Goal: Transaction & Acquisition: Purchase product/service

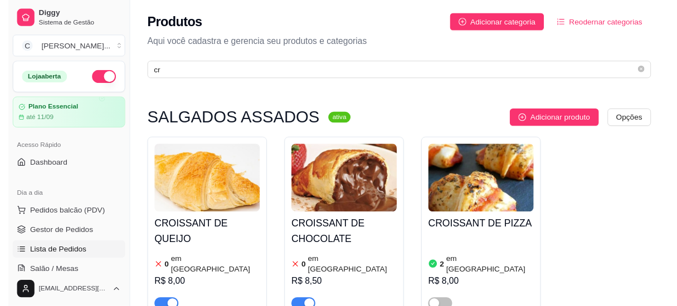
scroll to position [101, 0]
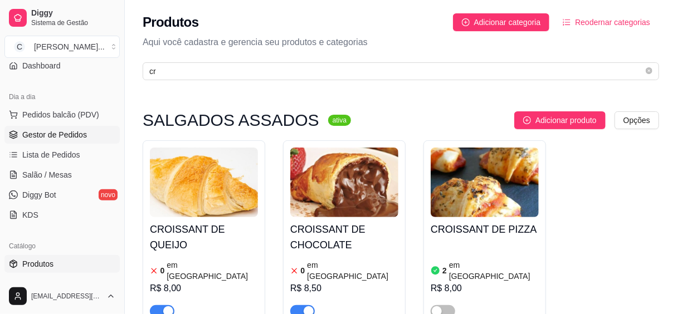
click at [66, 133] on span "Gestor de Pedidos" at bounding box center [54, 134] width 65 height 11
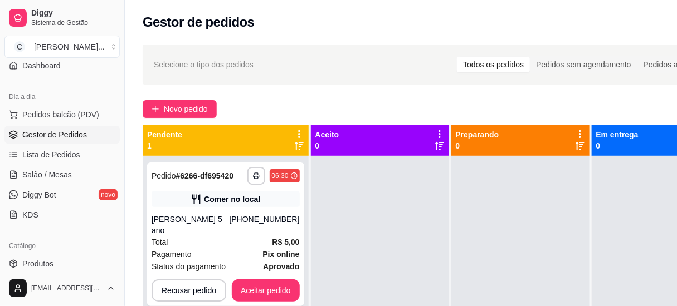
drag, startPoint x: 119, startPoint y: 137, endPoint x: 143, endPoint y: 118, distance: 30.5
click at [143, 118] on div "**********" at bounding box center [338, 238] width 677 height 476
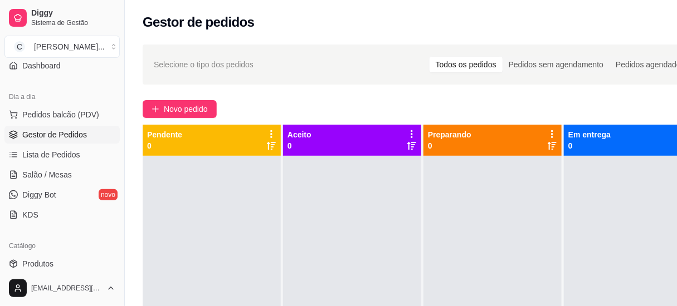
click at [524, 109] on div "Novo pedido" at bounding box center [423, 109] width 560 height 18
click at [192, 111] on span "Novo pedido" at bounding box center [186, 109] width 44 height 12
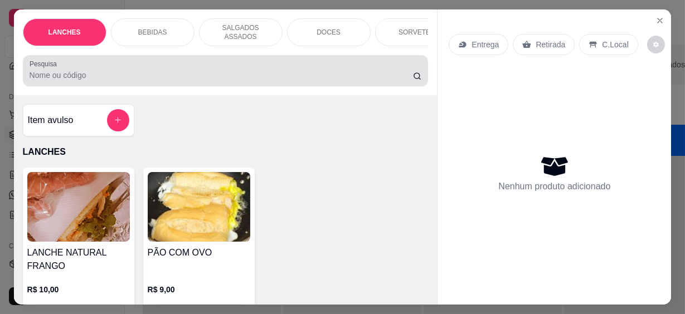
click at [124, 77] on div "Pesquisa" at bounding box center [226, 70] width 406 height 31
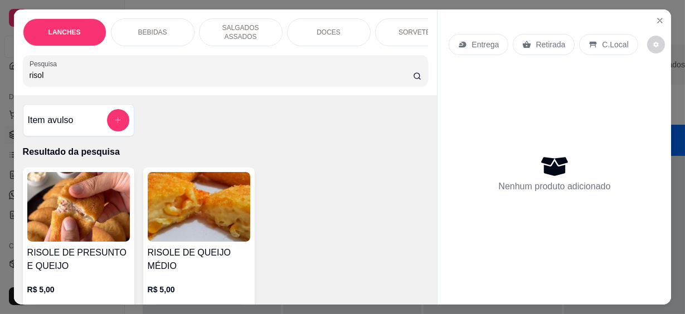
scroll to position [50, 0]
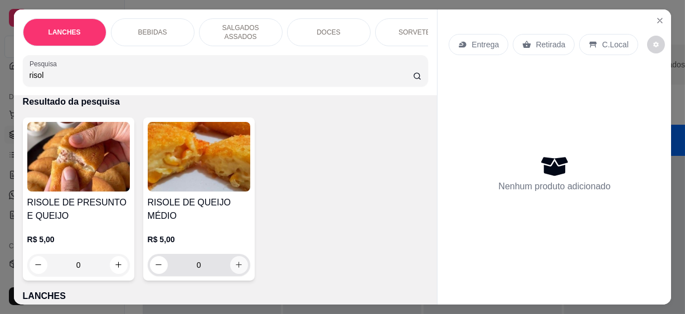
type input "risol"
click at [238, 261] on icon "increase-product-quantity" at bounding box center [239, 265] width 8 height 8
type input "1"
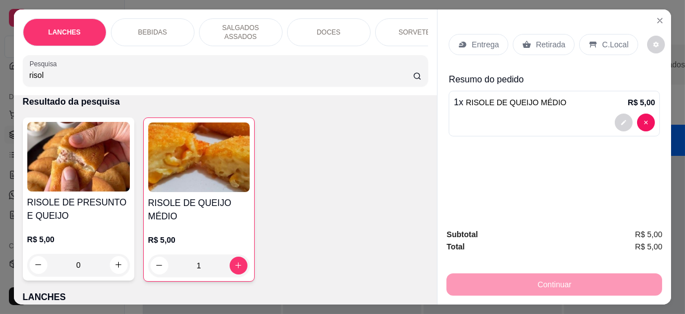
drag, startPoint x: 45, startPoint y: 68, endPoint x: 0, endPoint y: 72, distance: 44.7
click at [0, 72] on html "Diggy Sistema de Gestão C Cantina Giuli ... Loja aberta Plano Essencial até 11/…" at bounding box center [342, 157] width 685 height 314
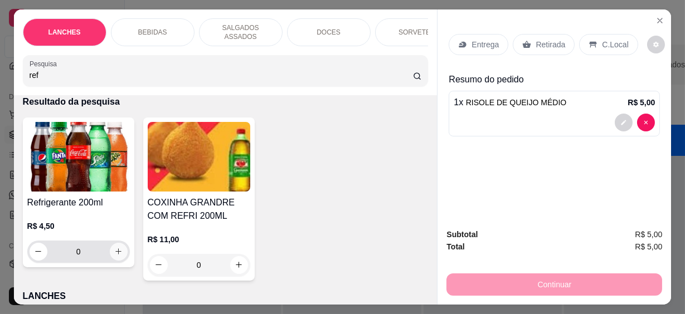
type input "ref"
click at [118, 248] on icon "increase-product-quantity" at bounding box center [118, 252] width 8 height 8
type input "1"
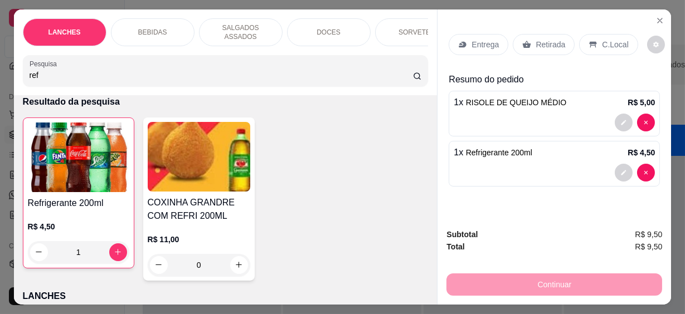
click at [607, 40] on p "C.Local" at bounding box center [615, 44] width 26 height 11
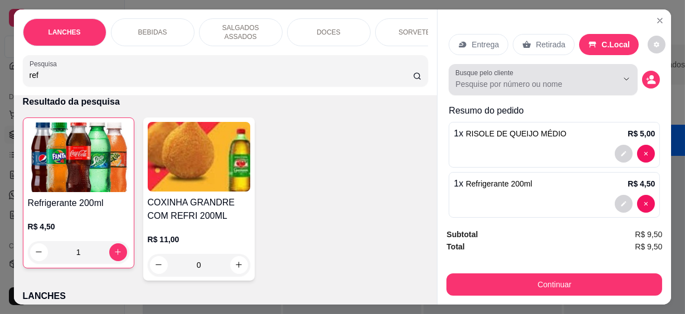
click at [530, 85] on input "Busque pelo cliente" at bounding box center [527, 84] width 144 height 11
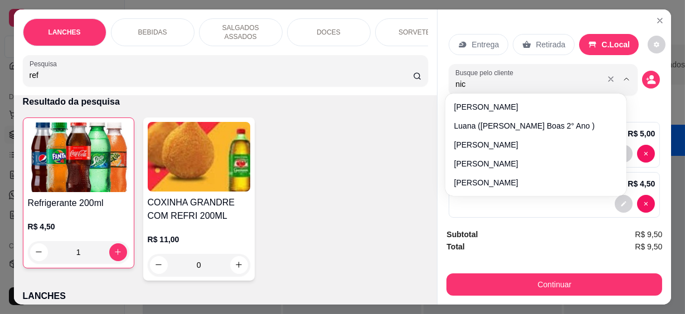
type input "nico"
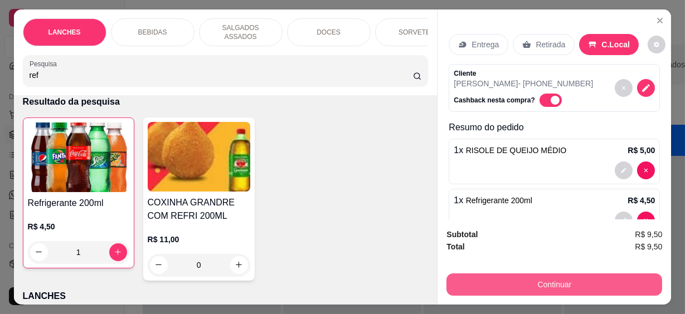
click at [553, 286] on button "Continuar" at bounding box center [554, 284] width 216 height 22
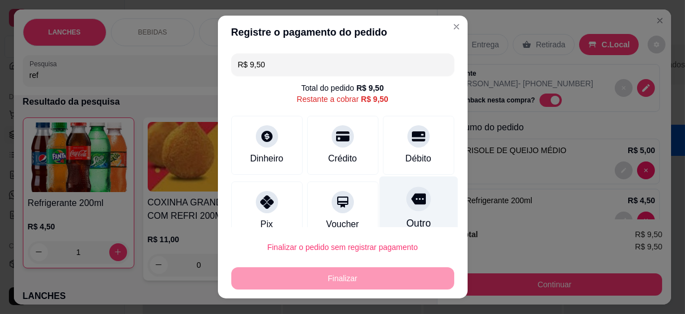
scroll to position [84, 0]
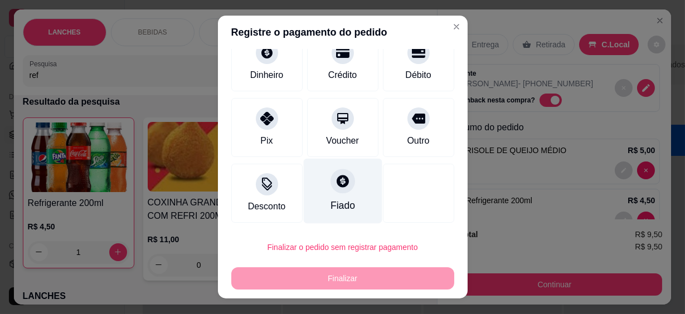
click at [341, 206] on div "Fiado" at bounding box center [342, 205] width 25 height 14
type input "R$ 0,00"
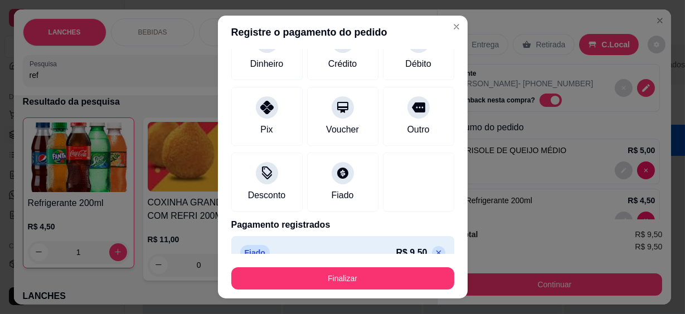
scroll to position [72, 0]
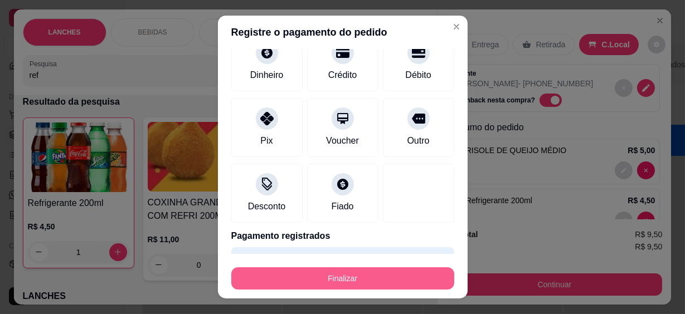
click at [366, 280] on button "Finalizar" at bounding box center [342, 278] width 223 height 22
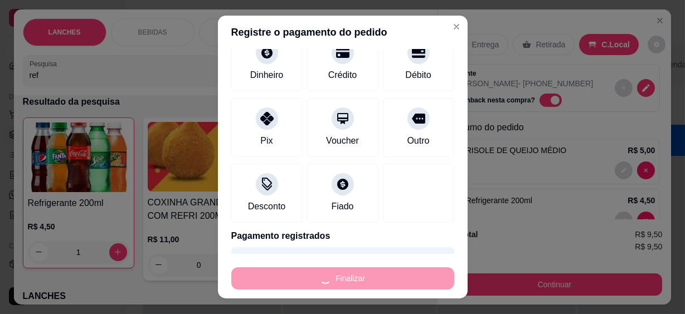
type input "0"
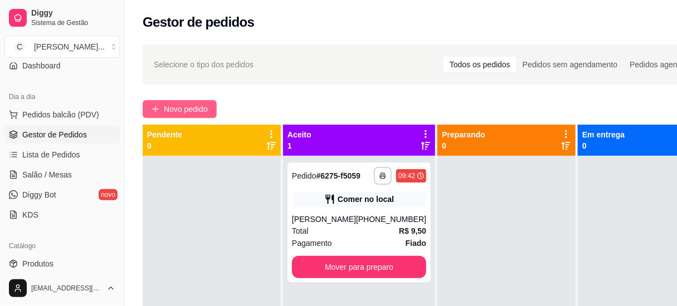
click at [179, 110] on span "Novo pedido" at bounding box center [186, 109] width 44 height 12
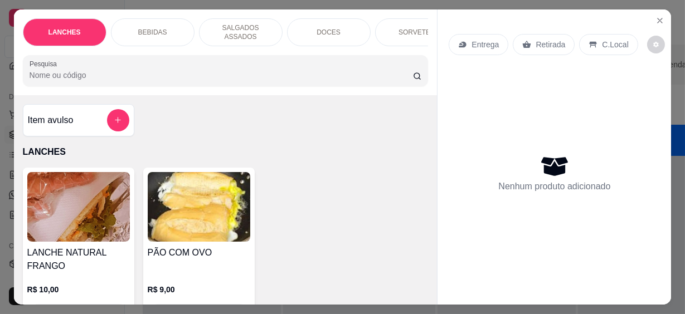
click at [175, 70] on input "Pesquisa" at bounding box center [221, 75] width 383 height 11
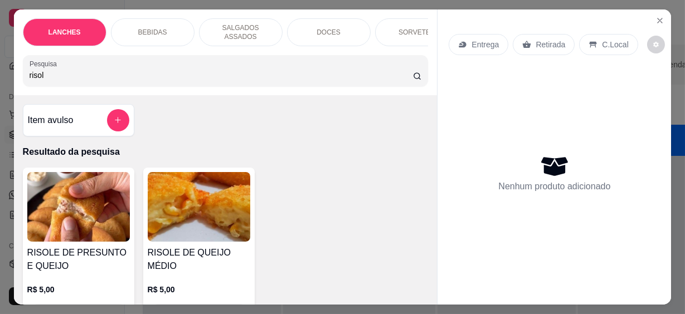
scroll to position [50, 0]
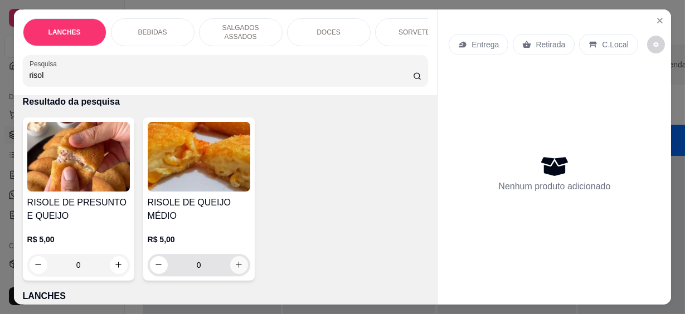
type input "risol"
click at [236, 261] on icon "increase-product-quantity" at bounding box center [239, 265] width 8 height 8
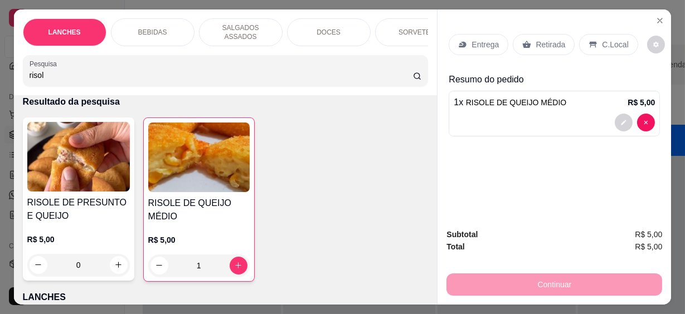
type input "1"
click at [580, 37] on div "C.Local" at bounding box center [608, 44] width 58 height 21
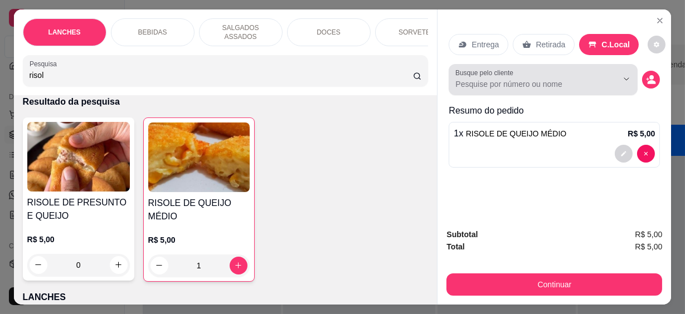
click at [527, 79] on input "Busque pelo cliente" at bounding box center [527, 84] width 144 height 11
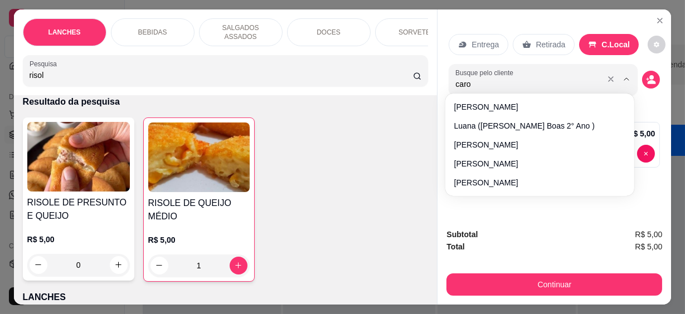
type input "carol"
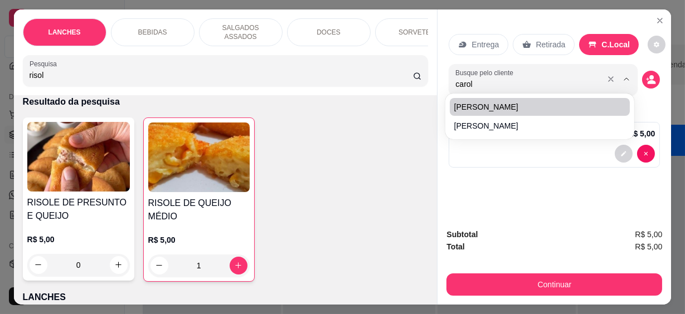
drag, startPoint x: 505, startPoint y: 82, endPoint x: 420, endPoint y: 79, distance: 84.7
click at [420, 79] on div "LANCHES BEBIDAS SALGADOS ASSADOS DOCES SORVETES SALGADINHOS SALGADOS DIVERSOS S…" at bounding box center [342, 156] width 657 height 295
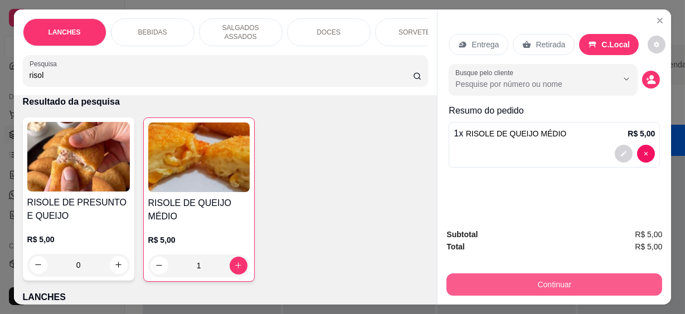
click at [587, 273] on button "Continuar" at bounding box center [554, 284] width 216 height 22
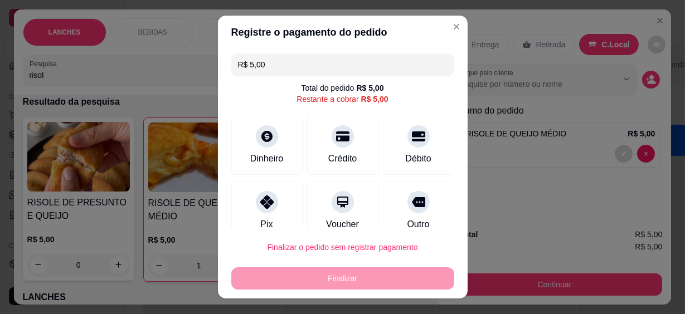
scroll to position [84, 0]
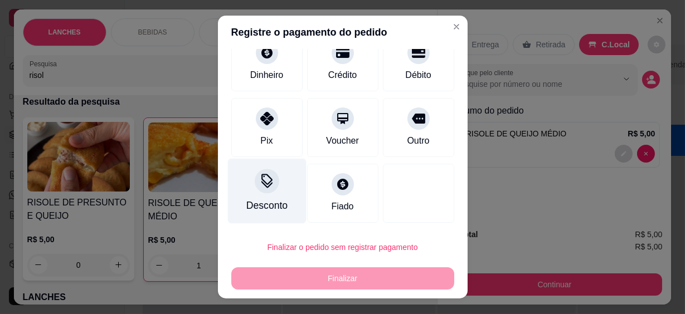
click at [247, 201] on div "Desconto" at bounding box center [266, 205] width 41 height 14
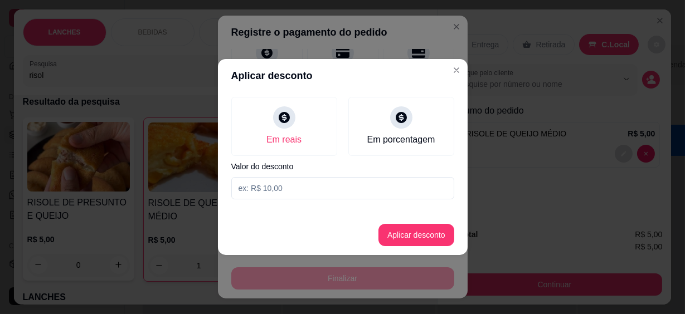
click at [250, 187] on input at bounding box center [342, 188] width 223 height 22
type input "1,00"
click at [441, 239] on button "Aplicar desconto" at bounding box center [416, 235] width 76 height 22
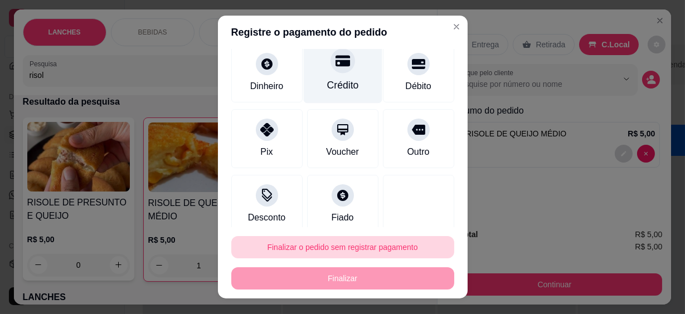
scroll to position [95, 0]
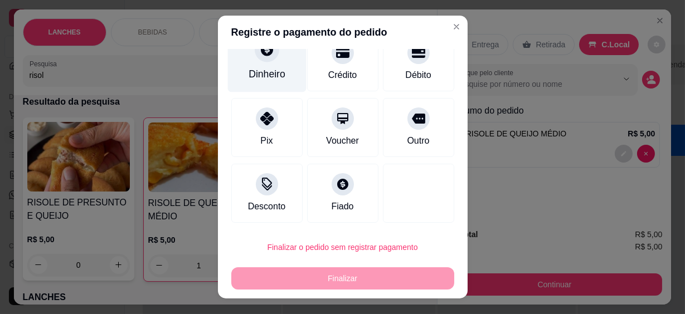
click at [284, 77] on div "Dinheiro" at bounding box center [266, 59] width 79 height 65
click at [256, 58] on div at bounding box center [267, 50] width 25 height 25
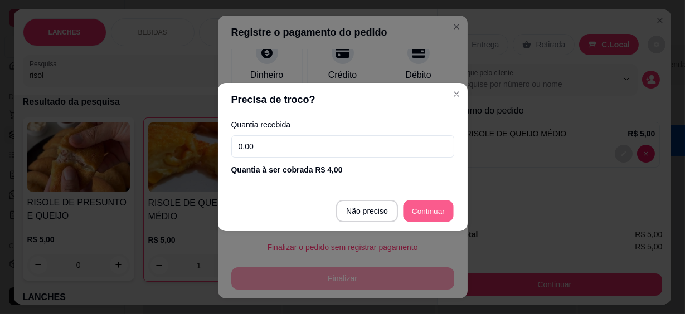
type input "R$ 0,00"
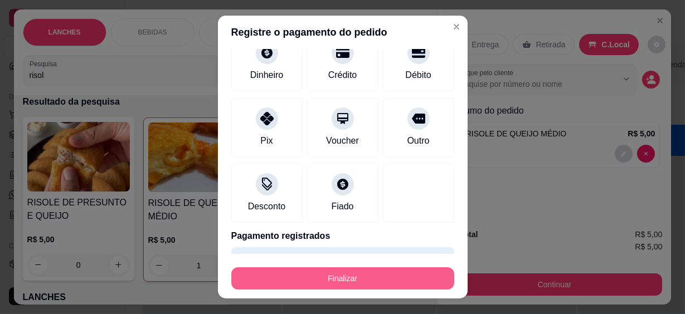
click at [387, 277] on button "Finalizar" at bounding box center [342, 278] width 223 height 22
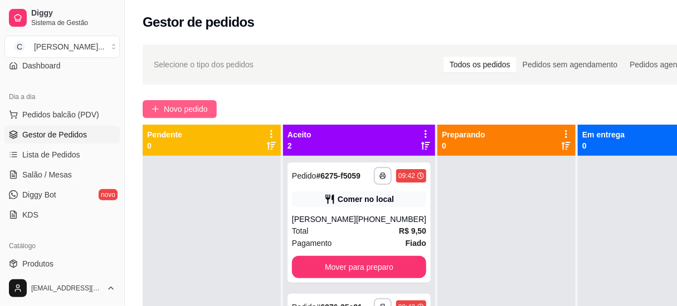
click at [198, 103] on span "Novo pedido" at bounding box center [186, 109] width 44 height 12
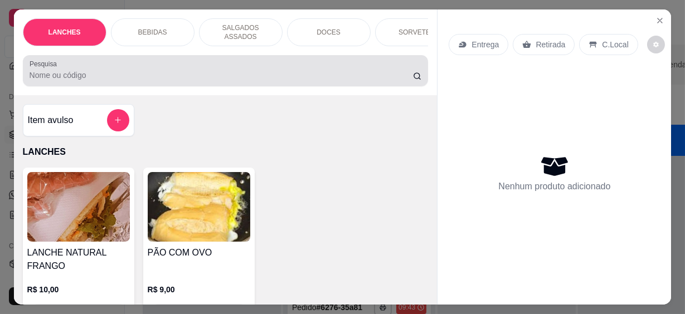
click at [136, 77] on div "Pesquisa" at bounding box center [226, 70] width 406 height 31
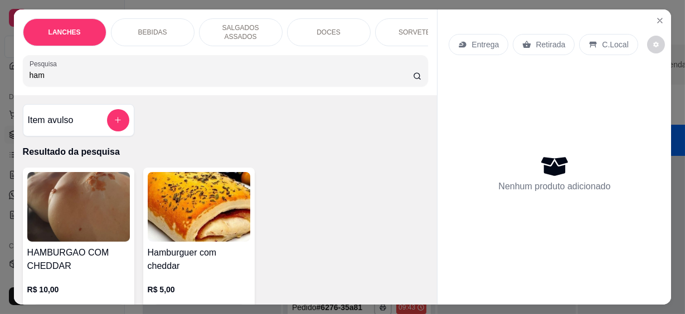
scroll to position [101, 0]
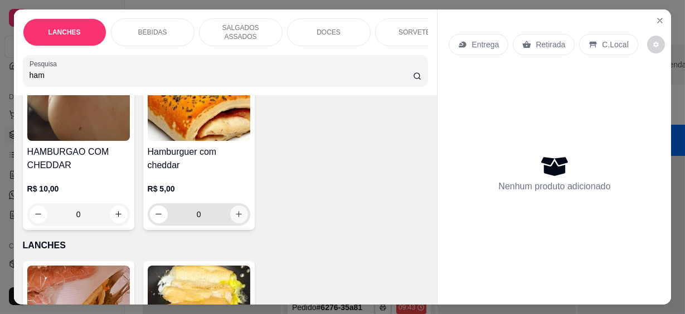
type input "ham"
click at [237, 212] on button "increase-product-quantity" at bounding box center [239, 215] width 18 height 18
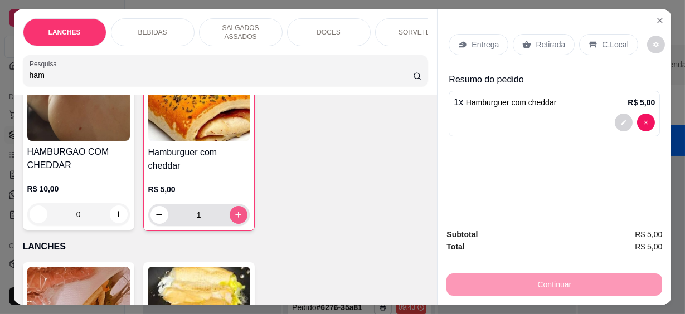
type input "1"
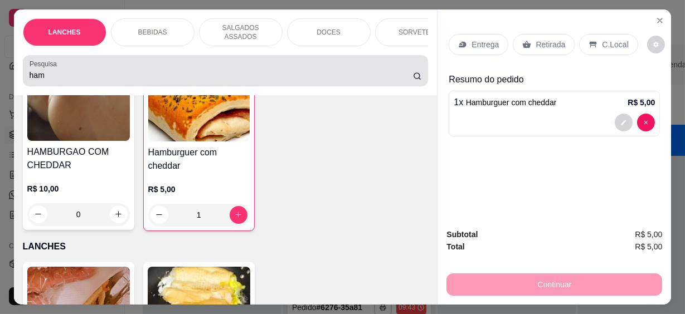
click at [0, 65] on html "**********" at bounding box center [342, 157] width 685 height 314
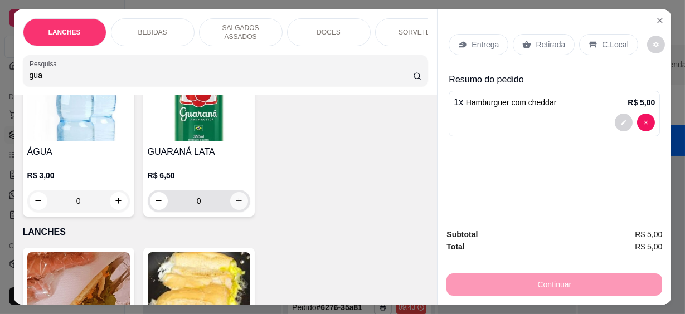
type input "gua"
click at [236, 198] on icon "increase-product-quantity" at bounding box center [239, 201] width 8 height 8
type input "1"
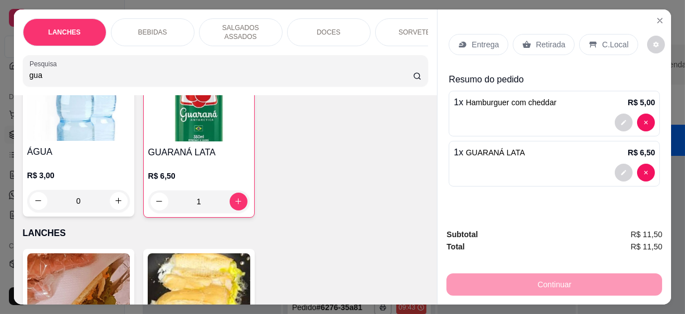
click at [602, 43] on p "C.Local" at bounding box center [615, 44] width 26 height 11
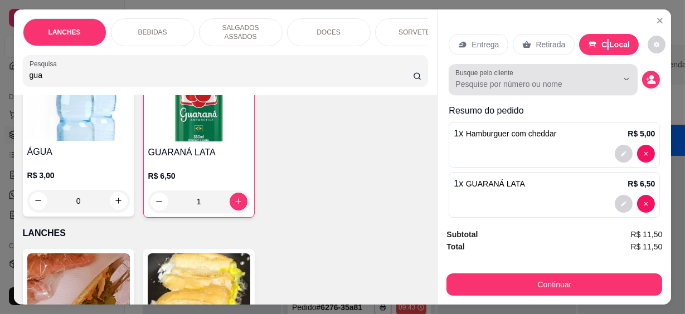
click at [461, 83] on input "Busque pelo cliente" at bounding box center [527, 84] width 144 height 11
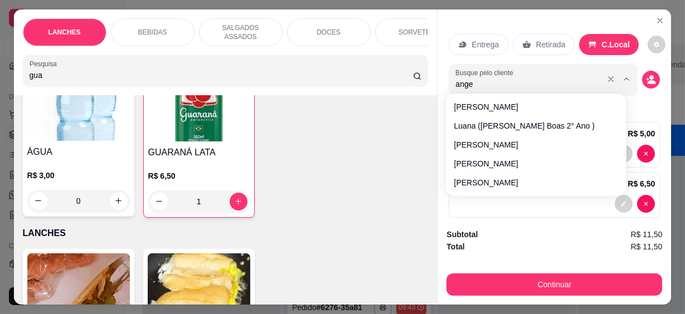
type input "angel"
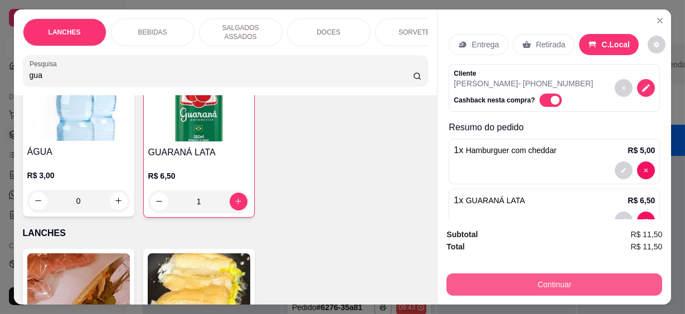
click at [546, 276] on button "Continuar" at bounding box center [554, 284] width 216 height 22
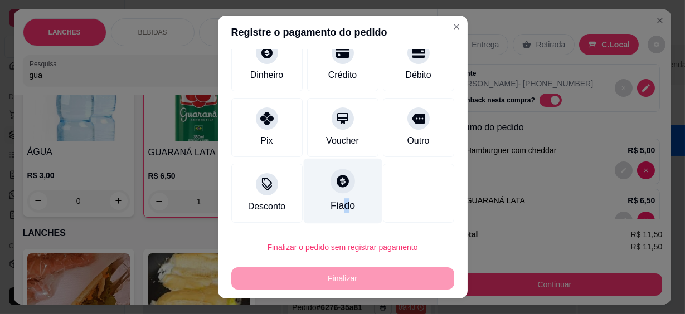
click at [335, 196] on div "Fiado" at bounding box center [342, 191] width 79 height 65
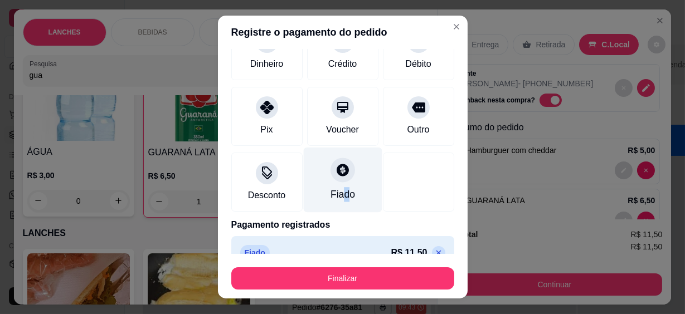
type input "R$ 0,00"
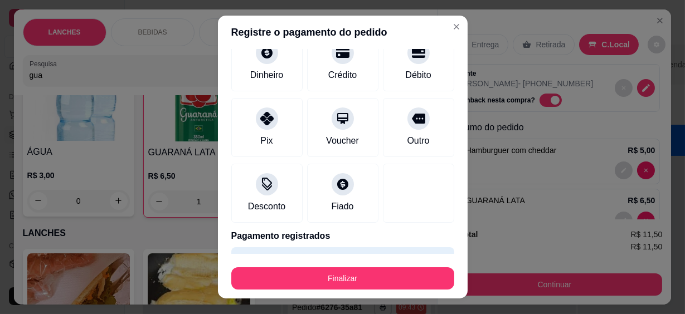
drag, startPoint x: 335, startPoint y: 196, endPoint x: 365, endPoint y: 268, distance: 78.2
click at [365, 264] on div "Finalizar" at bounding box center [342, 276] width 223 height 27
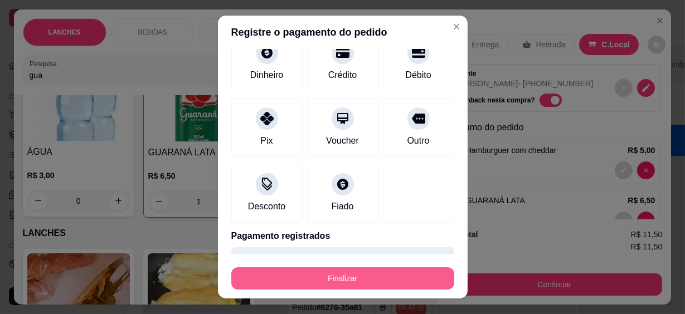
click at [344, 277] on button "Finalizar" at bounding box center [342, 278] width 223 height 22
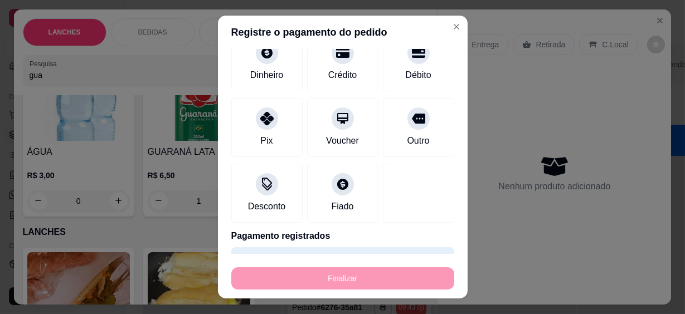
type input "0"
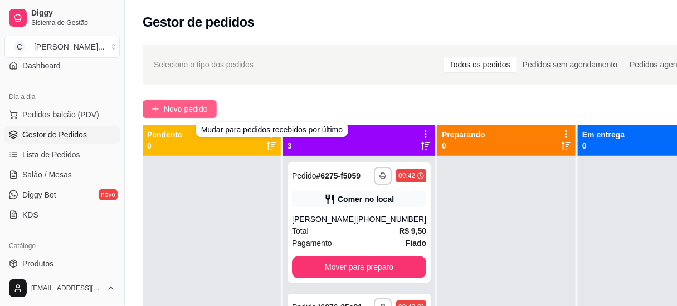
click at [198, 102] on button "Novo pedido" at bounding box center [180, 109] width 74 height 18
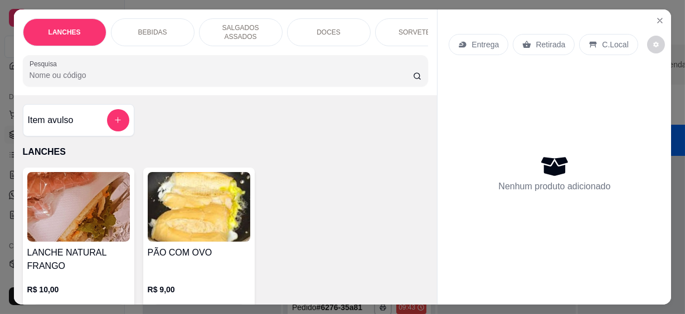
click at [157, 81] on div "LANCHES BEBIDAS SALGADOS ASSADOS DOCES SORVETES SALGADINHOS SALGADOS DIVERSOS S…" at bounding box center [225, 52] width 423 height 86
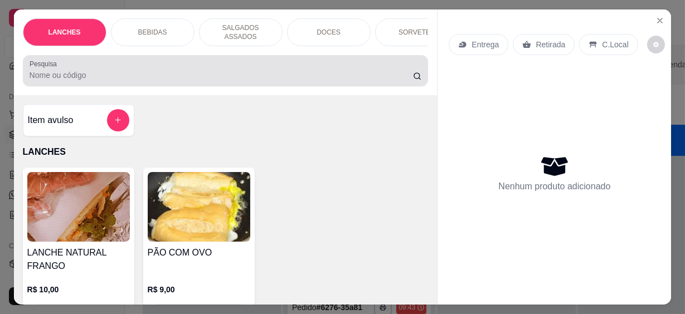
click at [162, 72] on input "Pesquisa" at bounding box center [221, 75] width 383 height 11
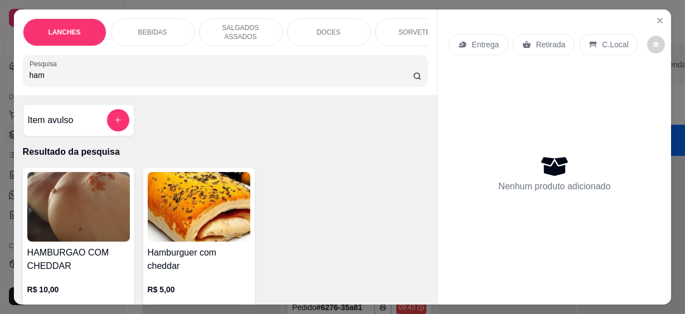
scroll to position [152, 0]
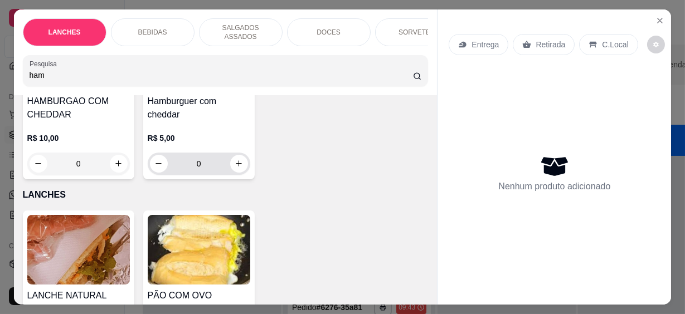
type input "ham"
click at [245, 159] on div "0" at bounding box center [199, 164] width 102 height 22
click at [242, 160] on button "increase-product-quantity" at bounding box center [239, 164] width 18 height 18
type input "1"
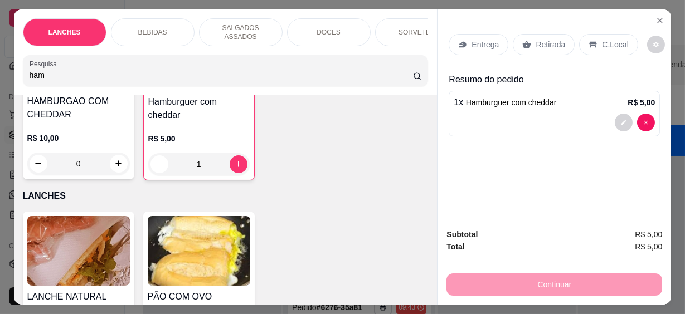
drag, startPoint x: 63, startPoint y: 66, endPoint x: -2, endPoint y: 63, distance: 65.8
click at [0, 63] on html "**********" at bounding box center [342, 157] width 685 height 314
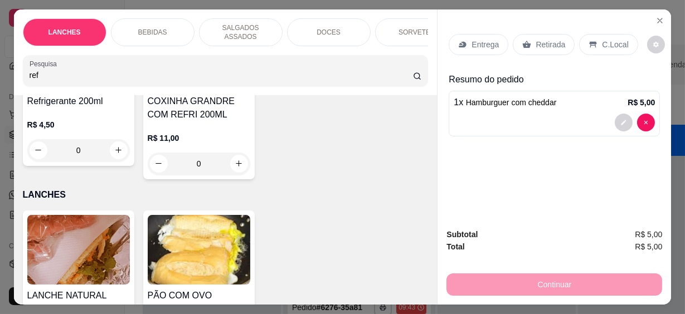
scroll to position [50, 0]
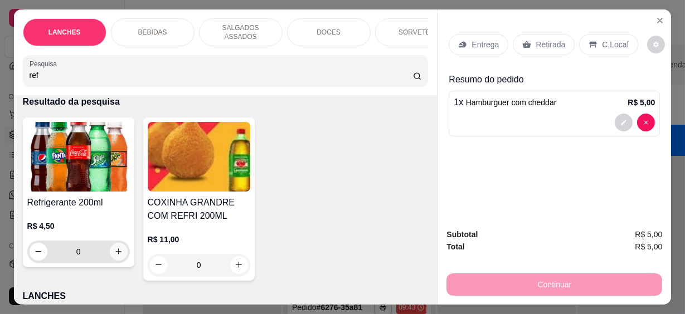
type input "ref"
click at [114, 248] on icon "increase-product-quantity" at bounding box center [118, 252] width 8 height 8
type input "1"
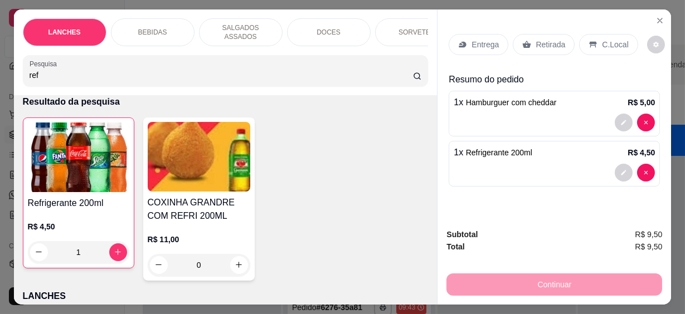
click at [590, 40] on icon at bounding box center [592, 44] width 9 height 9
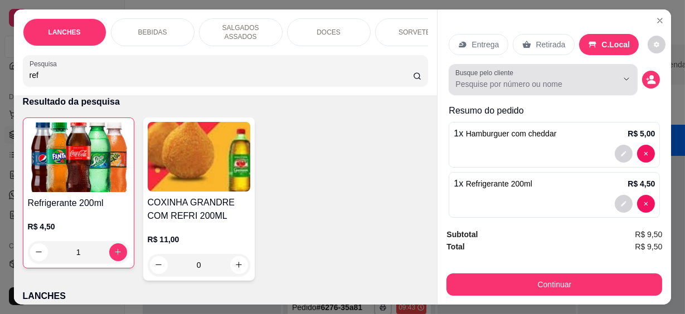
click at [475, 84] on input "Busque pelo cliente" at bounding box center [527, 84] width 144 height 11
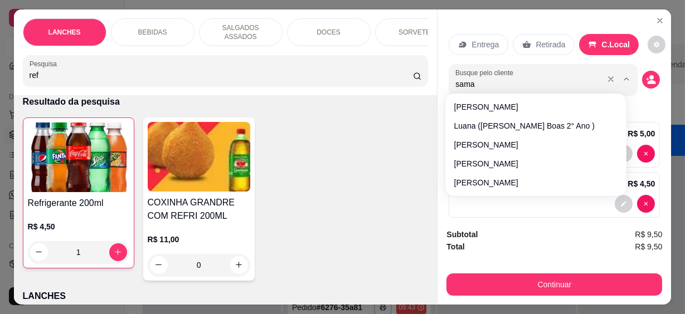
type input "saman"
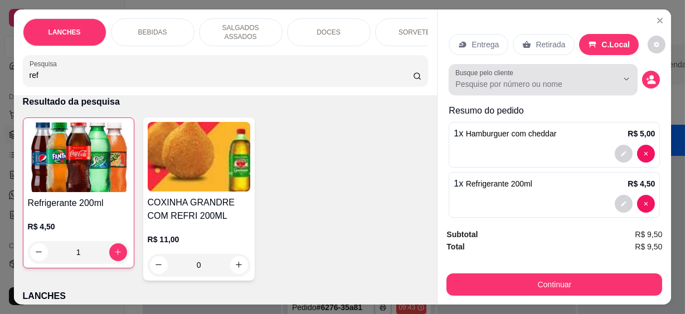
click at [510, 81] on input "Busque pelo cliente" at bounding box center [527, 84] width 144 height 11
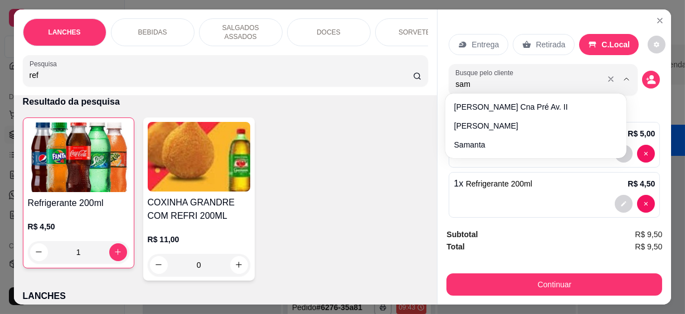
type input "sama"
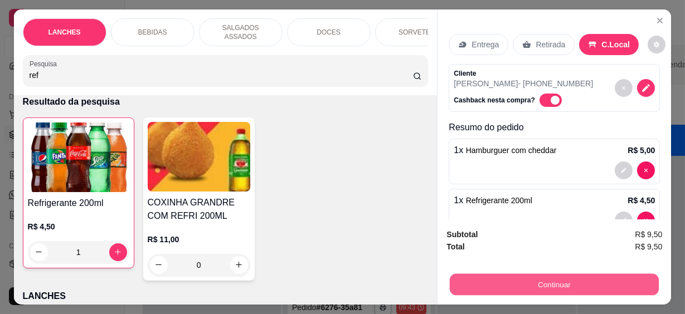
click at [542, 279] on button "Continuar" at bounding box center [554, 285] width 209 height 22
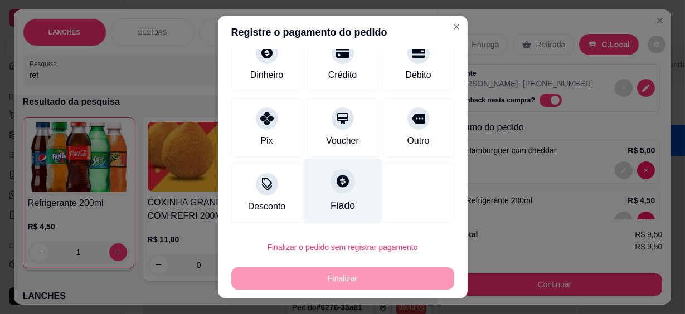
click at [344, 193] on div "Fiado" at bounding box center [342, 191] width 79 height 65
type input "R$ 0,00"
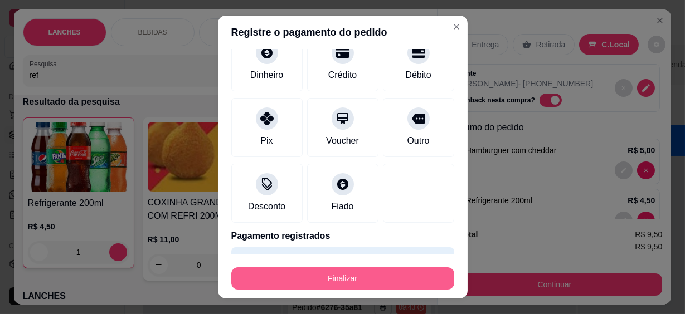
click at [353, 273] on button "Finalizar" at bounding box center [342, 278] width 223 height 22
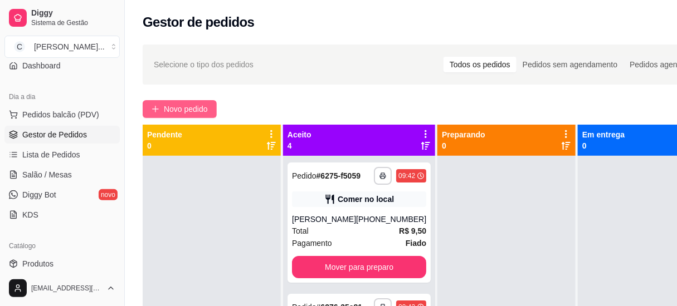
click at [208, 106] on span "Novo pedido" at bounding box center [186, 109] width 44 height 12
click at [208, 77] on div "Pesquisa" at bounding box center [218, 68] width 410 height 32
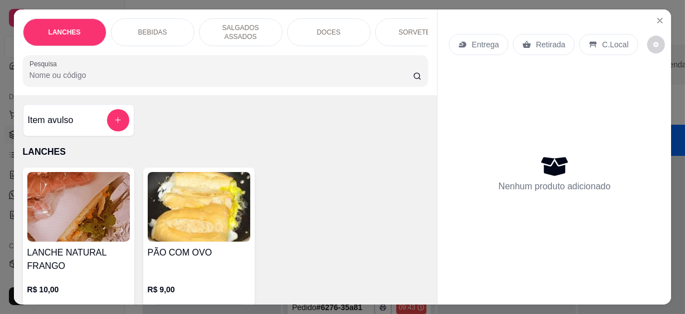
type input "p"
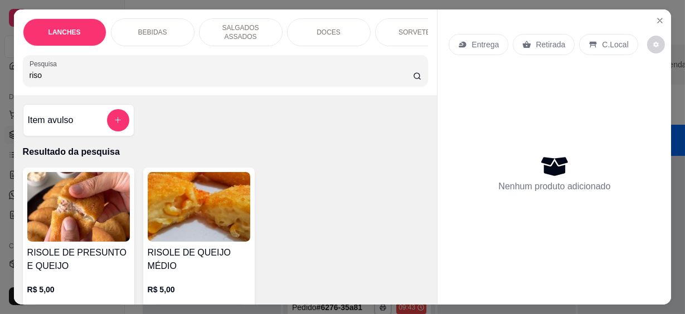
scroll to position [152, 0]
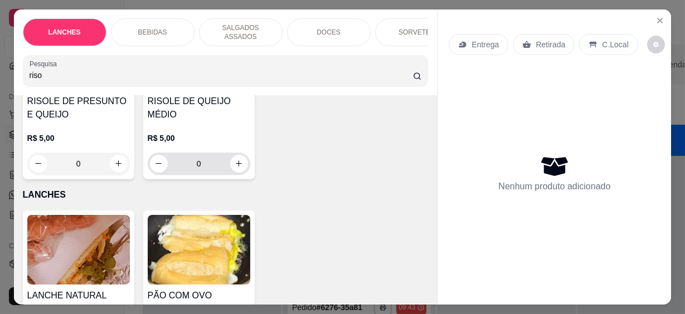
type input "riso"
click at [238, 160] on icon "increase-product-quantity" at bounding box center [239, 164] width 8 height 8
type input "1"
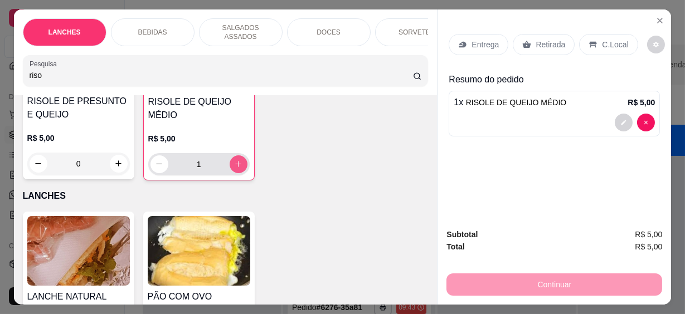
click at [238, 160] on icon "increase-product-quantity" at bounding box center [238, 164] width 8 height 8
type input "2"
click at [612, 39] on p "C.Local" at bounding box center [615, 44] width 26 height 11
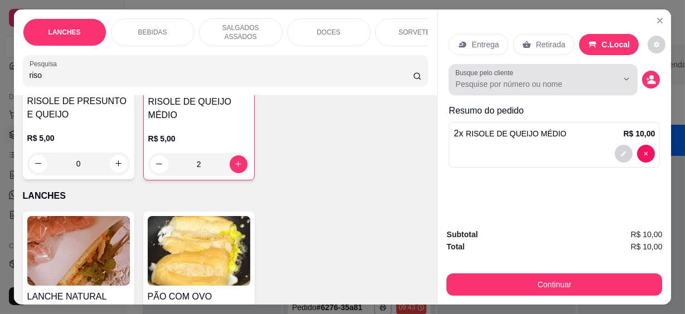
click at [482, 79] on input "Busque pelo cliente" at bounding box center [527, 84] width 144 height 11
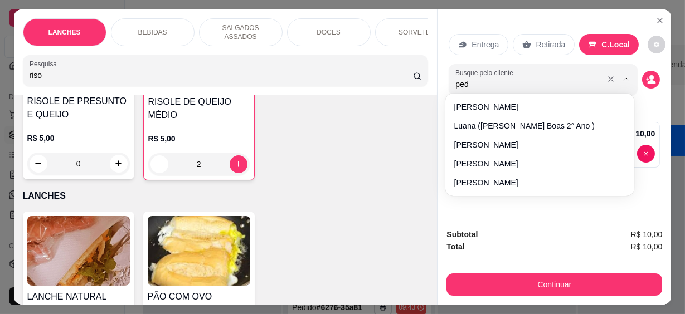
type input "pedr"
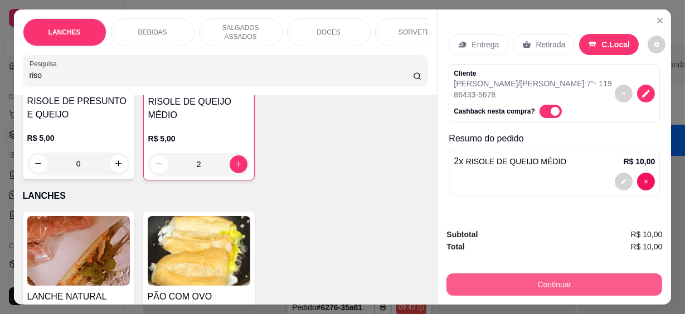
click at [536, 278] on button "Continuar" at bounding box center [554, 284] width 216 height 22
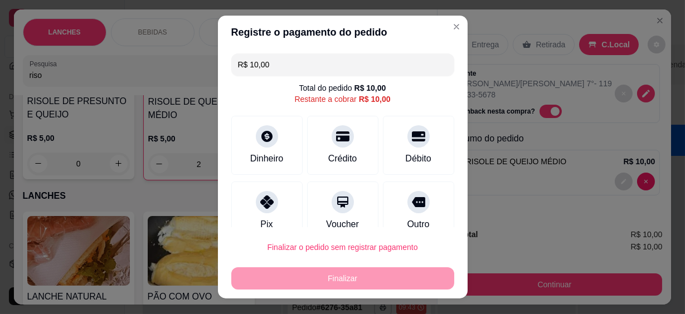
scroll to position [19, 0]
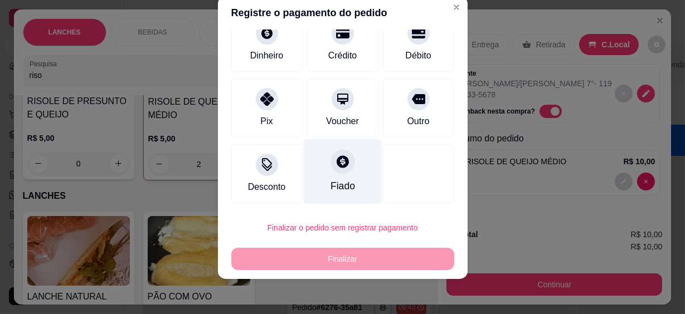
click at [325, 178] on div "Fiado" at bounding box center [342, 171] width 79 height 65
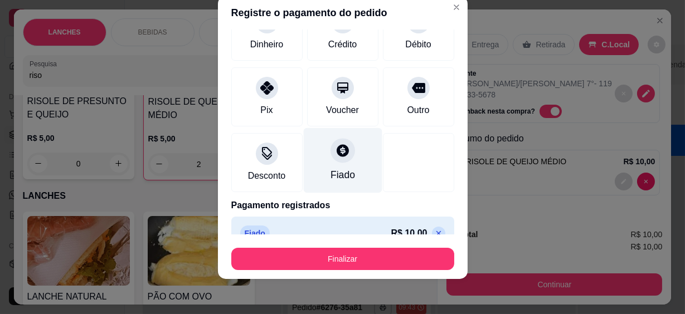
type input "R$ 0,00"
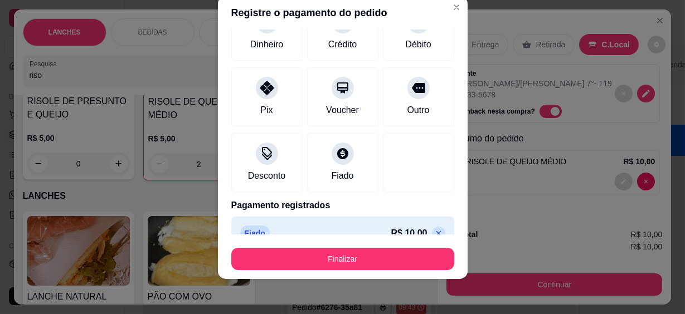
scroll to position [72, 0]
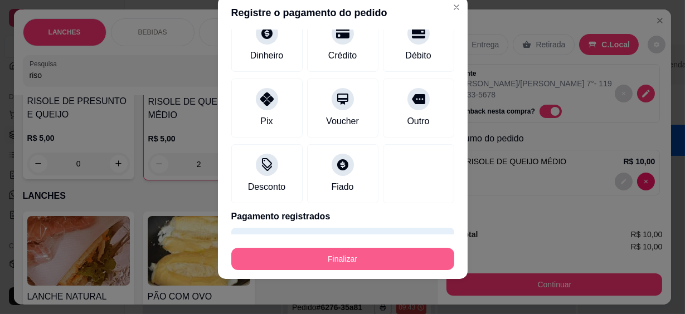
click at [384, 263] on button "Finalizar" at bounding box center [342, 259] width 223 height 22
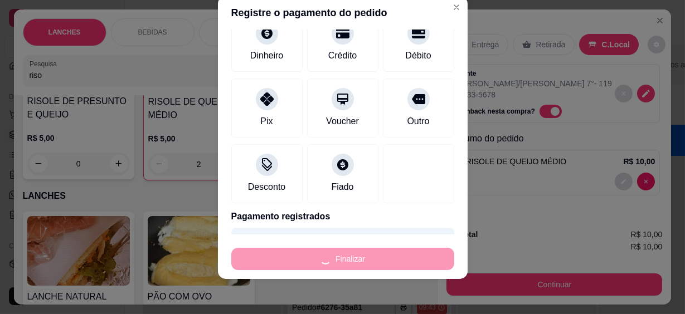
type input "0"
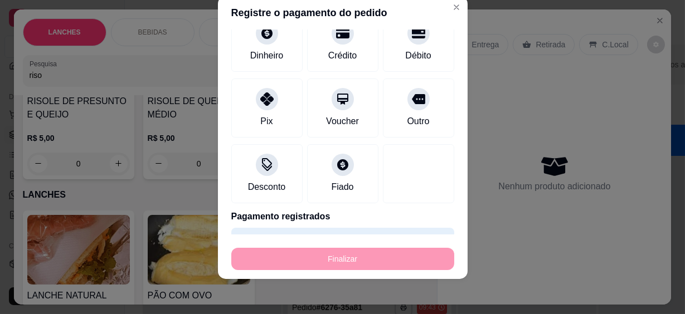
type input "-R$ 10,00"
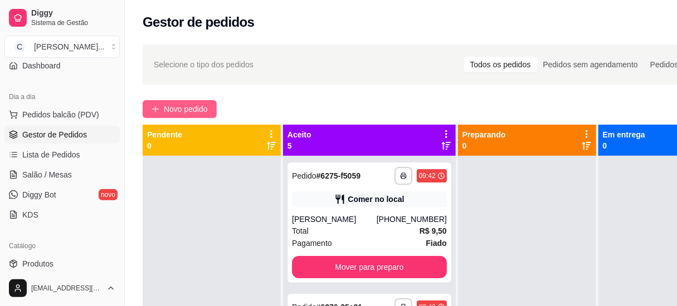
click at [179, 106] on span "Novo pedido" at bounding box center [186, 109] width 44 height 12
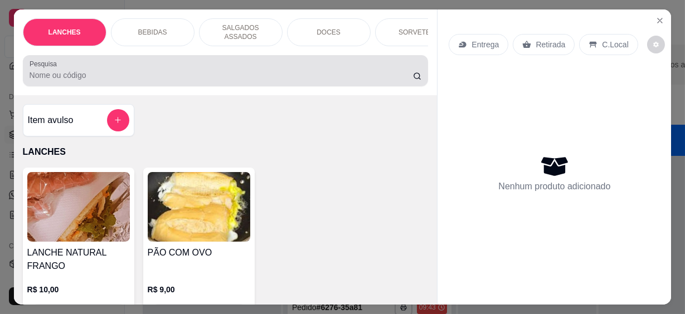
click at [190, 75] on input "Pesquisa" at bounding box center [221, 75] width 383 height 11
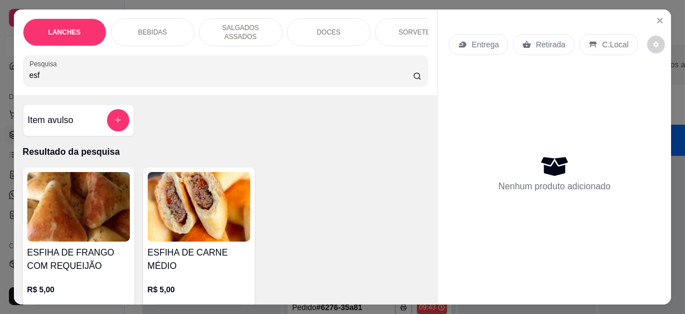
scroll to position [50, 0]
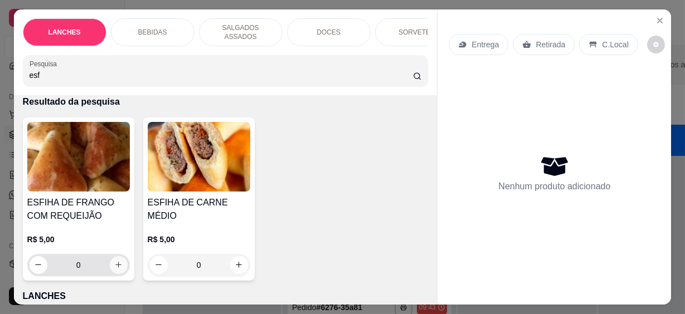
type input "esf"
click at [115, 261] on icon "increase-product-quantity" at bounding box center [118, 265] width 8 height 8
type input "1"
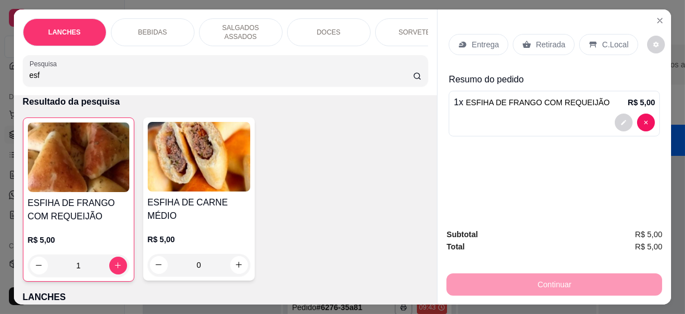
click at [594, 40] on div "C.Local" at bounding box center [608, 44] width 58 height 21
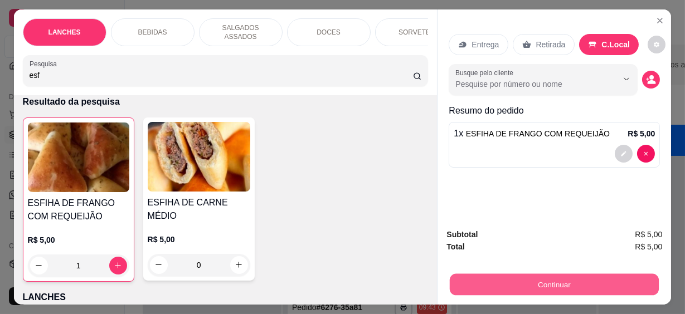
click at [587, 279] on button "Continuar" at bounding box center [554, 285] width 209 height 22
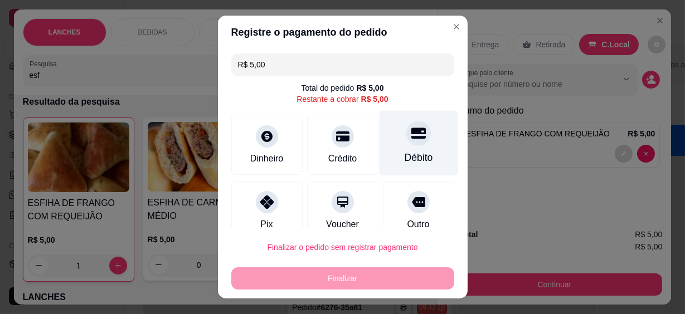
click at [389, 149] on div "Débito" at bounding box center [418, 143] width 79 height 65
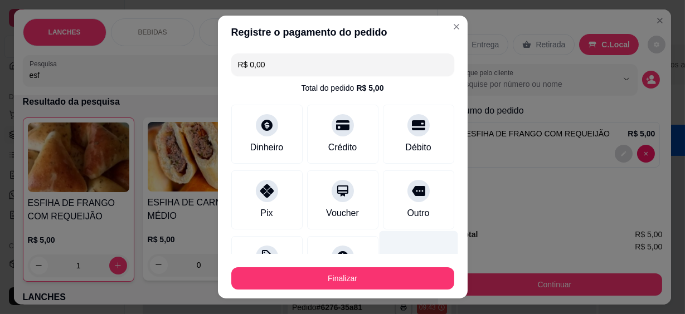
type input "R$ 0,00"
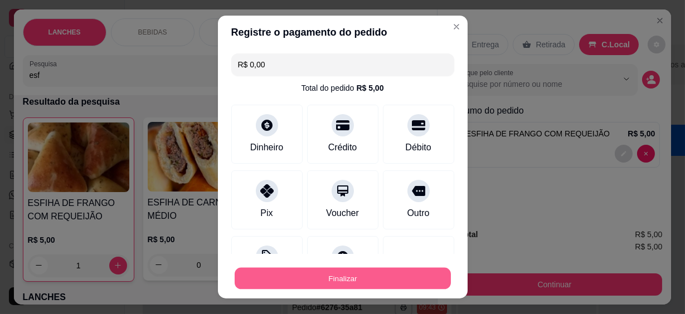
click at [379, 271] on button "Finalizar" at bounding box center [343, 278] width 216 height 22
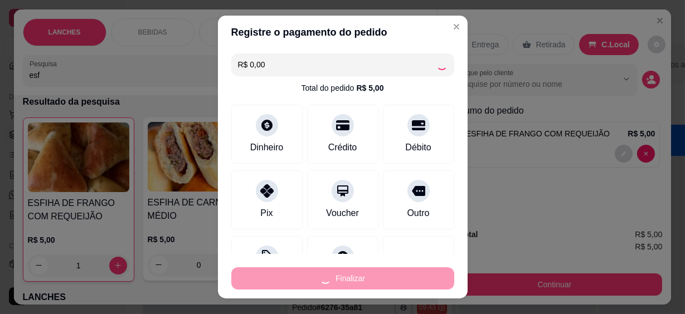
type input "0"
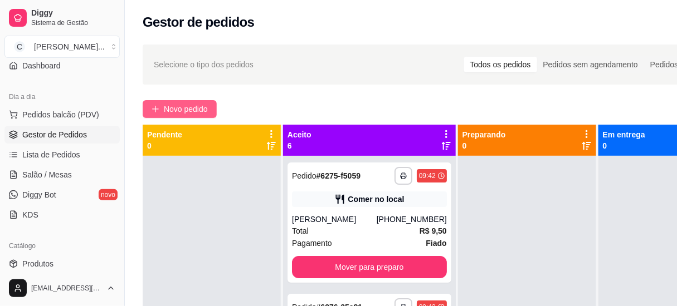
click at [154, 110] on icon "plus" at bounding box center [156, 109] width 8 height 8
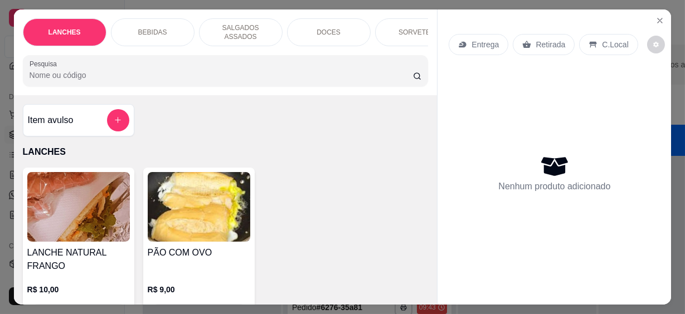
click at [153, 71] on input "Pesquisa" at bounding box center [221, 75] width 383 height 11
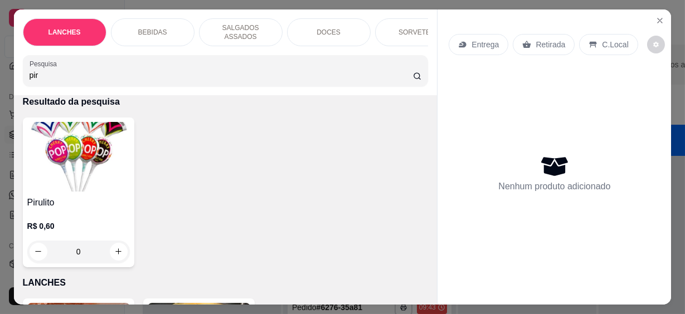
scroll to position [101, 0]
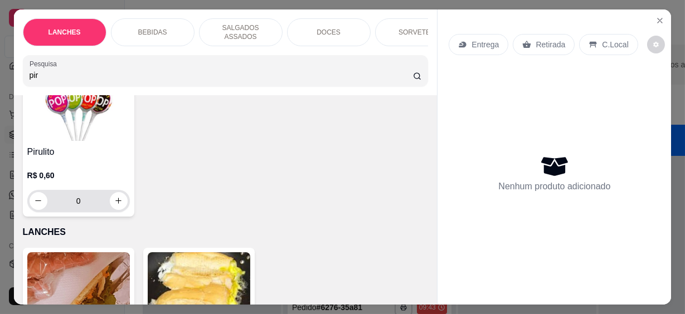
type input "pir"
click at [117, 199] on button "increase-product-quantity" at bounding box center [118, 200] width 17 height 17
type input "1"
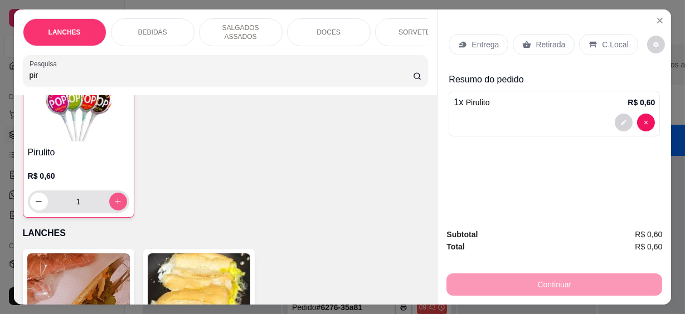
scroll to position [101, 0]
click at [117, 199] on button "increase-product-quantity" at bounding box center [117, 200] width 17 height 17
type input "2"
click at [117, 199] on button "increase-product-quantity" at bounding box center [117, 200] width 17 height 17
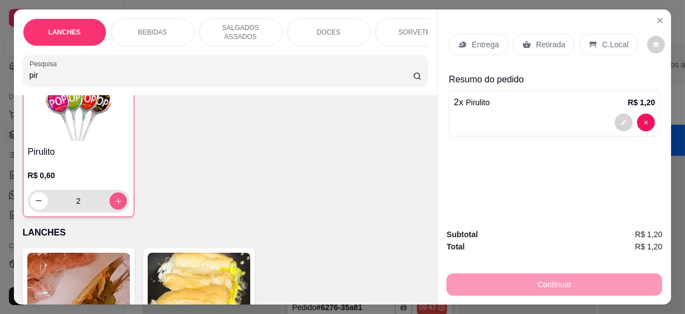
type input "3"
drag, startPoint x: 49, startPoint y: 70, endPoint x: 0, endPoint y: 72, distance: 49.1
click at [0, 72] on html "**********" at bounding box center [342, 157] width 685 height 314
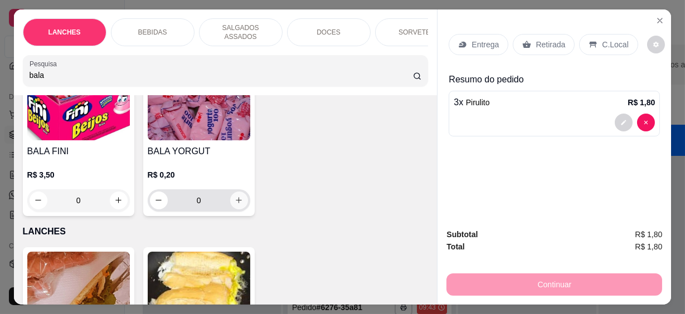
type input "bala"
click at [236, 196] on icon "increase-product-quantity" at bounding box center [239, 200] width 8 height 8
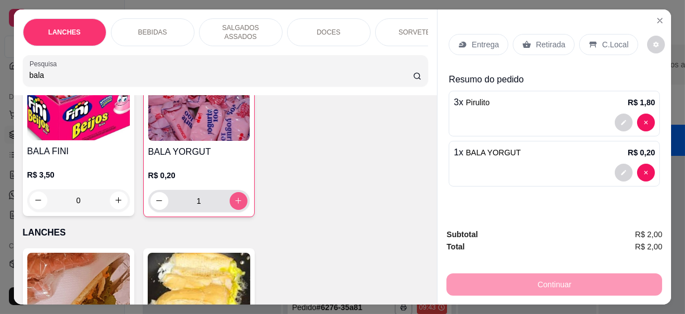
type input "1"
click at [602, 42] on p "C.Local" at bounding box center [615, 44] width 26 height 11
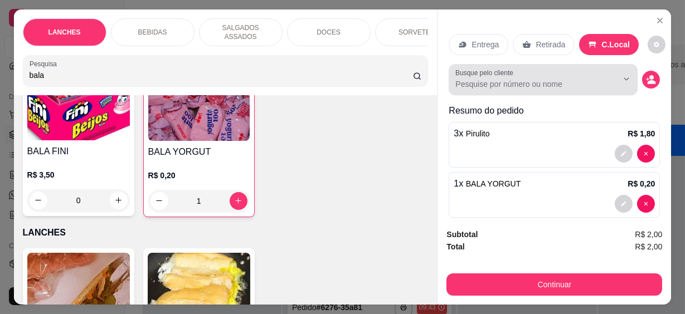
click at [512, 85] on input "Busque pelo cliente" at bounding box center [527, 84] width 144 height 11
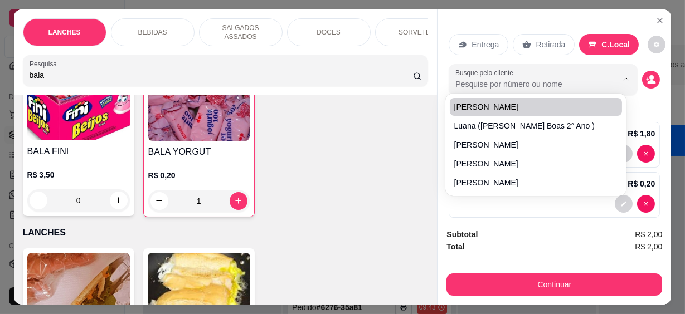
click at [411, 114] on div "BALA FINI R$ 3,50 0 BALA YORGUT R$ 0,20 1" at bounding box center [226, 141] width 406 height 151
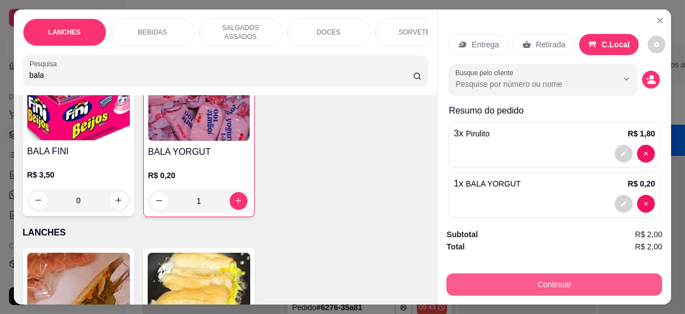
click at [570, 282] on button "Continuar" at bounding box center [554, 284] width 216 height 22
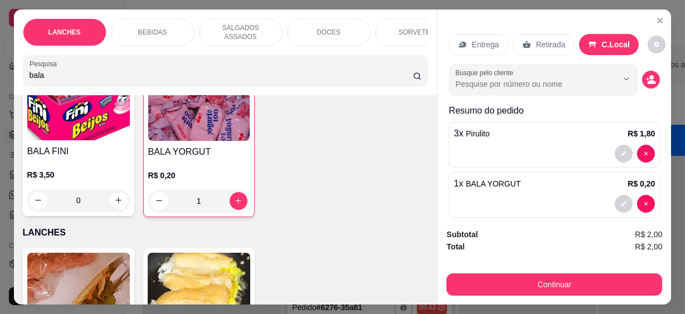
click at [258, 140] on div at bounding box center [266, 133] width 25 height 25
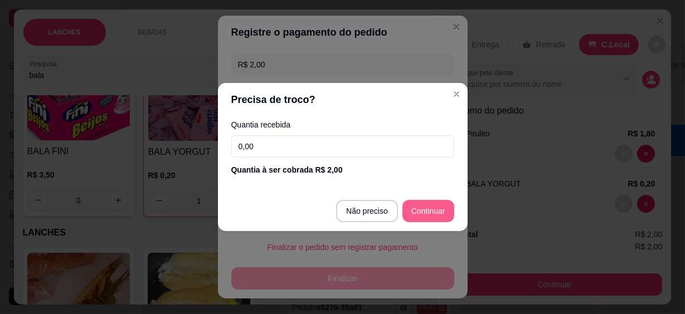
type input "R$ 0,00"
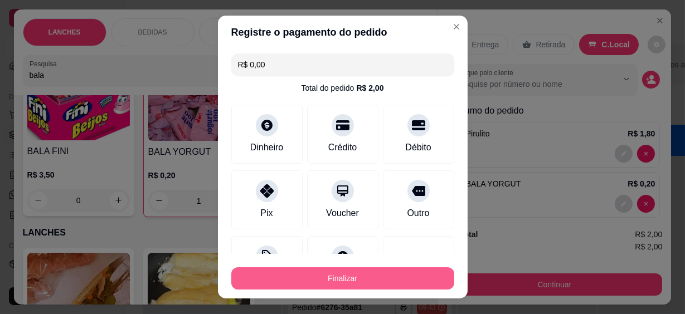
click at [392, 273] on button "Finalizar" at bounding box center [342, 278] width 223 height 22
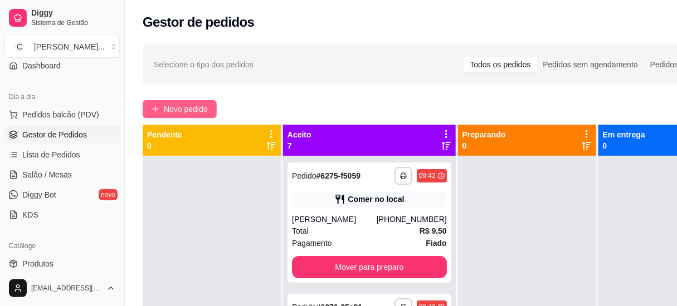
click at [190, 111] on span "Novo pedido" at bounding box center [186, 109] width 44 height 12
click at [185, 73] on input "Pesquisa" at bounding box center [217, 75] width 376 height 11
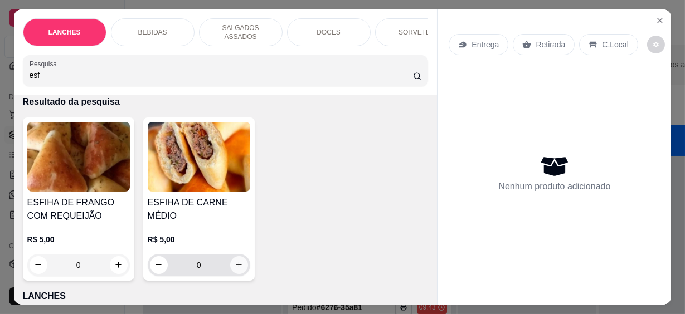
scroll to position [101, 0]
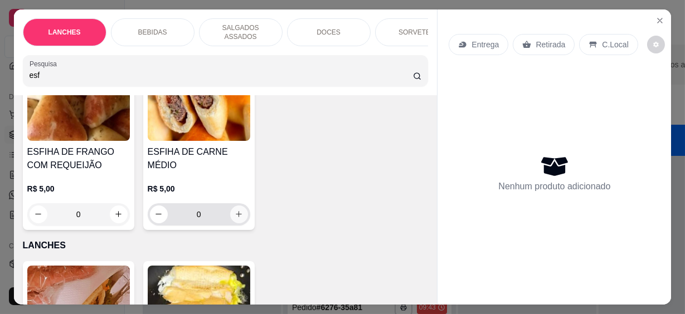
type input "esf"
click at [237, 210] on icon "increase-product-quantity" at bounding box center [239, 214] width 8 height 8
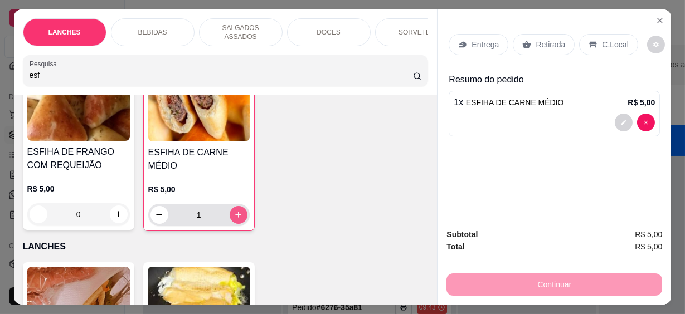
type input "1"
drag, startPoint x: 22, startPoint y: 78, endPoint x: 10, endPoint y: 80, distance: 12.5
click at [14, 80] on div "LANCHES BEBIDAS SALGADOS ASSADOS DOCES SORVETES SALGADINHOS SALGADOS DIVERSOS S…" at bounding box center [225, 52] width 423 height 86
click at [607, 34] on div "C.Local" at bounding box center [608, 44] width 58 height 21
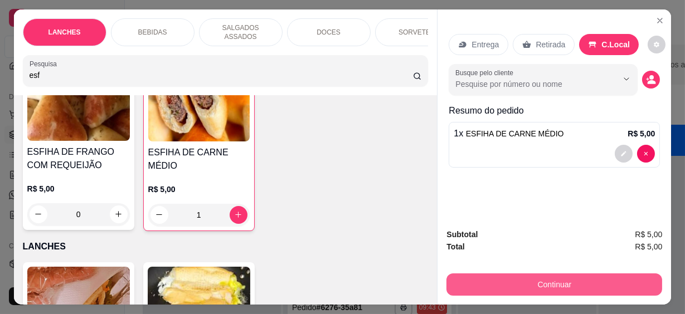
click at [569, 274] on button "Continuar" at bounding box center [554, 284] width 216 height 22
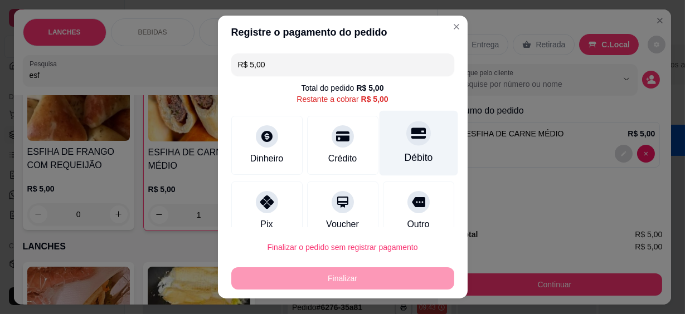
click at [380, 150] on div "Débito" at bounding box center [418, 143] width 79 height 65
type input "R$ 0,00"
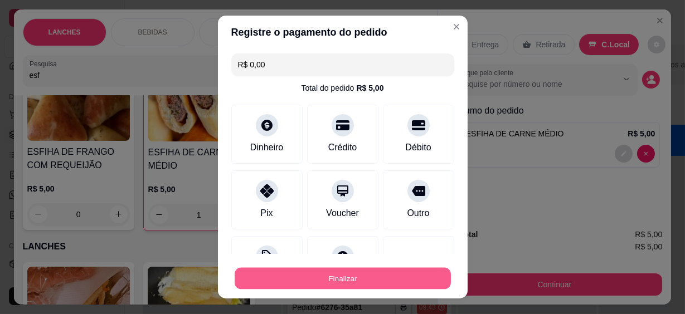
click at [369, 277] on button "Finalizar" at bounding box center [343, 278] width 216 height 22
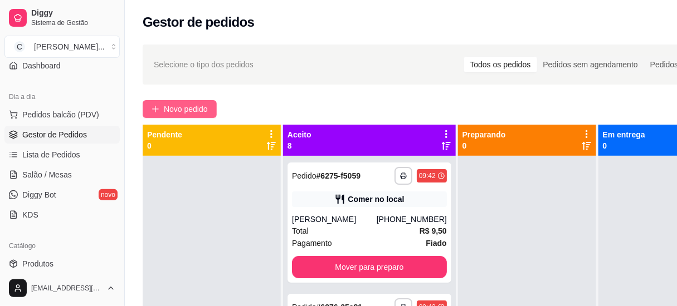
click at [206, 113] on span "Novo pedido" at bounding box center [186, 109] width 44 height 12
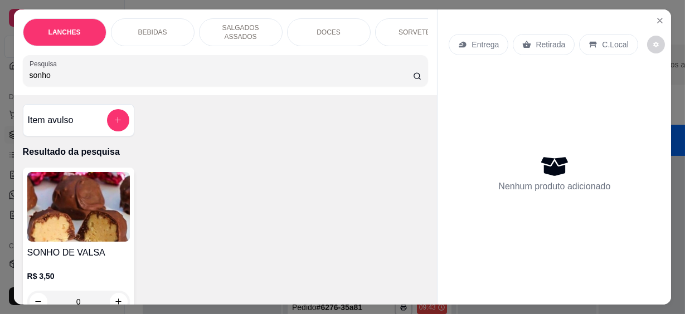
scroll to position [101, 0]
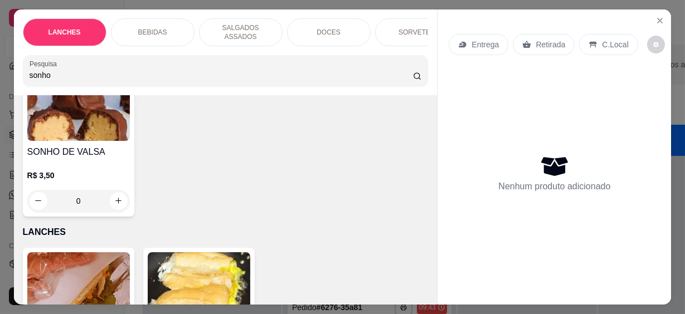
type input "sonho"
click at [118, 197] on icon "increase-product-quantity" at bounding box center [118, 201] width 8 height 8
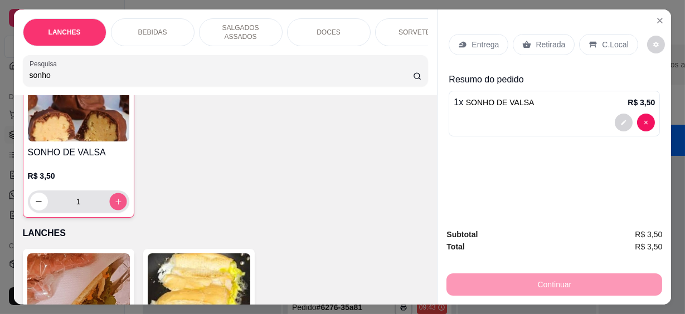
click at [118, 198] on icon "increase-product-quantity" at bounding box center [118, 202] width 8 height 8
type input "2"
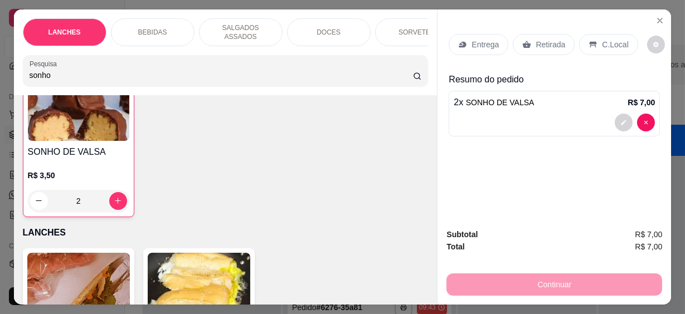
drag, startPoint x: 53, startPoint y: 72, endPoint x: 6, endPoint y: 72, distance: 47.3
click at [6, 72] on div "LANCHES BEBIDAS SALGADOS ASSADOS DOCES SORVETES SALGADINHOS SALGADOS DIVERSOS S…" at bounding box center [342, 157] width 685 height 314
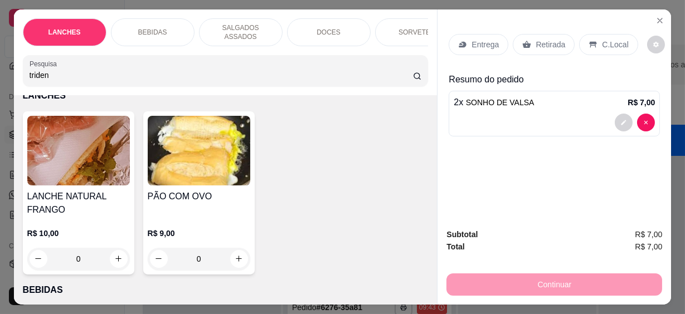
scroll to position [35, 0]
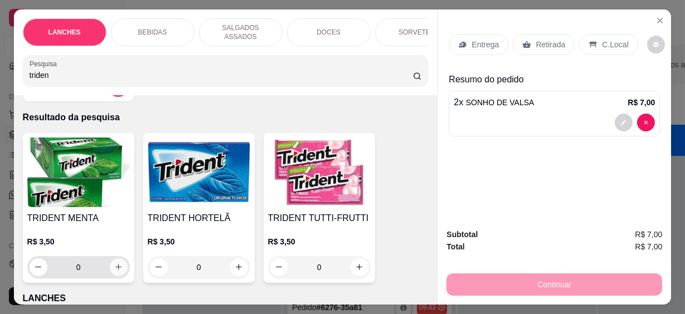
type input "triden"
click at [121, 263] on button "increase-product-quantity" at bounding box center [119, 267] width 18 height 18
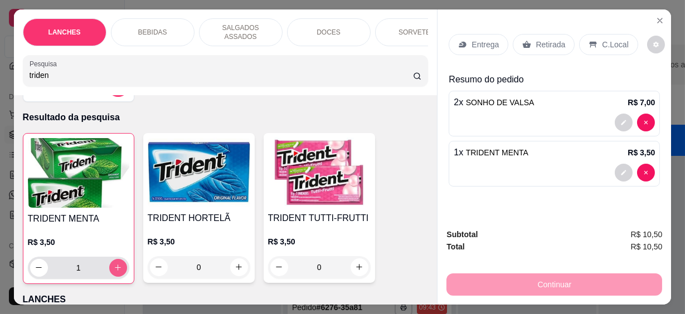
type input "1"
drag, startPoint x: 72, startPoint y: 72, endPoint x: -2, endPoint y: 61, distance: 75.4
click at [0, 61] on html "**********" at bounding box center [342, 157] width 685 height 314
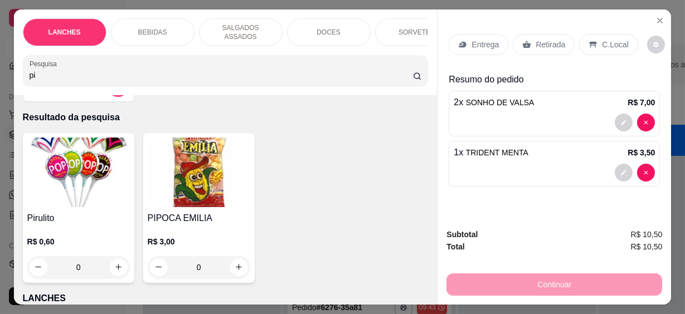
scroll to position [85, 0]
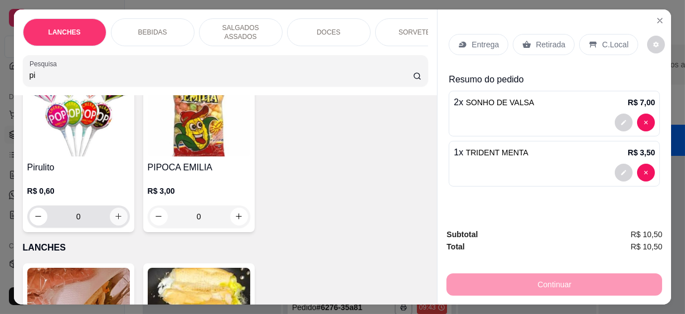
type input "pi"
click at [118, 216] on button "increase-product-quantity" at bounding box center [119, 217] width 18 height 18
type input "1"
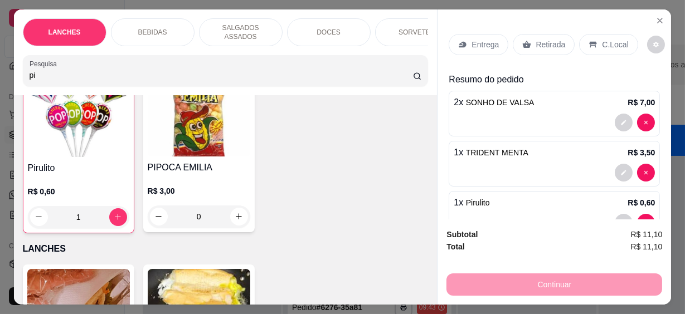
scroll to position [86, 0]
click at [618, 40] on p "C.Local" at bounding box center [615, 44] width 26 height 11
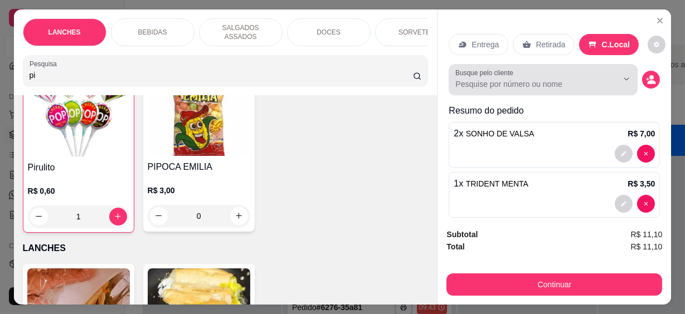
click at [537, 79] on input "Busque pelo cliente" at bounding box center [527, 84] width 144 height 11
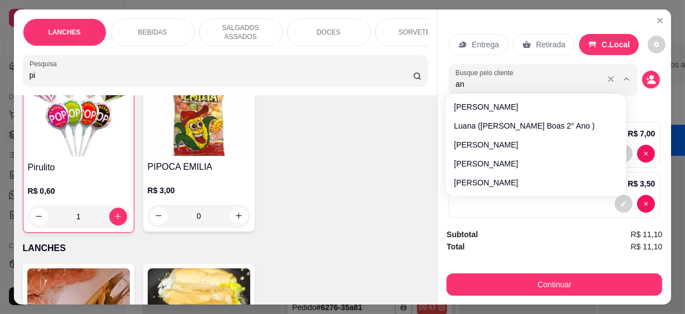
type input "ann"
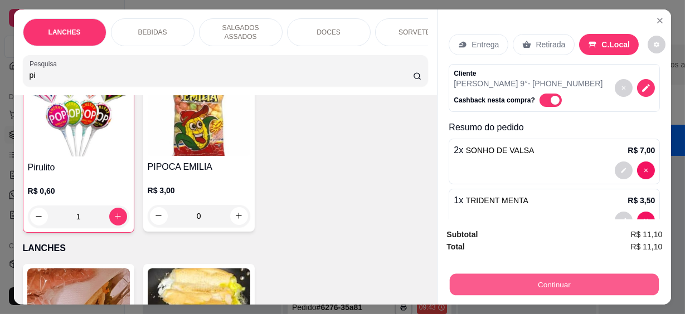
click at [571, 276] on button "Continuar" at bounding box center [554, 285] width 209 height 22
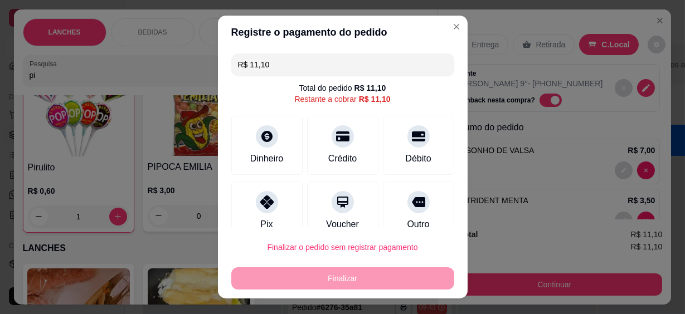
scroll to position [84, 0]
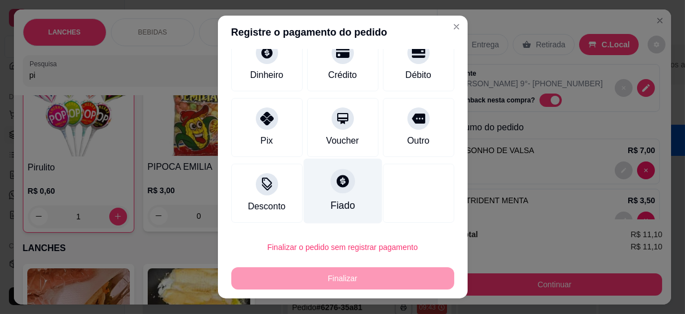
click at [344, 178] on div "Fiado" at bounding box center [342, 191] width 79 height 65
type input "R$ 0,00"
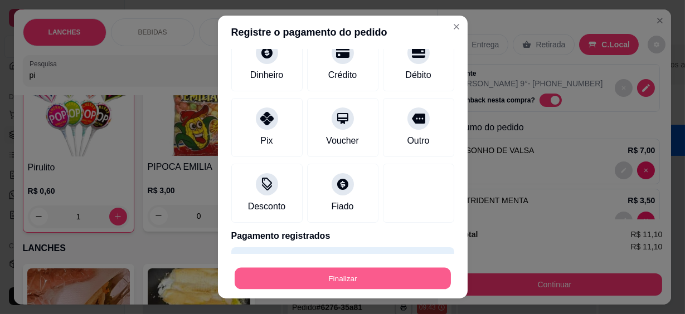
click at [339, 273] on button "Finalizar" at bounding box center [343, 278] width 216 height 22
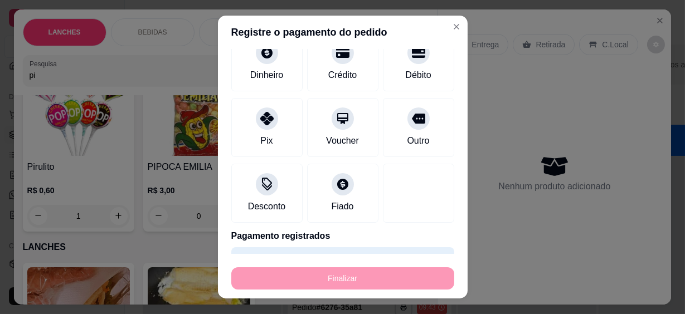
type input "0"
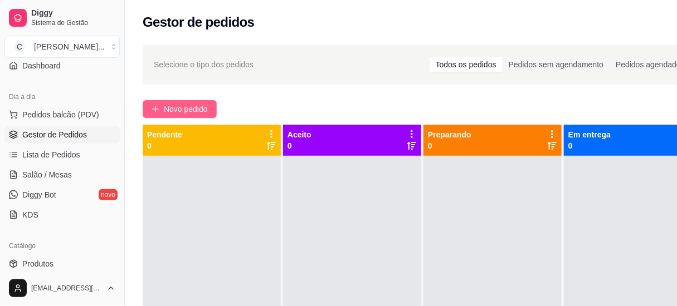
click at [197, 105] on span "Novo pedido" at bounding box center [186, 109] width 44 height 12
click at [192, 73] on input "Pesquisa" at bounding box center [217, 75] width 376 height 11
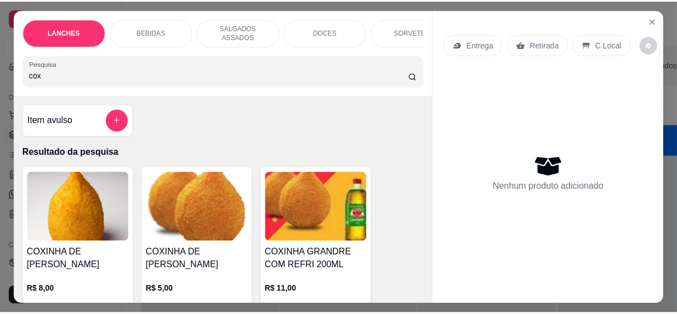
scroll to position [50, 0]
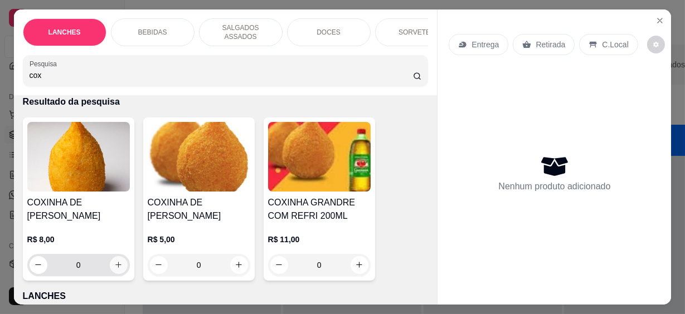
type input "cox"
click at [114, 261] on icon "increase-product-quantity" at bounding box center [118, 265] width 8 height 8
type input "1"
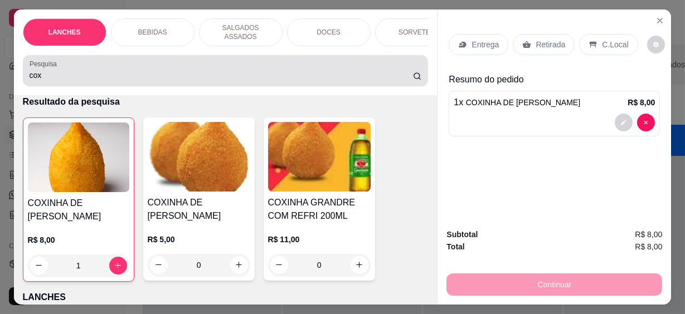
click at [0, 69] on html "Diggy Sistema de Gestão C Cantina Giuli ... Loja aberta Plano Essencial até 11/…" at bounding box center [342, 157] width 685 height 314
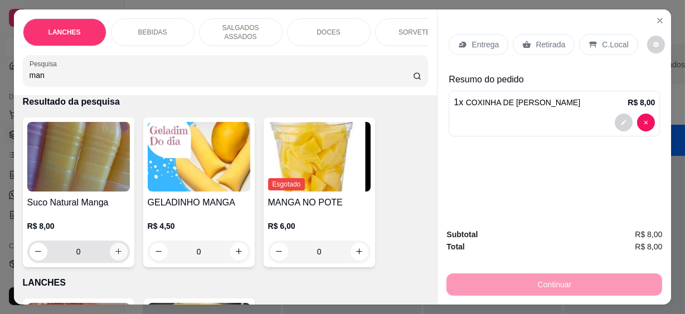
type input "man"
click at [114, 247] on icon "increase-product-quantity" at bounding box center [118, 251] width 8 height 8
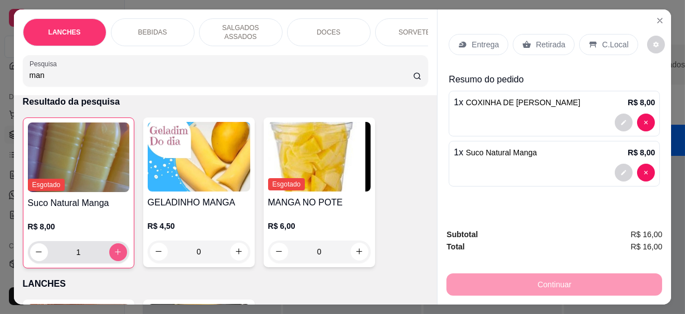
type input "1"
click at [661, 13] on button "Close" at bounding box center [660, 21] width 18 height 18
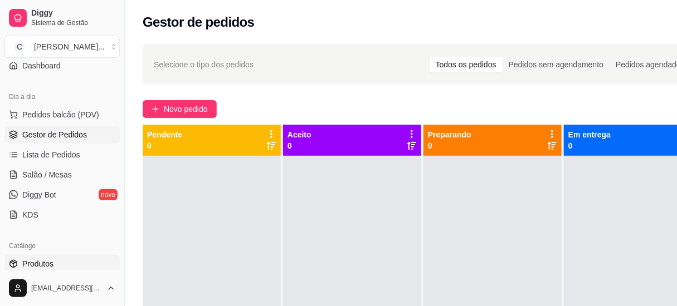
click at [38, 267] on span "Produtos" at bounding box center [37, 263] width 31 height 11
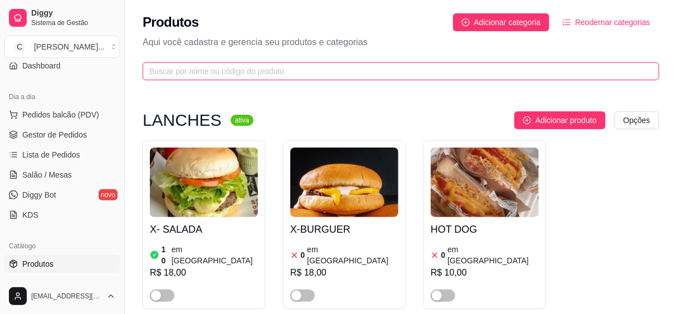
click at [182, 69] on input "text" at bounding box center [396, 71] width 494 height 12
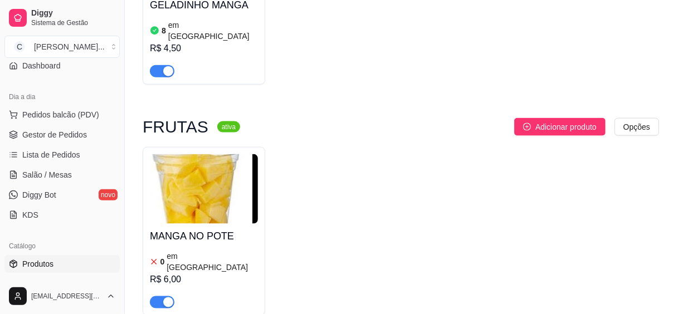
scroll to position [481, 0]
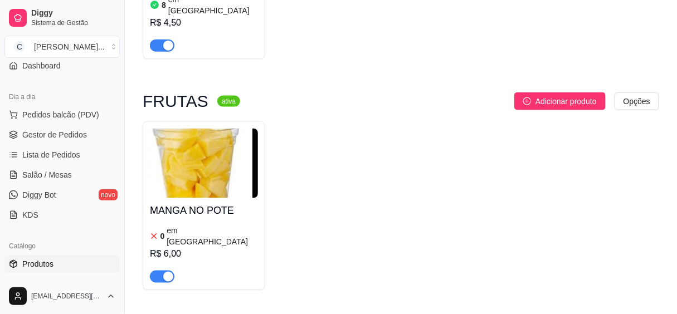
type input "manga"
click at [172, 203] on h4 "MANGA NO POTE" at bounding box center [204, 211] width 108 height 16
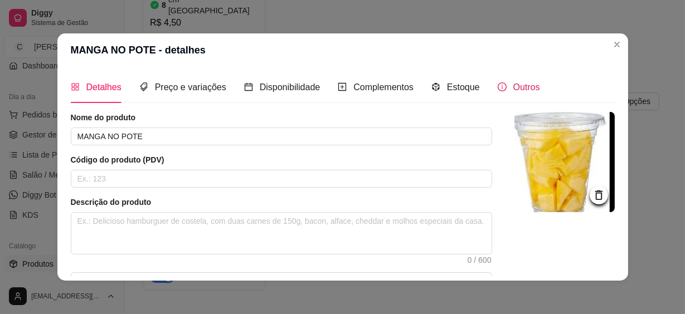
click at [517, 86] on span "Outros" at bounding box center [526, 86] width 27 height 9
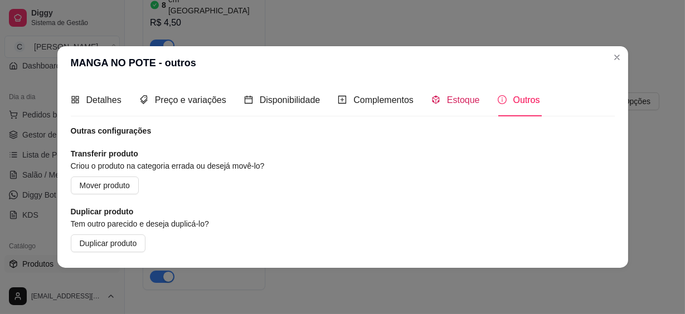
click at [438, 100] on icon "code-sandbox" at bounding box center [435, 99] width 9 height 9
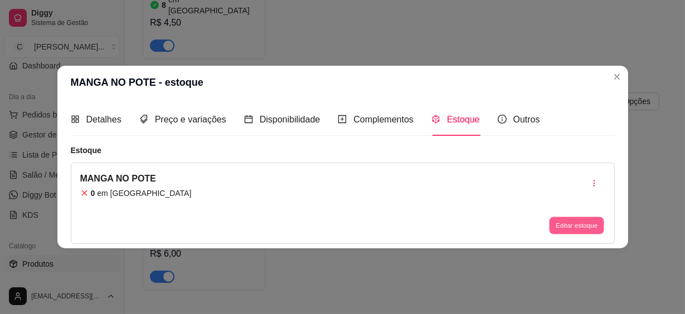
click at [570, 224] on button "Editar estoque" at bounding box center [576, 225] width 55 height 17
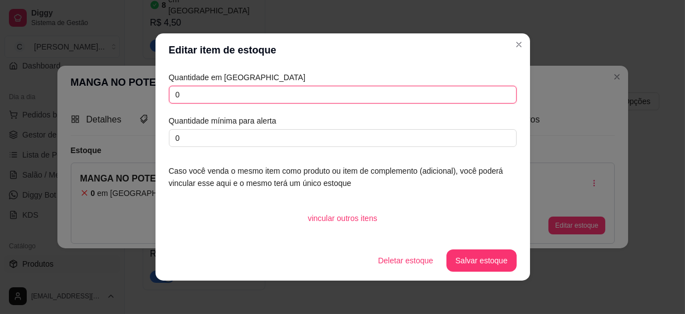
drag, startPoint x: 221, startPoint y: 95, endPoint x: 52, endPoint y: 94, distance: 168.2
click at [53, 94] on div "Editar item de estoque Quantidade em estoque 0 Quantidade mínima para alerta 0 …" at bounding box center [342, 157] width 685 height 314
type input "20"
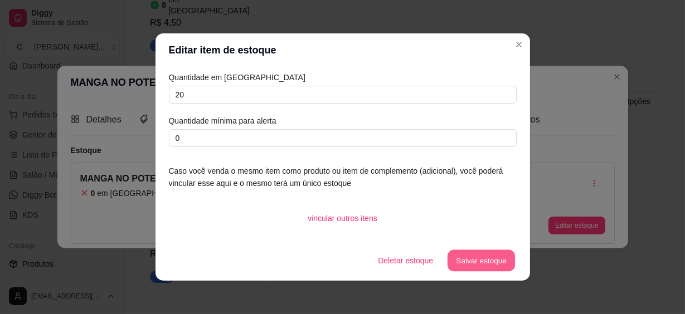
click at [456, 261] on button "Salvar estoque" at bounding box center [481, 261] width 68 height 22
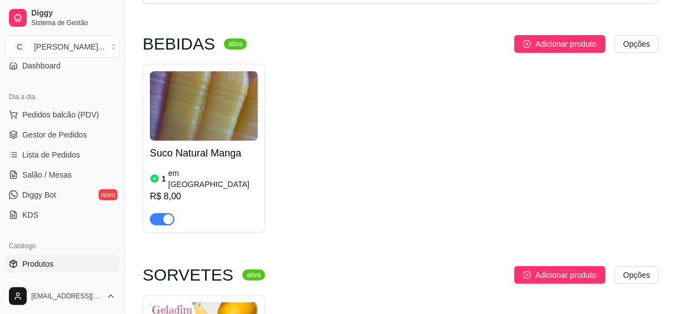
scroll to position [0, 0]
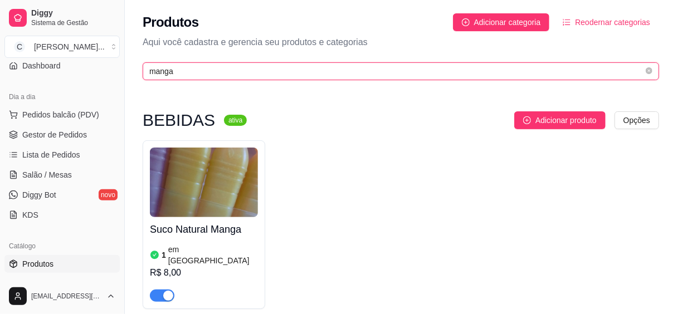
drag, startPoint x: 185, startPoint y: 72, endPoint x: 30, endPoint y: 75, distance: 155.4
type input "mix"
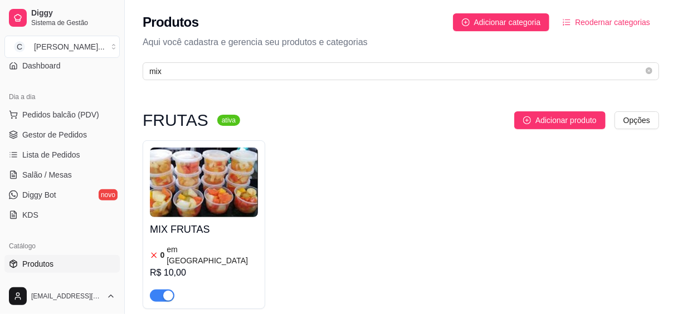
click at [182, 232] on h4 "MIX FRUTAS" at bounding box center [204, 230] width 108 height 16
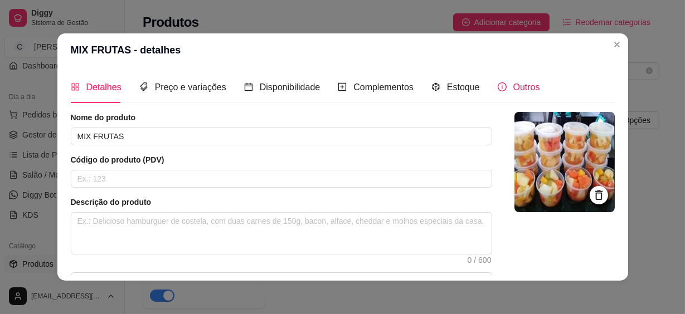
click at [507, 90] on div "Outros" at bounding box center [518, 87] width 42 height 14
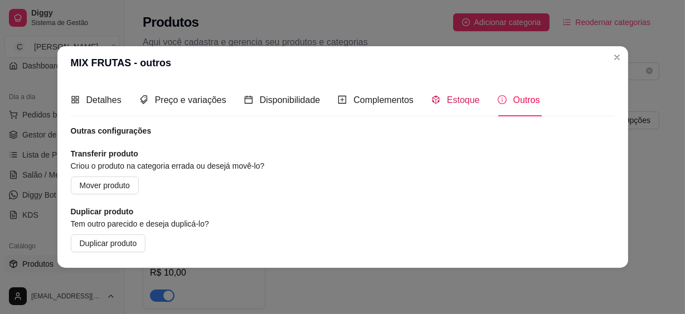
click at [462, 102] on span "Estoque" at bounding box center [463, 99] width 33 height 9
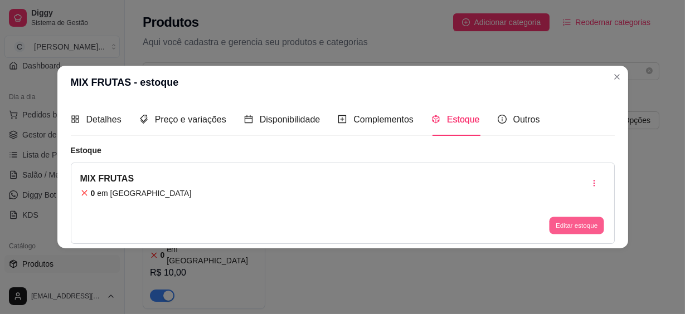
click at [556, 222] on button "Editar estoque" at bounding box center [576, 225] width 55 height 17
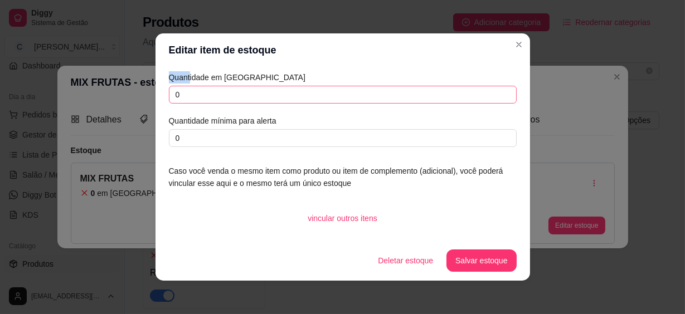
drag, startPoint x: 184, startPoint y: 82, endPoint x: 168, endPoint y: 101, distance: 24.9
click at [169, 103] on div "Quantidade em estoque 0 Quantidade mínima para alerta 0" at bounding box center [343, 109] width 348 height 76
drag, startPoint x: 168, startPoint y: 101, endPoint x: 183, endPoint y: 96, distance: 15.9
click at [183, 96] on input "0" at bounding box center [343, 95] width 348 height 18
drag, startPoint x: 201, startPoint y: 95, endPoint x: 138, endPoint y: 97, distance: 63.0
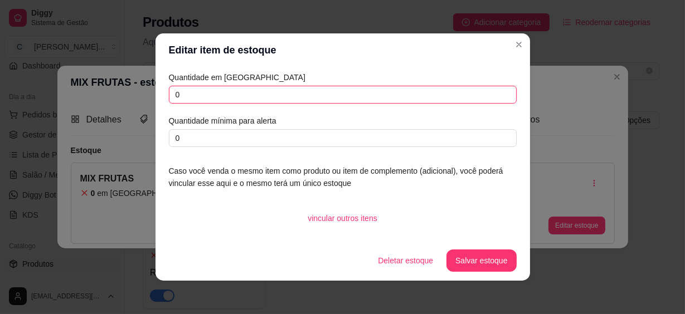
click at [142, 99] on div "Editar item de estoque Quantidade em estoque 0 Quantidade mínima para alerta 0 …" at bounding box center [342, 157] width 685 height 314
type input "10"
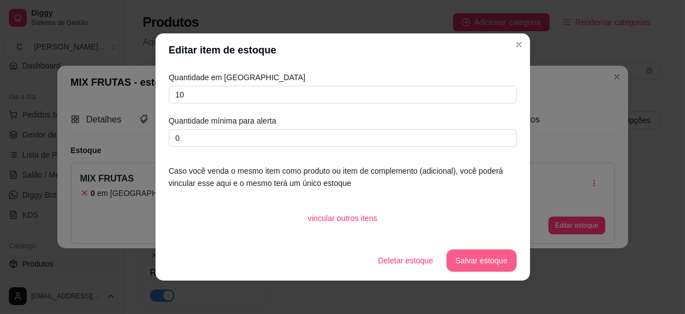
click at [461, 261] on button "Salvar estoque" at bounding box center [481, 261] width 70 height 22
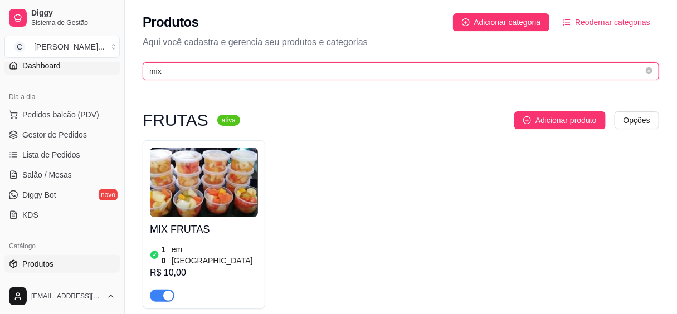
drag, startPoint x: 165, startPoint y: 77, endPoint x: 7, endPoint y: 68, distance: 157.9
click at [7, 68] on div "Diggy Sistema de Gestão C Cantina Giuli ... Loja aberta Plano Essencial até 11/…" at bounding box center [338, 182] width 677 height 365
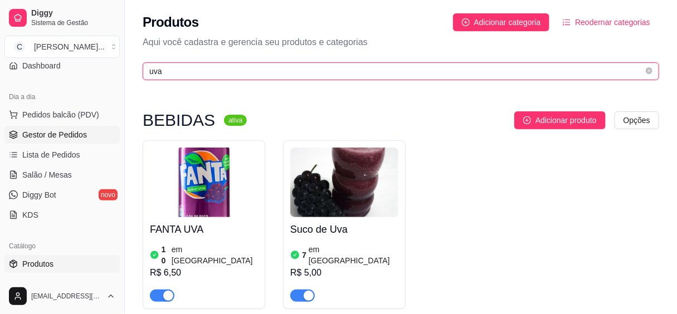
type input "uva"
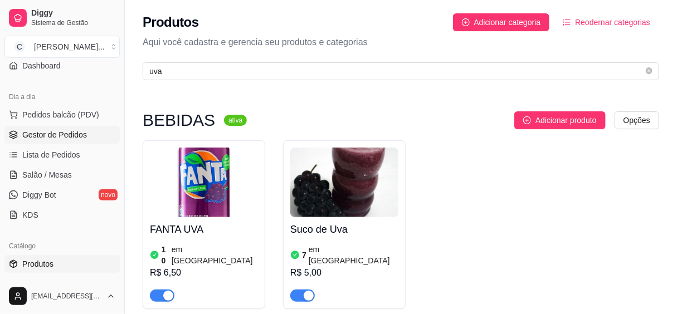
click at [52, 136] on span "Gestor de Pedidos" at bounding box center [54, 134] width 65 height 11
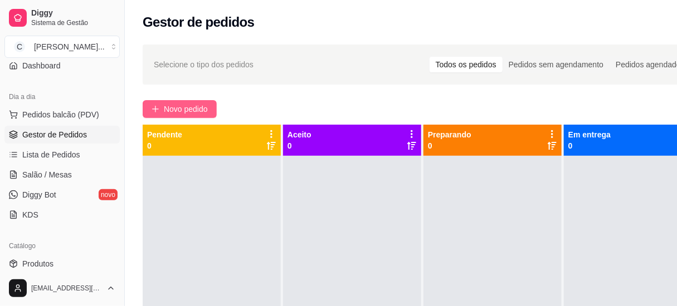
click at [171, 109] on span "Novo pedido" at bounding box center [186, 109] width 44 height 12
click at [179, 74] on input "Pesquisa" at bounding box center [216, 74] width 377 height 11
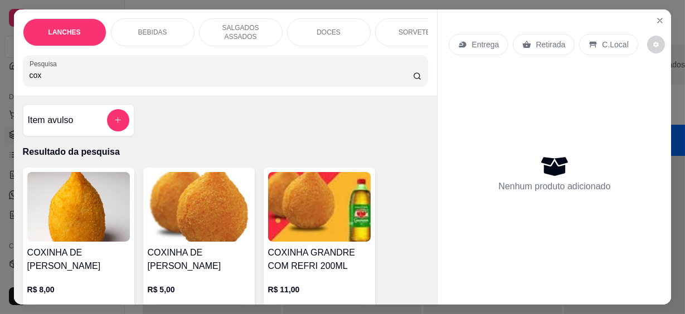
scroll to position [101, 0]
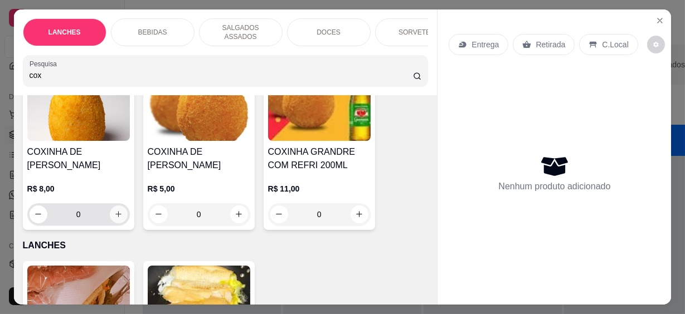
type input "cox"
click at [115, 210] on icon "increase-product-quantity" at bounding box center [118, 214] width 8 height 8
type input "1"
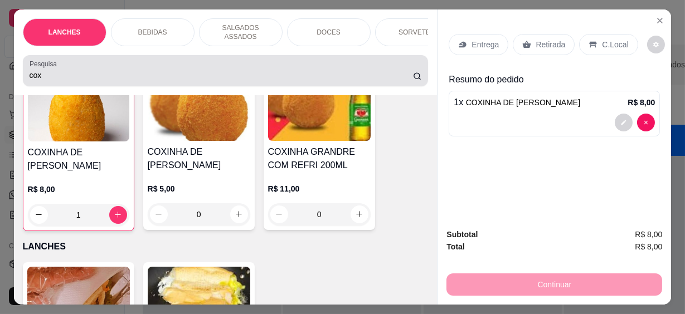
scroll to position [101, 0]
click at [0, 66] on html "Diggy Sistema de Gestão C Cantina Giuli ... Loja aberta Plano Essencial até 11/…" at bounding box center [342, 157] width 685 height 314
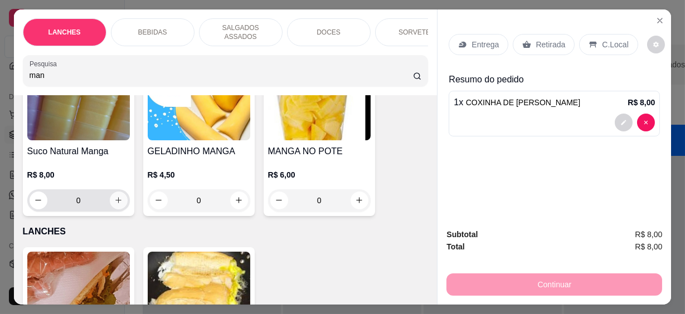
type input "man"
click at [117, 197] on icon "increase-product-quantity" at bounding box center [118, 201] width 8 height 8
type input "1"
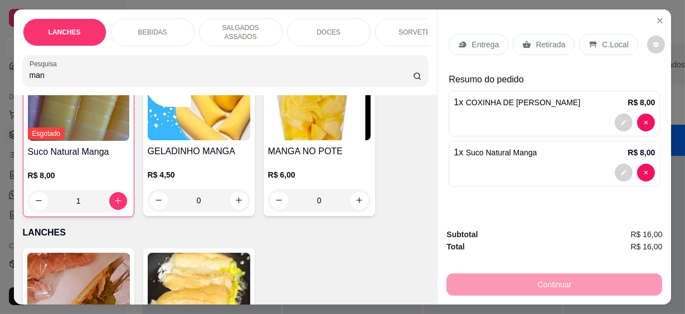
scroll to position [102, 0]
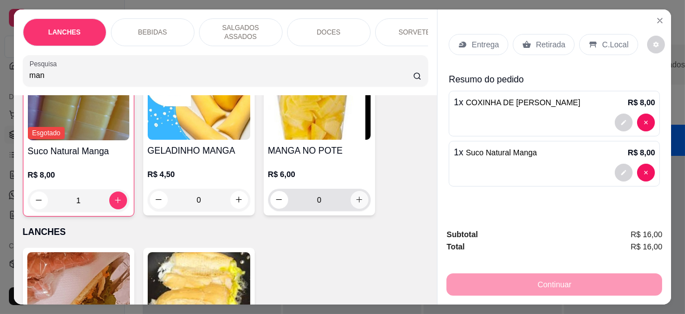
click at [350, 196] on button "increase-product-quantity" at bounding box center [359, 200] width 18 height 18
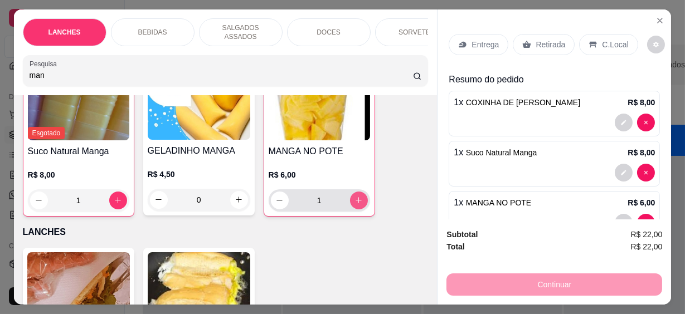
type input "1"
click at [603, 44] on p "C.Local" at bounding box center [615, 44] width 26 height 11
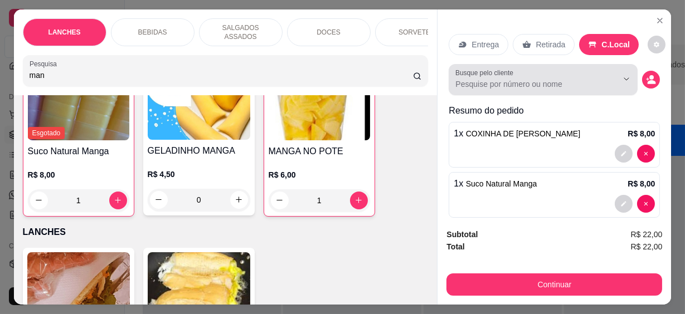
click at [529, 79] on input "Busque pelo cliente" at bounding box center [527, 84] width 144 height 11
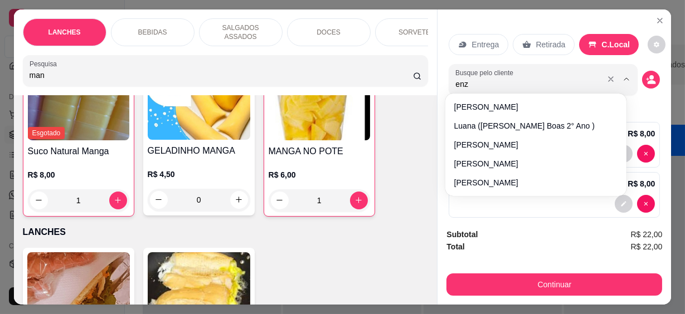
type input "[PERSON_NAME]"
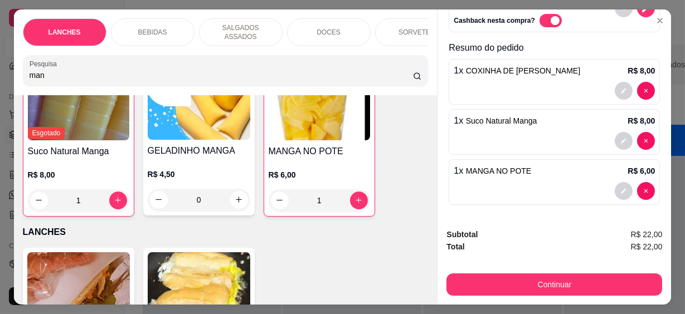
scroll to position [30, 0]
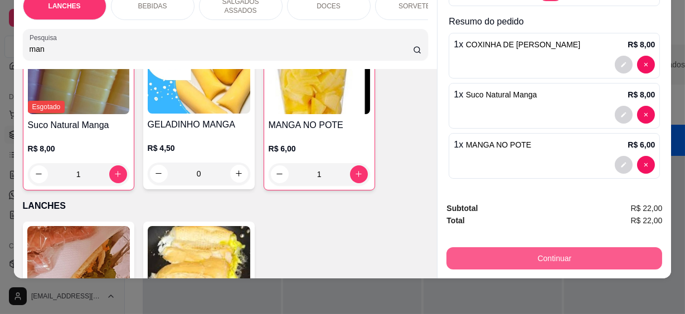
click at [498, 247] on button "Continuar" at bounding box center [554, 258] width 216 height 22
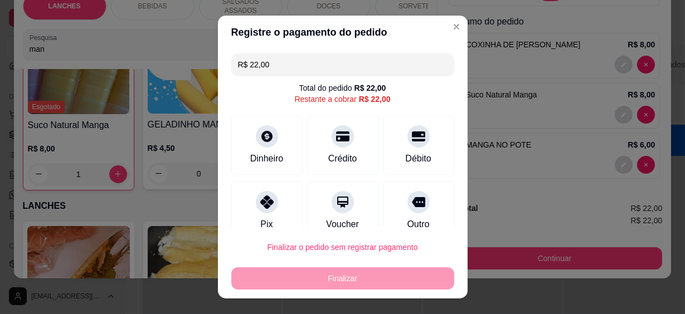
scroll to position [84, 0]
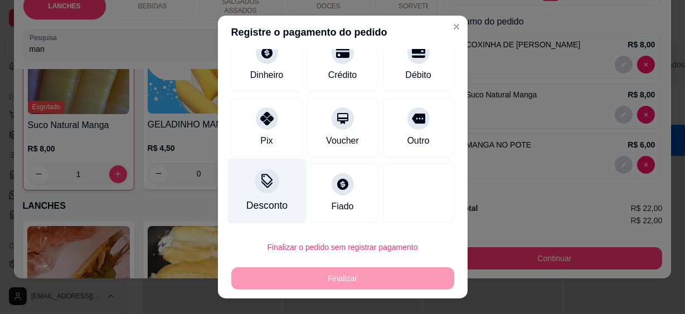
click at [252, 193] on div "Desconto" at bounding box center [266, 191] width 79 height 65
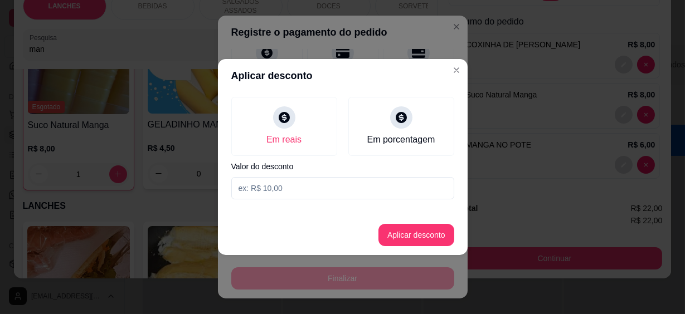
click at [283, 178] on input at bounding box center [342, 188] width 223 height 22
type input "21,99"
click at [423, 240] on button "Aplicar desconto" at bounding box center [415, 235] width 73 height 22
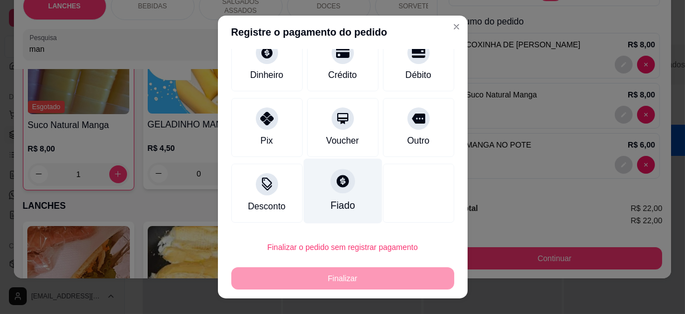
click at [335, 185] on icon at bounding box center [342, 181] width 14 height 14
type input "R$ 0,00"
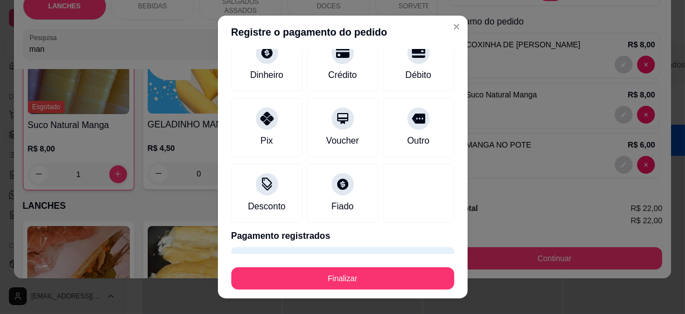
click at [358, 282] on button "Finalizar" at bounding box center [342, 278] width 223 height 22
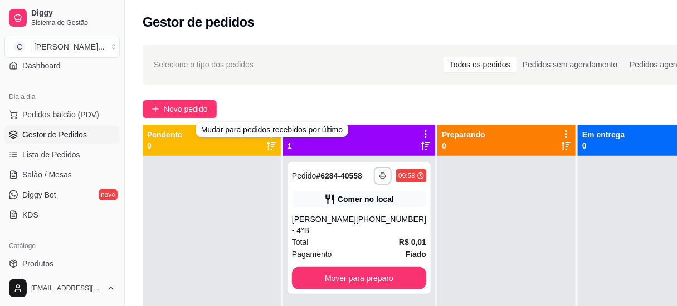
drag, startPoint x: 175, startPoint y: 90, endPoint x: 174, endPoint y: 97, distance: 6.9
click at [175, 93] on div "**********" at bounding box center [430, 241] width 610 height 407
click at [175, 103] on button "Novo pedido" at bounding box center [180, 109] width 74 height 18
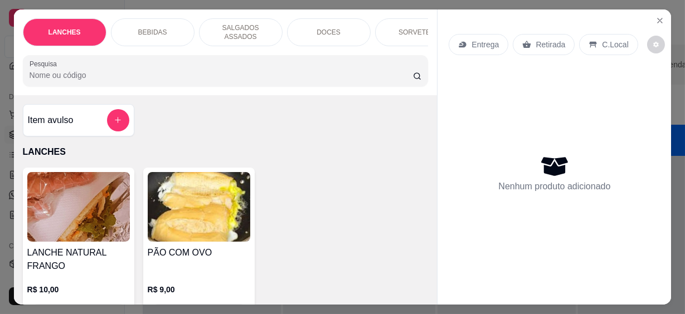
click at [189, 74] on input "Pesquisa" at bounding box center [221, 75] width 383 height 11
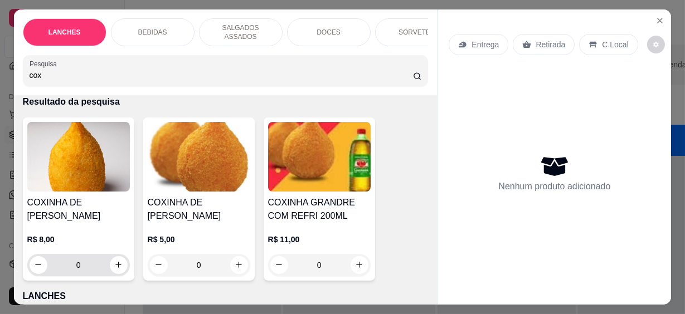
scroll to position [101, 0]
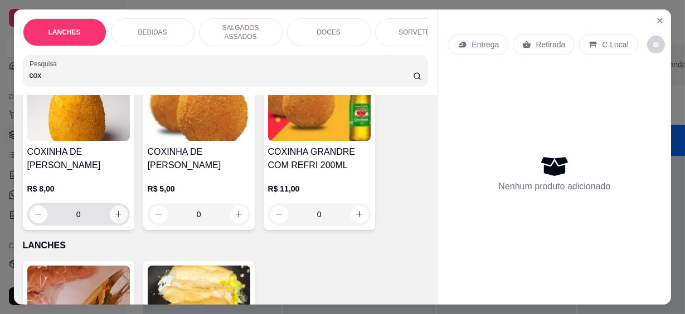
type input "cox"
click at [114, 210] on icon "increase-product-quantity" at bounding box center [118, 214] width 8 height 8
type input "1"
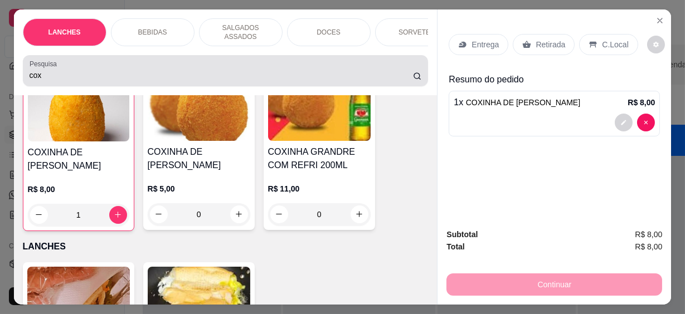
scroll to position [101, 0]
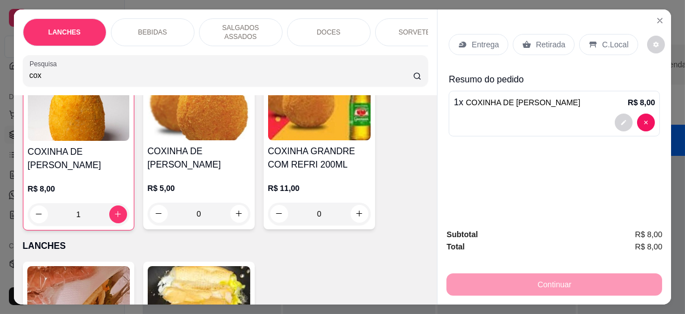
drag, startPoint x: 61, startPoint y: 70, endPoint x: -2, endPoint y: 67, distance: 63.0
click at [0, 67] on html "**********" at bounding box center [342, 157] width 685 height 314
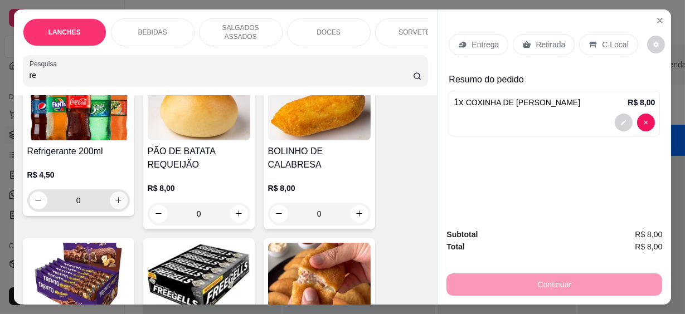
type input "re"
click at [118, 197] on icon "increase-product-quantity" at bounding box center [118, 201] width 8 height 8
type input "1"
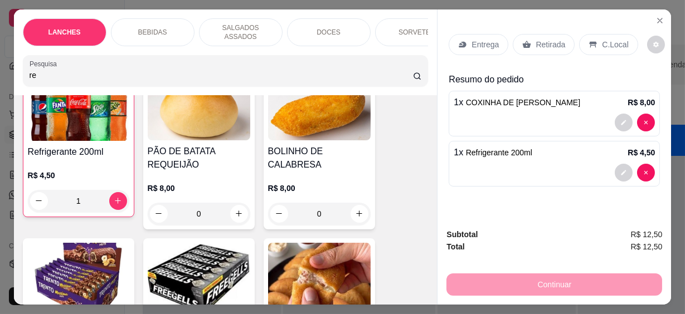
scroll to position [102, 0]
click at [610, 39] on p "C.Local" at bounding box center [615, 44] width 26 height 11
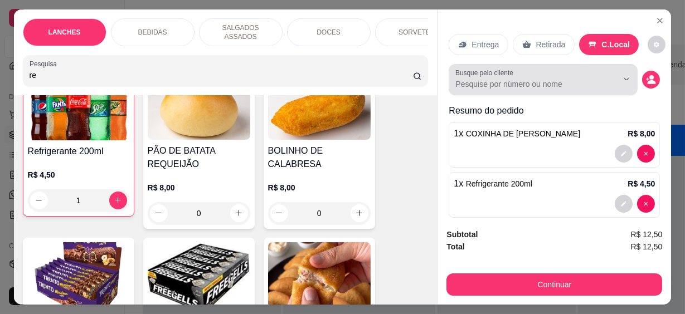
drag, startPoint x: 512, startPoint y: 89, endPoint x: 508, endPoint y: 84, distance: 6.4
click at [511, 89] on div "Busque pelo cliente" at bounding box center [542, 79] width 189 height 31
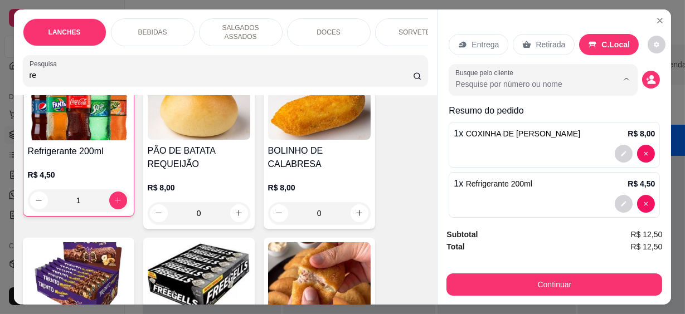
click at [509, 84] on input "Busque pelo cliente" at bounding box center [527, 84] width 144 height 11
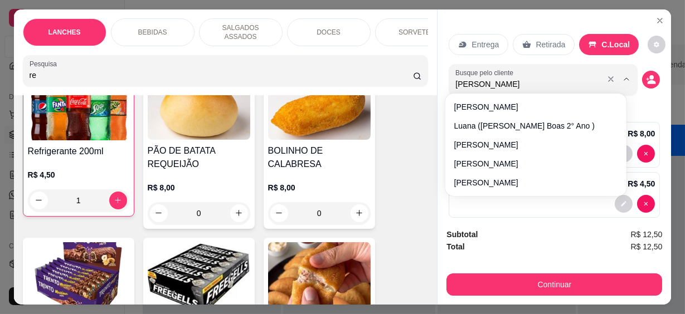
type input "emanuell"
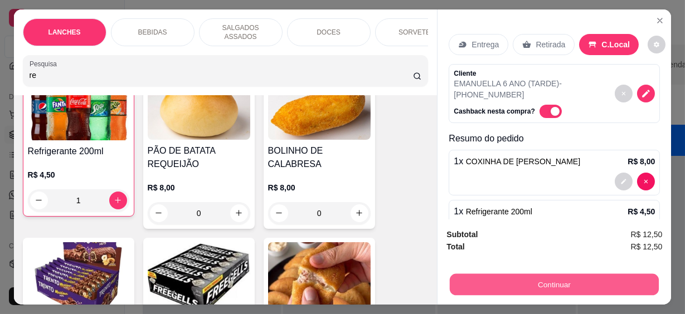
click at [602, 284] on button "Continuar" at bounding box center [554, 285] width 209 height 22
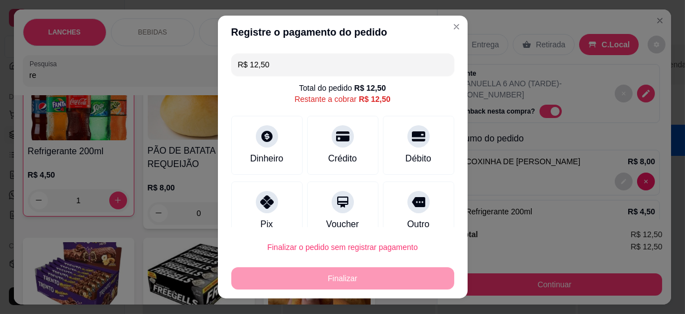
scroll to position [84, 0]
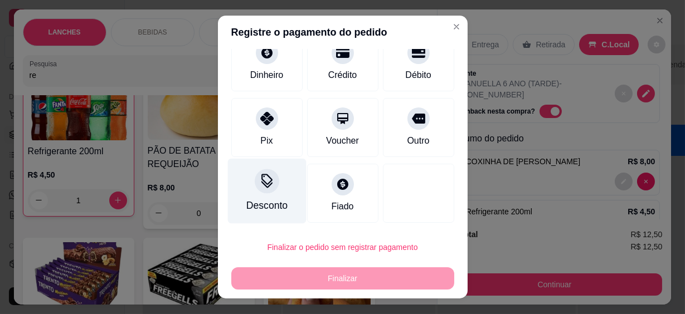
click at [259, 181] on icon at bounding box center [266, 181] width 14 height 14
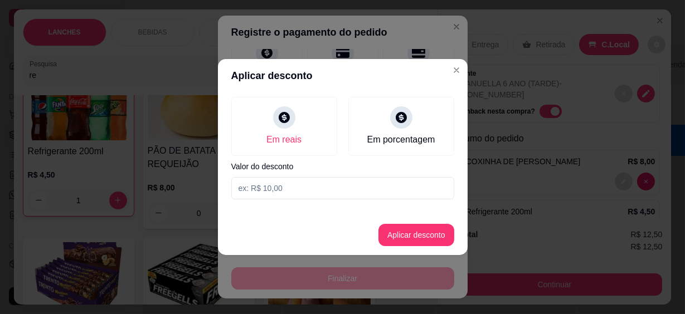
click at [285, 189] on input at bounding box center [342, 188] width 223 height 22
type input "12,49"
click at [416, 240] on button "Aplicar desconto" at bounding box center [415, 235] width 73 height 22
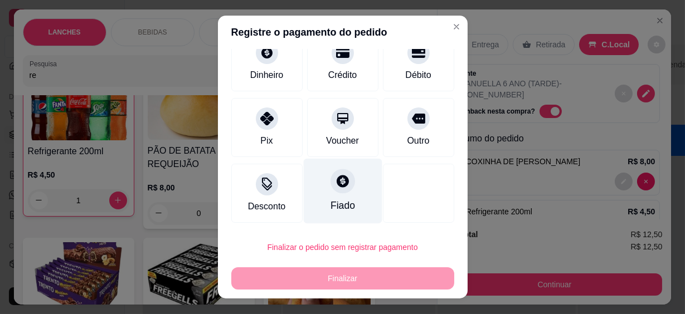
click at [345, 202] on div "Fiado" at bounding box center [342, 191] width 79 height 65
type input "R$ 0,00"
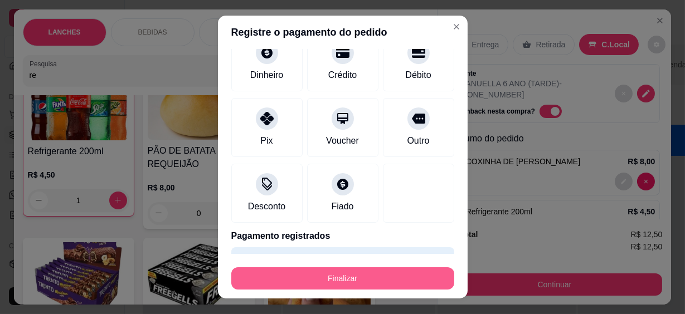
click at [358, 275] on button "Finalizar" at bounding box center [342, 278] width 223 height 22
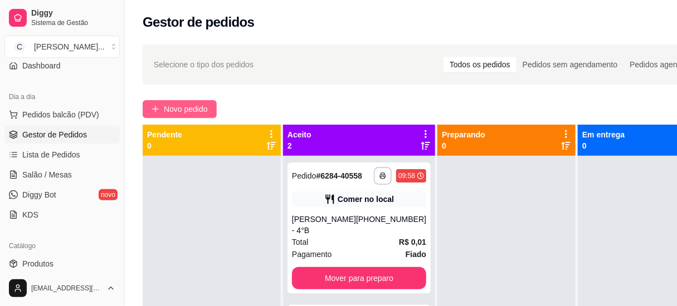
click at [195, 101] on button "Novo pedido" at bounding box center [180, 109] width 74 height 18
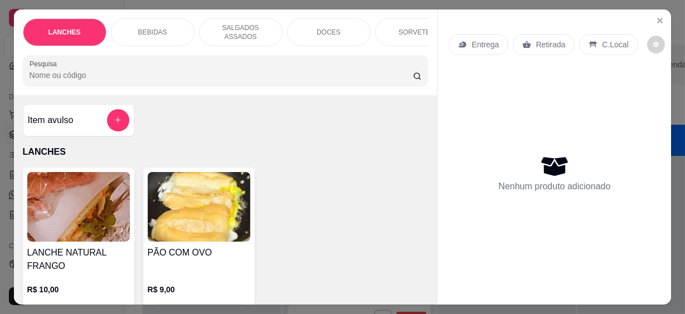
click at [95, 75] on input "Pesquisa" at bounding box center [221, 75] width 383 height 11
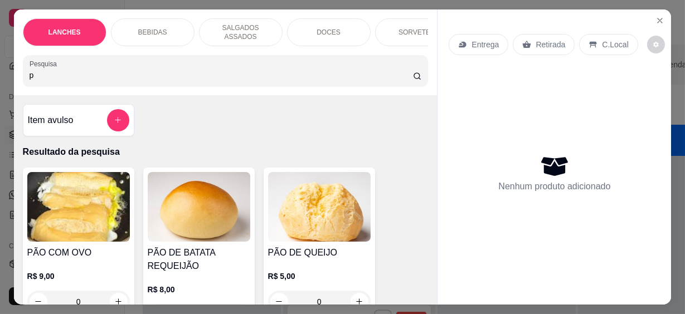
scroll to position [50, 0]
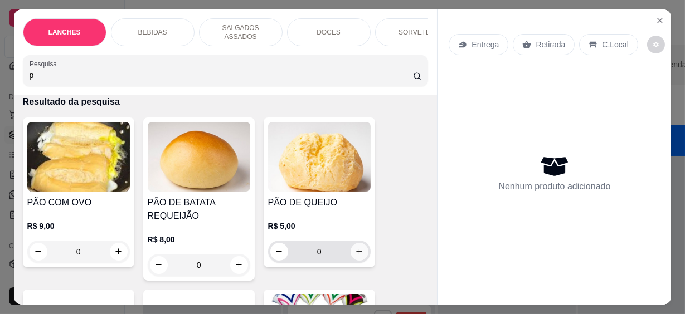
type input "p"
click at [355, 248] on icon "increase-product-quantity" at bounding box center [359, 252] width 8 height 8
type input "1"
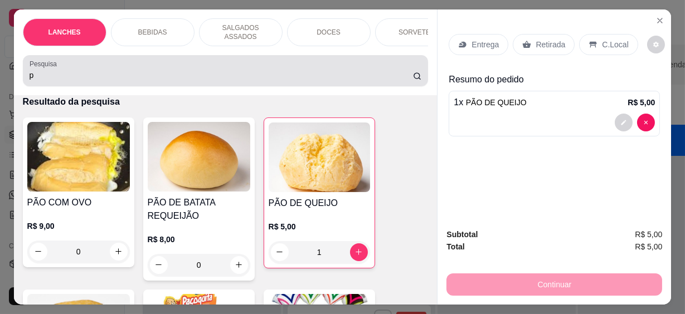
drag, startPoint x: 53, startPoint y: 76, endPoint x: 0, endPoint y: 73, distance: 53.0
click at [0, 73] on html "**********" at bounding box center [342, 157] width 685 height 314
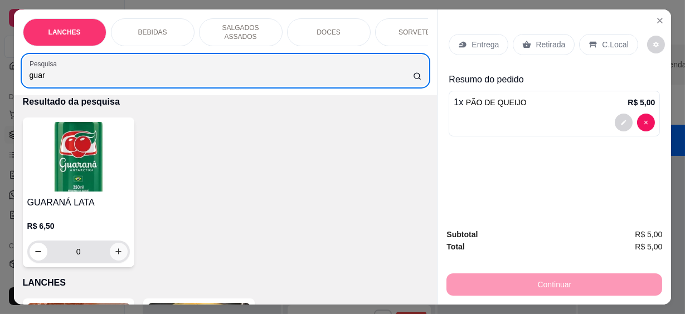
type input "guar"
click at [115, 248] on icon "increase-product-quantity" at bounding box center [118, 251] width 8 height 8
type input "1"
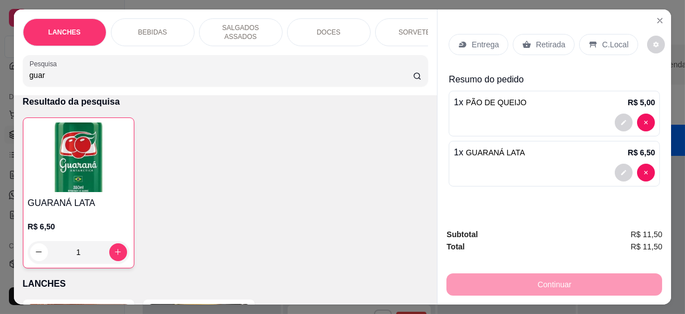
click at [14, 65] on div "LANCHES BEBIDAS SALGADOS ASSADOS DOCES SORVETES SALGADINHOS SALGADOS DIVERSOS S…" at bounding box center [225, 52] width 423 height 86
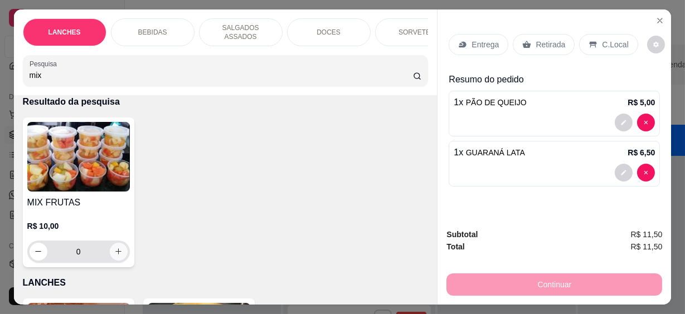
type input "mix"
click at [120, 247] on button "increase-product-quantity" at bounding box center [118, 251] width 17 height 17
type input "1"
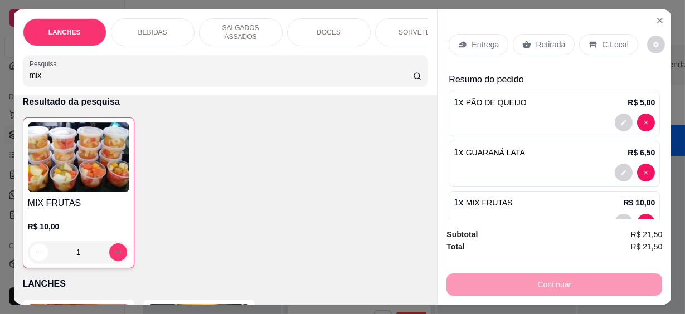
click at [602, 42] on p "C.Local" at bounding box center [615, 44] width 26 height 11
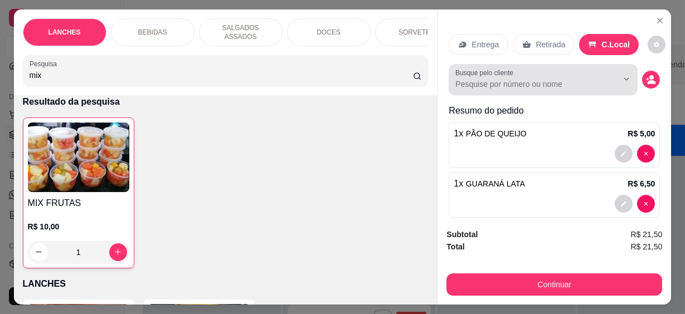
click at [518, 80] on input "Busque pelo cliente" at bounding box center [527, 84] width 144 height 11
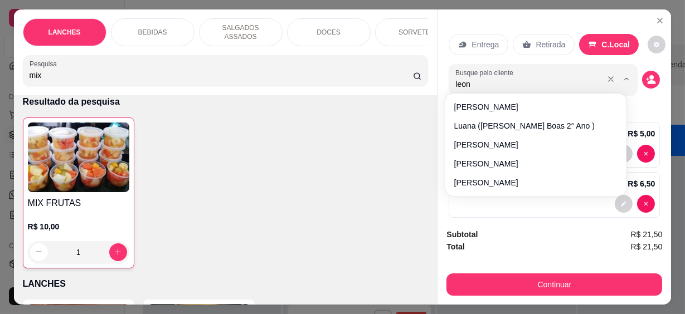
type input "leona"
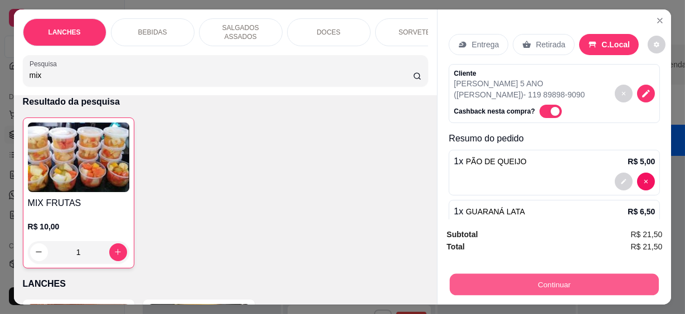
click at [531, 274] on button "Continuar" at bounding box center [554, 285] width 209 height 22
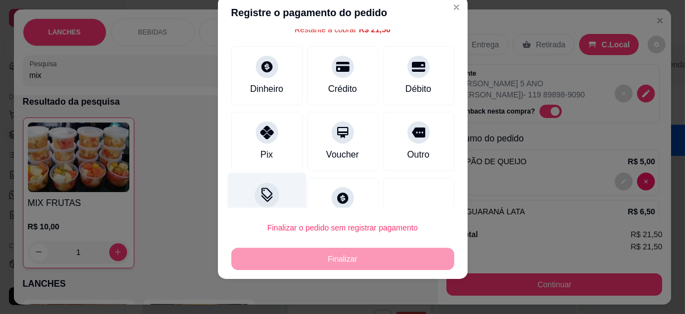
click at [262, 196] on icon at bounding box center [266, 195] width 14 height 14
click at [271, 187] on input at bounding box center [342, 188] width 223 height 22
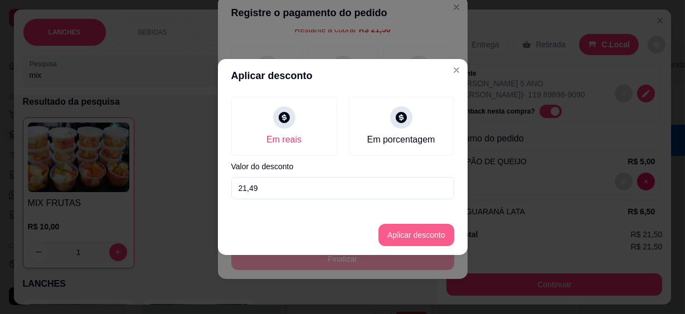
type input "21,49"
click at [409, 233] on button "Aplicar desconto" at bounding box center [416, 235] width 76 height 22
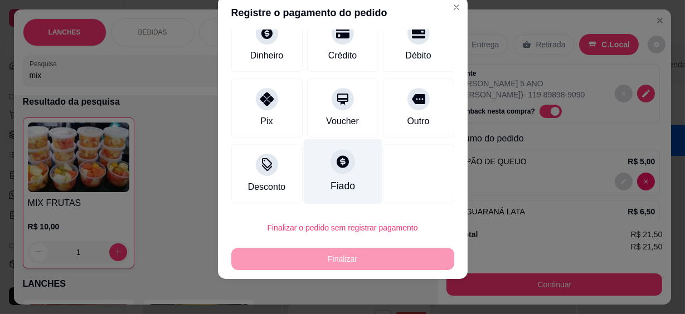
click at [346, 175] on div "Fiado" at bounding box center [342, 171] width 79 height 65
type input "R$ 0,00"
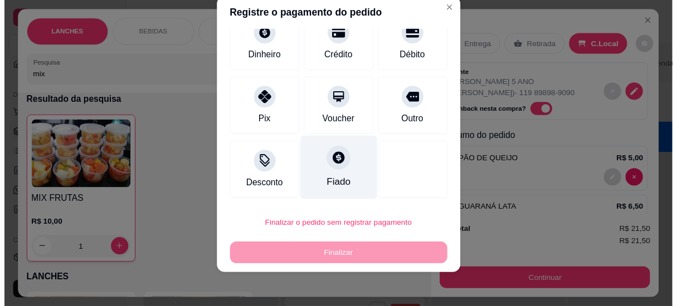
scroll to position [84, 0]
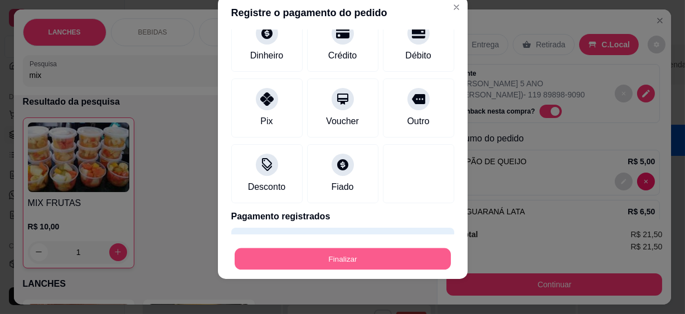
click at [362, 262] on button "Finalizar" at bounding box center [343, 259] width 216 height 22
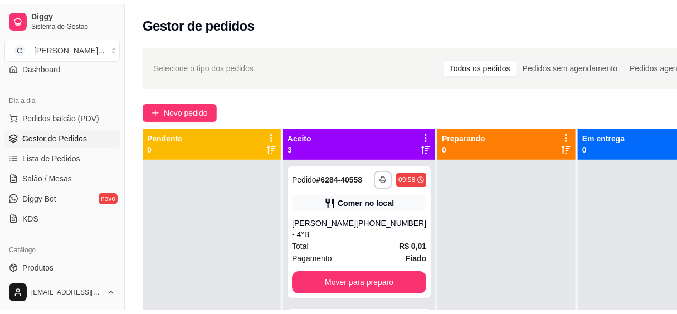
scroll to position [202, 0]
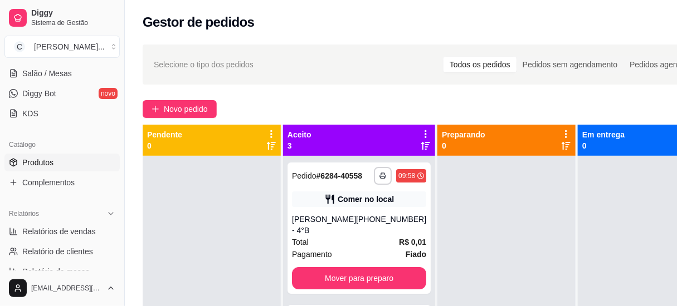
click at [43, 163] on span "Produtos" at bounding box center [37, 162] width 31 height 11
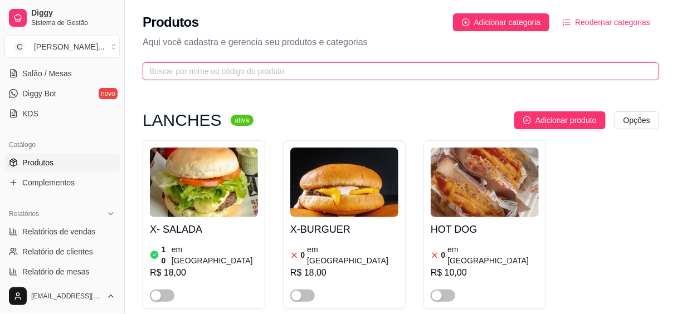
click at [217, 71] on input "text" at bounding box center [396, 71] width 494 height 12
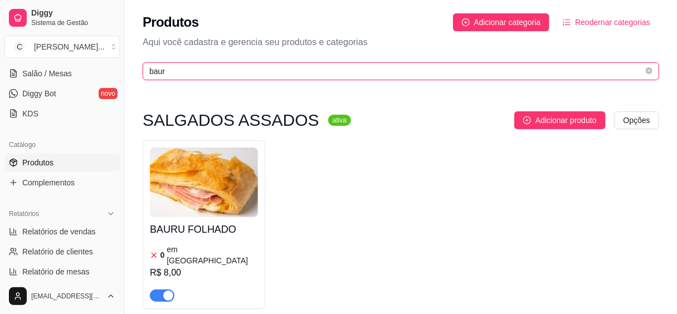
type input "baur"
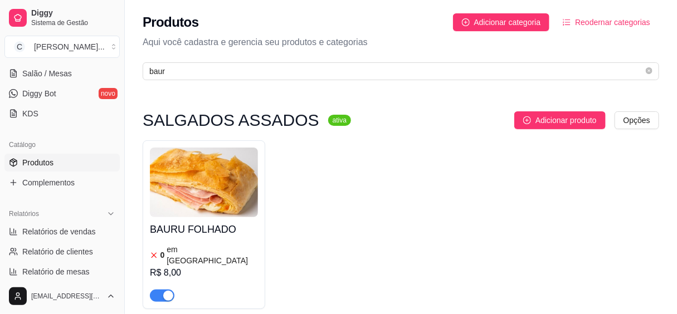
click at [213, 235] on h4 "BAURU FOLHADO" at bounding box center [204, 230] width 108 height 16
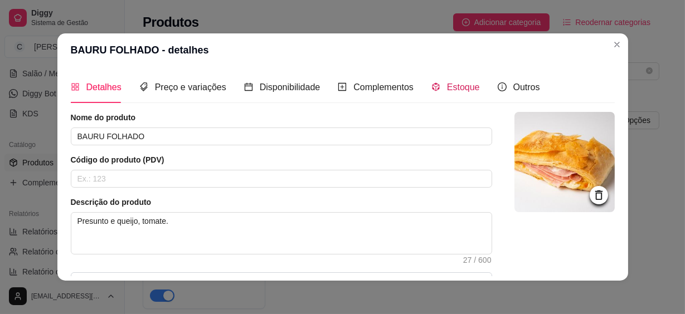
click at [466, 82] on span "Estoque" at bounding box center [463, 86] width 33 height 9
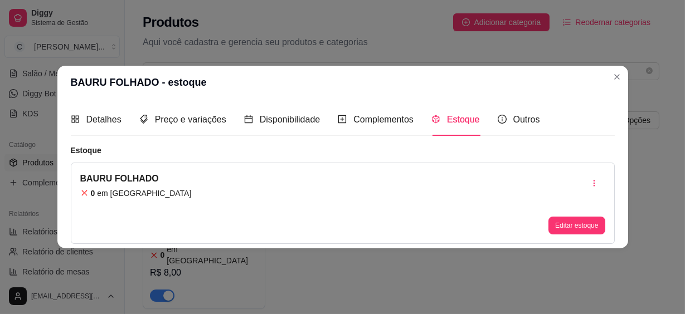
click at [607, 223] on div "BAURU FOLHADO 0 em estoque Editar estoque" at bounding box center [343, 203] width 544 height 81
click at [584, 228] on button "Editar estoque" at bounding box center [576, 226] width 56 height 18
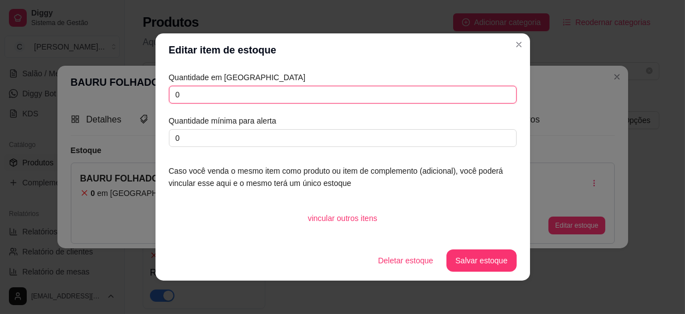
drag, startPoint x: 184, startPoint y: 94, endPoint x: 156, endPoint y: 103, distance: 29.2
click at [156, 102] on div "Quantidade em estoque 0 Quantidade mínima para alerta 0 Caso você venda o mesmo…" at bounding box center [342, 154] width 374 height 174
type input "10"
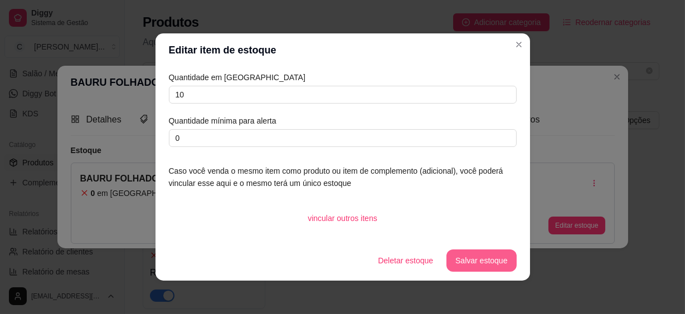
click at [468, 260] on button "Salvar estoque" at bounding box center [481, 261] width 70 height 22
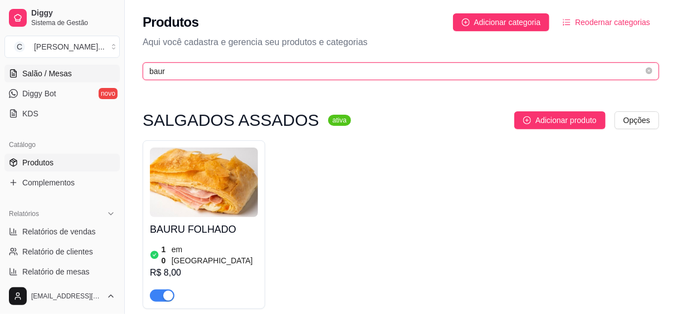
drag, startPoint x: 175, startPoint y: 69, endPoint x: 45, endPoint y: 76, distance: 131.1
click at [47, 76] on div "Diggy Sistema de Gestão C Cantina Giuli ... Loja aberta Plano Essencial até 11/…" at bounding box center [338, 298] width 677 height 597
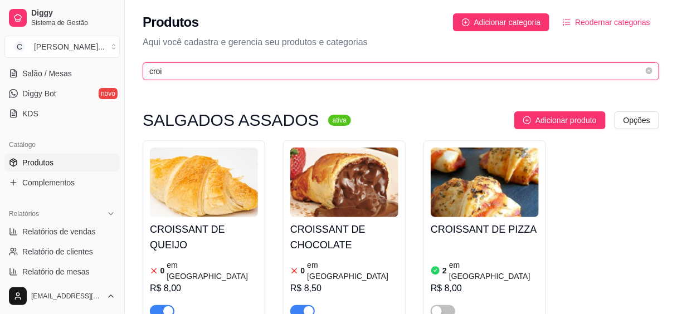
type input "croi"
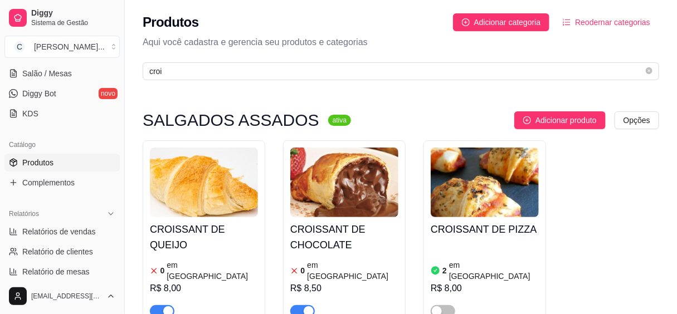
click at [223, 229] on h4 "CROISSANT DE QUEIJO" at bounding box center [204, 237] width 108 height 31
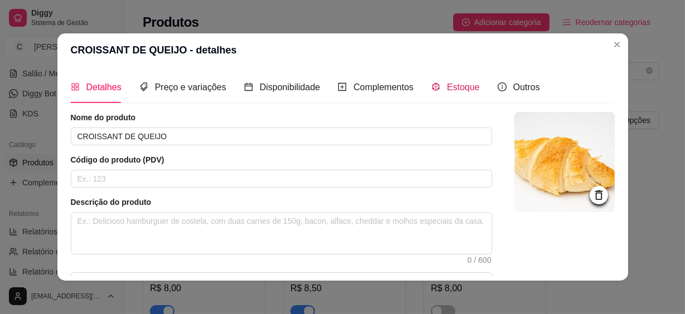
click at [457, 84] on span "Estoque" at bounding box center [463, 86] width 33 height 9
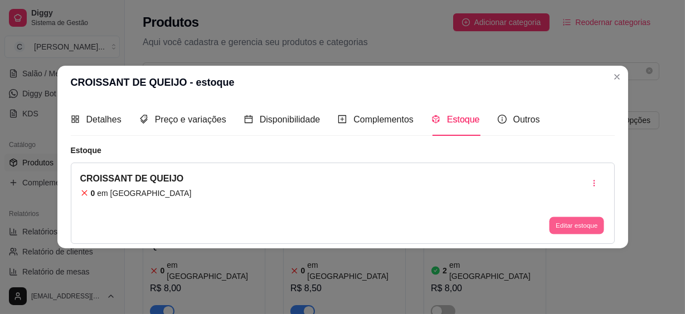
click at [569, 223] on button "Editar estoque" at bounding box center [576, 225] width 55 height 17
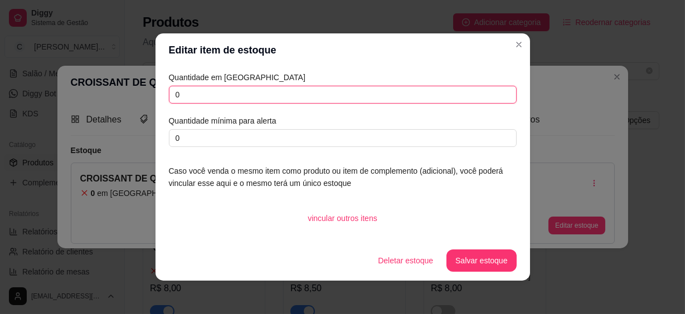
drag, startPoint x: 183, startPoint y: 90, endPoint x: 131, endPoint y: 92, distance: 51.3
click at [132, 92] on div "Editar item de estoque Quantidade em estoque 0 Quantidade mínima para alerta 0 …" at bounding box center [342, 157] width 685 height 314
type input "10"
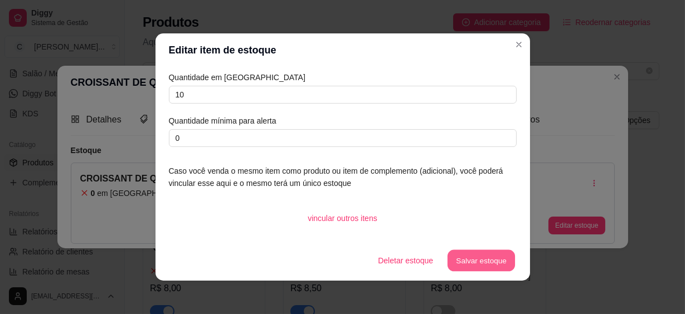
click at [467, 261] on button "Salvar estoque" at bounding box center [481, 261] width 68 height 22
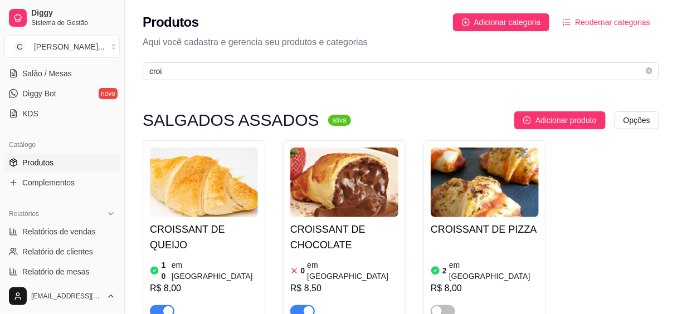
click at [341, 243] on h4 "CROISSANT DE CHOCOLATE" at bounding box center [344, 237] width 108 height 31
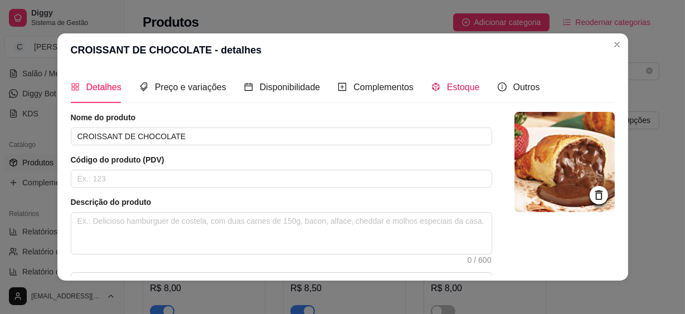
click at [455, 84] on span "Estoque" at bounding box center [463, 86] width 33 height 9
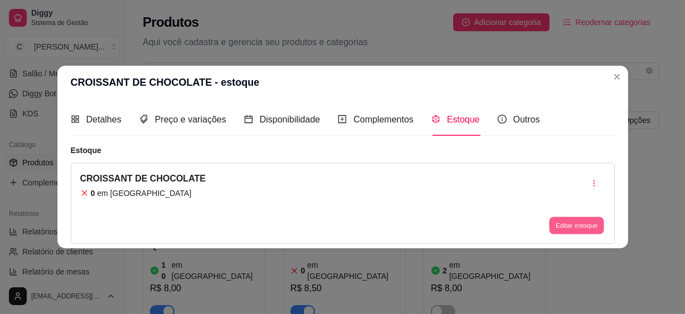
click at [564, 223] on button "Editar estoque" at bounding box center [576, 225] width 55 height 17
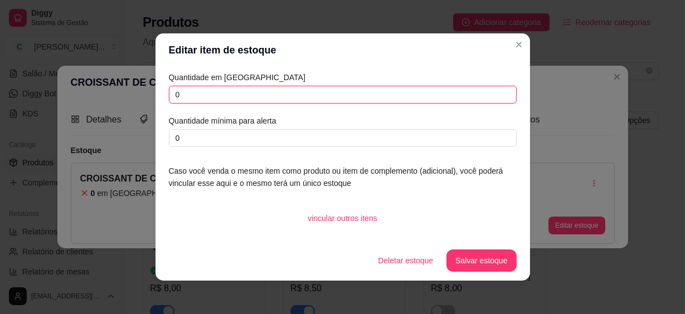
drag, startPoint x: 148, startPoint y: 94, endPoint x: 67, endPoint y: 83, distance: 82.0
click at [72, 90] on div "Editar item de estoque Quantidade em estoque 0 Quantidade mínima para alerta 0 …" at bounding box center [342, 157] width 685 height 314
type input "10"
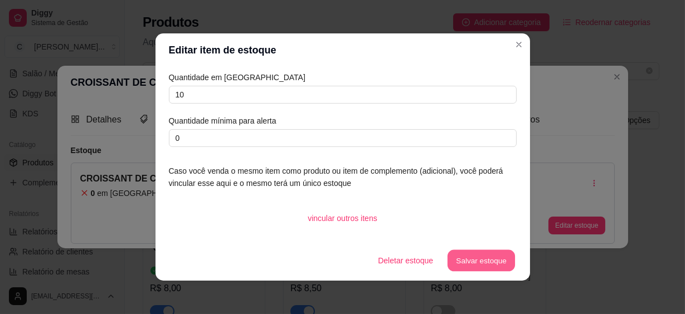
click at [480, 258] on button "Salvar estoque" at bounding box center [481, 261] width 68 height 22
click at [492, 257] on button "Salvar estoque" at bounding box center [481, 261] width 70 height 22
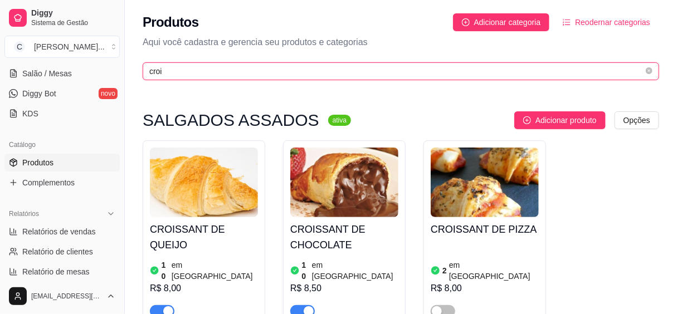
drag, startPoint x: 173, startPoint y: 71, endPoint x: 0, endPoint y: 80, distance: 172.9
click at [0, 80] on html "Diggy Sistema de Gestão C Cantina Giuli ... Loja aberta Plano Essencial até 11/…" at bounding box center [338, 157] width 677 height 314
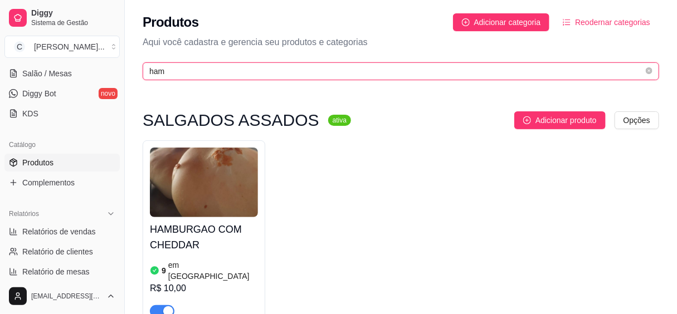
type input "ham"
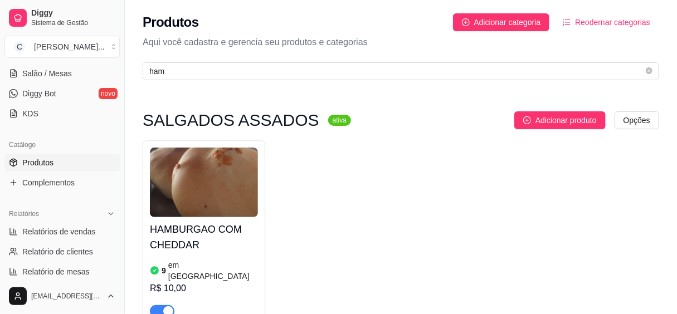
click at [221, 229] on h4 "HAMBURGAO COM CHEDDAR" at bounding box center [204, 237] width 108 height 31
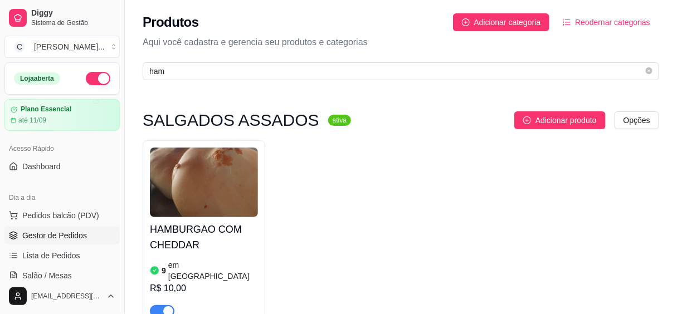
click at [69, 238] on span "Gestor de Pedidos" at bounding box center [54, 235] width 65 height 11
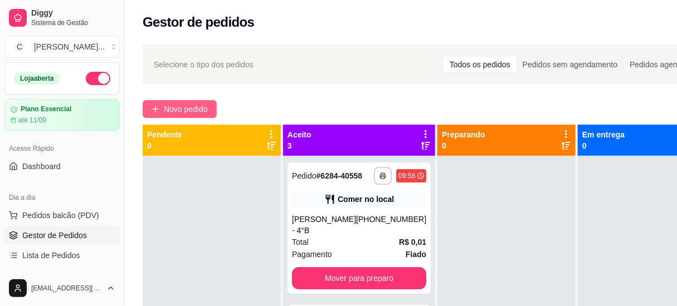
click at [201, 101] on button "Novo pedido" at bounding box center [180, 109] width 74 height 18
click at [245, 80] on div "Pesquisa" at bounding box center [221, 70] width 398 height 31
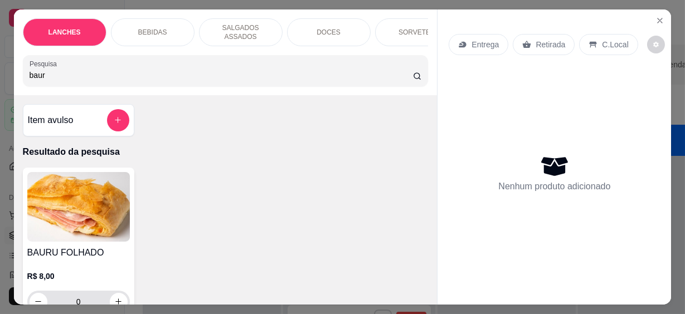
scroll to position [50, 0]
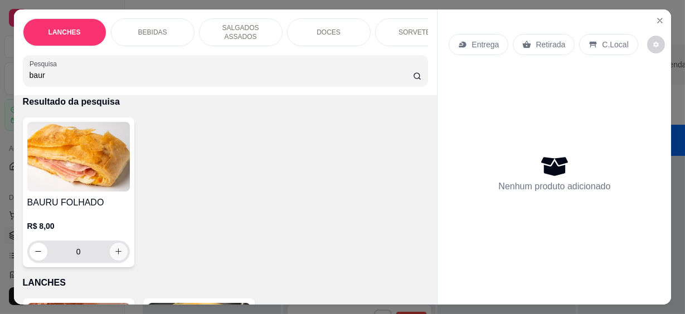
type input "baur"
click at [115, 247] on icon "increase-product-quantity" at bounding box center [118, 251] width 8 height 8
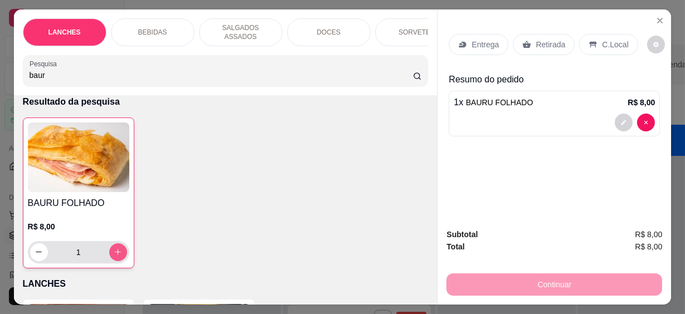
type input "1"
drag, startPoint x: 18, startPoint y: 73, endPoint x: -2, endPoint y: 75, distance: 20.1
click at [0, 75] on html "**********" at bounding box center [342, 157] width 685 height 314
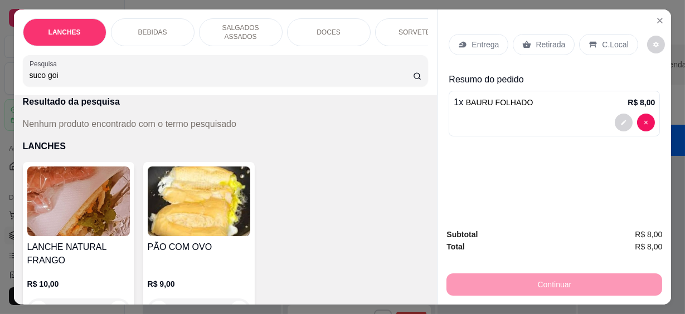
click at [236, 245] on h4 "PÃO COM OVO" at bounding box center [199, 247] width 102 height 13
drag, startPoint x: 81, startPoint y: 75, endPoint x: -2, endPoint y: 57, distance: 84.9
click at [0, 57] on html "**********" at bounding box center [342, 157] width 685 height 314
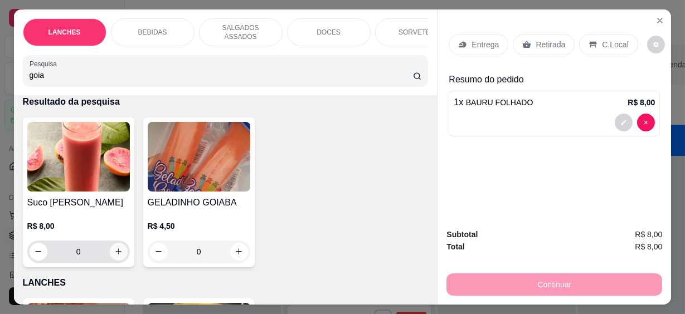
type input "goia"
click at [114, 247] on icon "increase-product-quantity" at bounding box center [118, 251] width 8 height 8
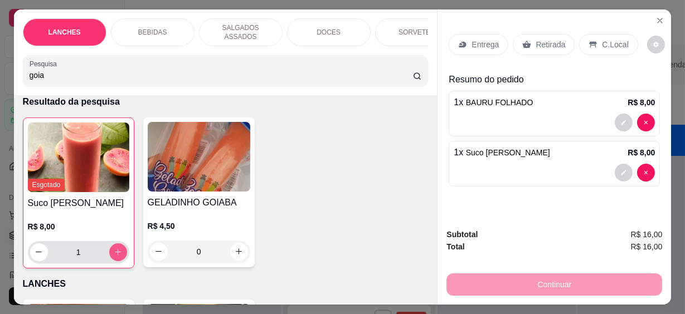
type input "1"
click at [613, 42] on p "C.Local" at bounding box center [615, 44] width 26 height 11
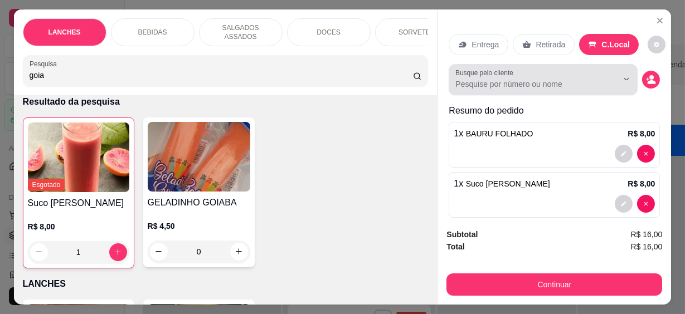
click at [535, 83] on input "Busque pelo cliente" at bounding box center [527, 84] width 144 height 11
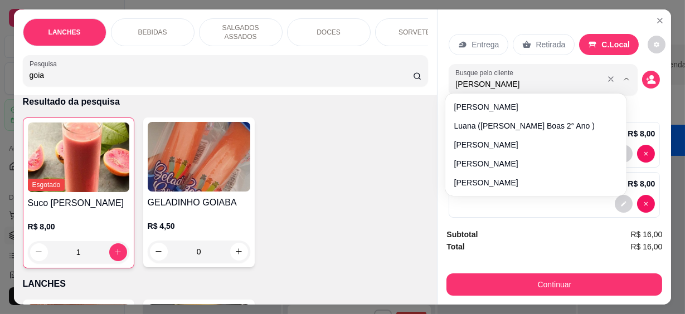
type input "[PERSON_NAME]"
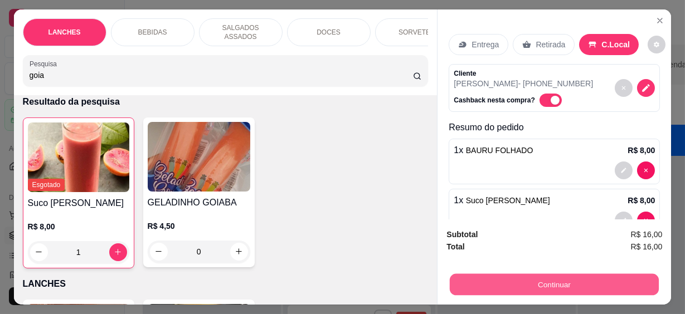
click at [572, 276] on button "Continuar" at bounding box center [554, 285] width 209 height 22
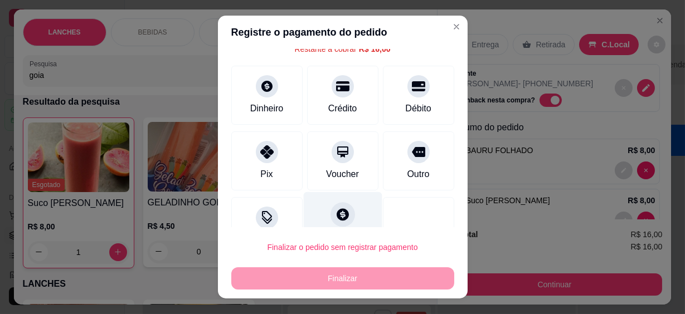
scroll to position [84, 0]
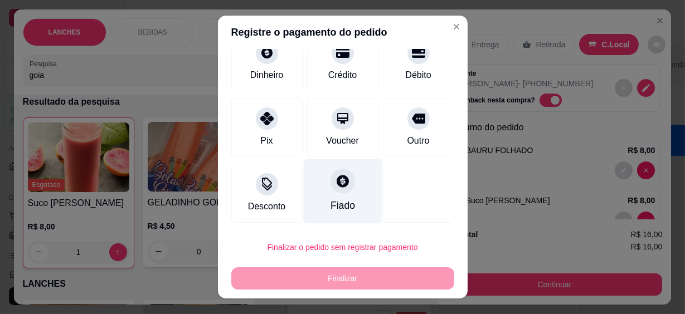
click at [336, 184] on icon at bounding box center [342, 181] width 12 height 12
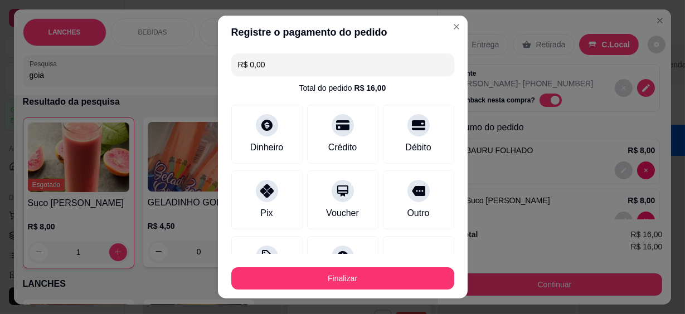
scroll to position [101, 0]
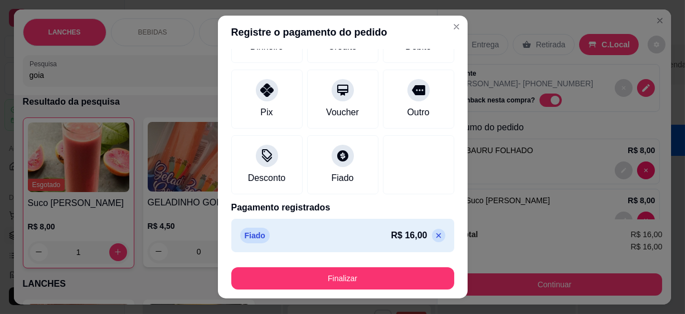
click at [436, 237] on icon at bounding box center [438, 235] width 5 height 5
type input "R$ 16,00"
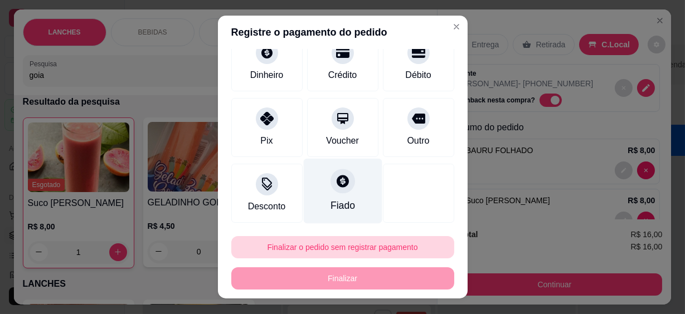
scroll to position [84, 0]
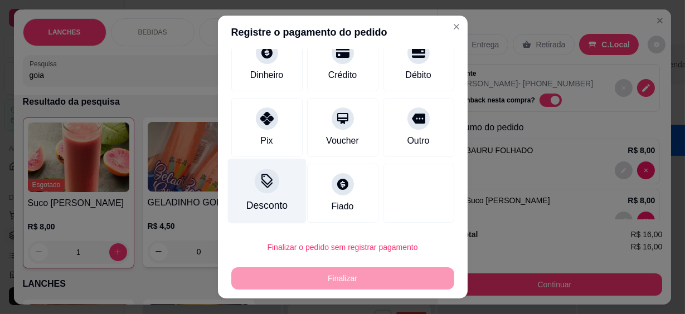
click at [268, 178] on div at bounding box center [267, 181] width 25 height 25
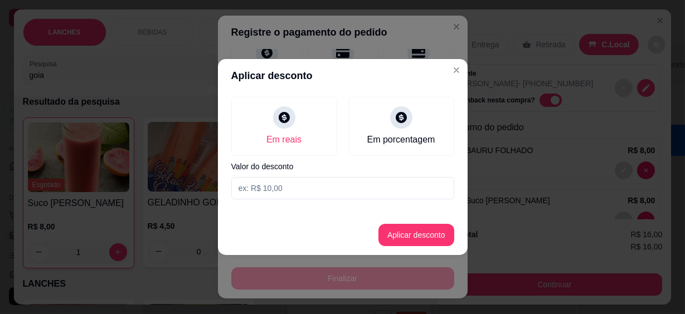
click at [279, 179] on input at bounding box center [342, 188] width 223 height 22
type input "15,99"
click at [398, 235] on button "Aplicar desconto" at bounding box center [416, 235] width 76 height 22
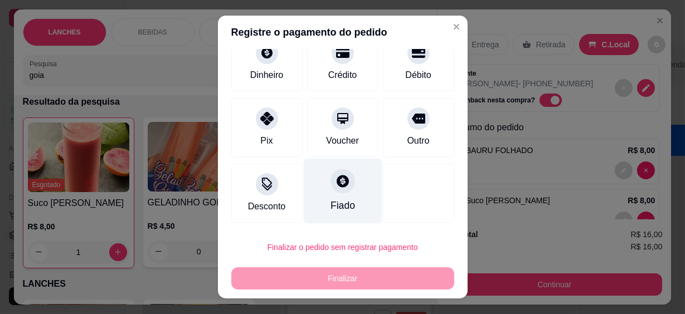
click at [341, 192] on div "Fiado" at bounding box center [342, 191] width 79 height 65
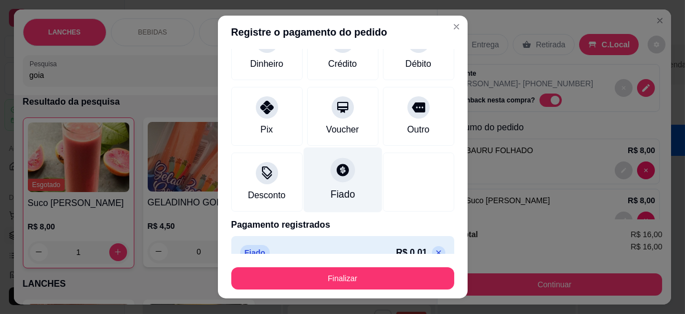
type input "R$ 0,00"
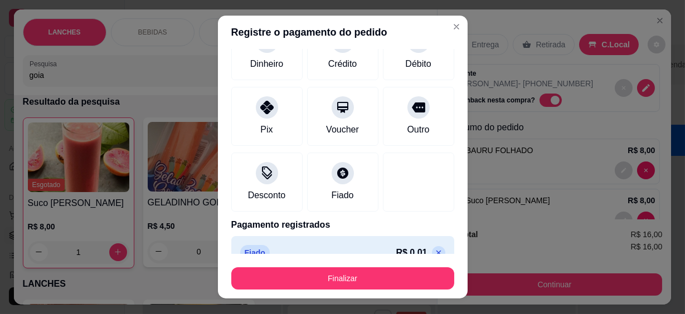
scroll to position [112, 0]
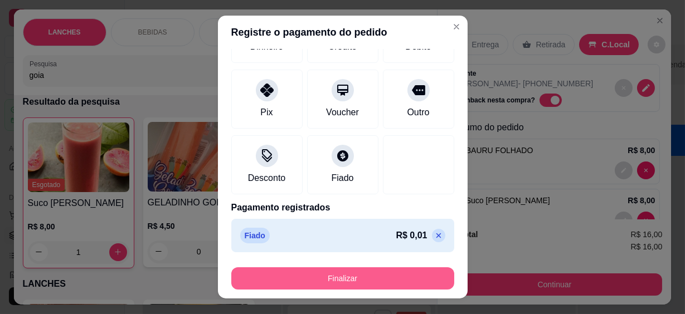
click at [361, 279] on button "Finalizar" at bounding box center [342, 278] width 223 height 22
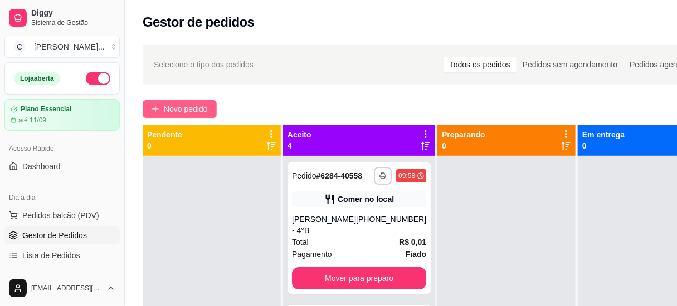
click at [184, 108] on span "Novo pedido" at bounding box center [186, 109] width 44 height 12
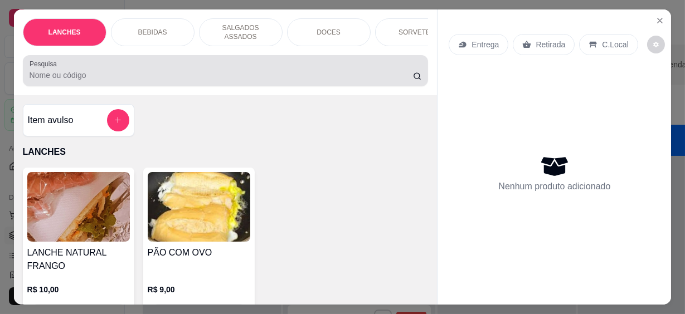
drag, startPoint x: 63, startPoint y: 55, endPoint x: 65, endPoint y: 75, distance: 19.5
click at [65, 63] on div at bounding box center [226, 71] width 392 height 22
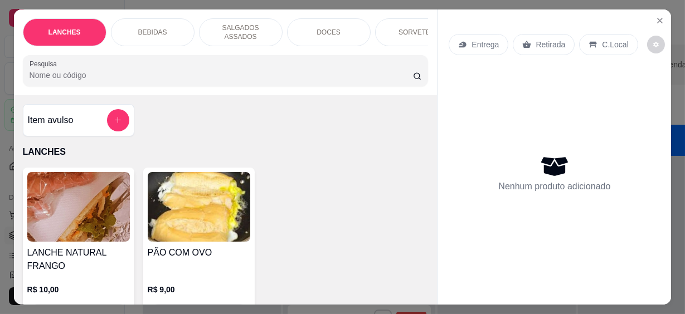
click at [65, 75] on input "Pesquisa" at bounding box center [221, 75] width 383 height 11
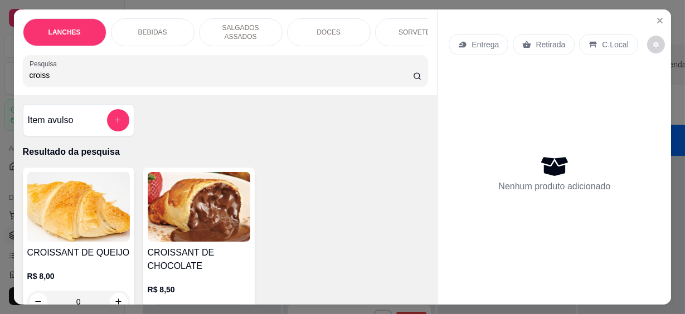
scroll to position [101, 0]
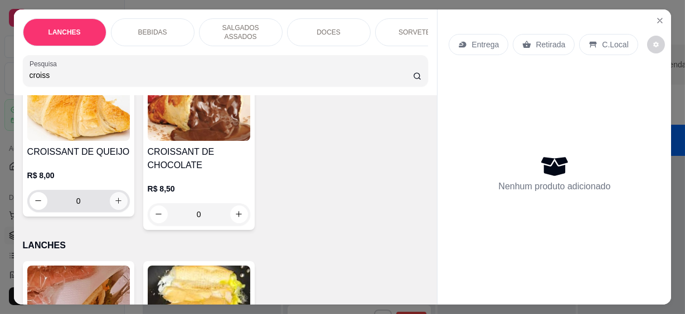
type input "croiss"
click at [116, 197] on icon "increase-product-quantity" at bounding box center [118, 201] width 8 height 8
type input "1"
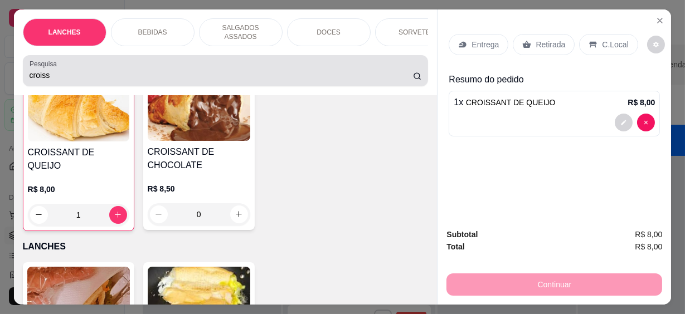
scroll to position [101, 0]
click at [50, 60] on label "Pesquisa" at bounding box center [45, 63] width 31 height 9
click at [50, 70] on input "croiss" at bounding box center [221, 75] width 383 height 11
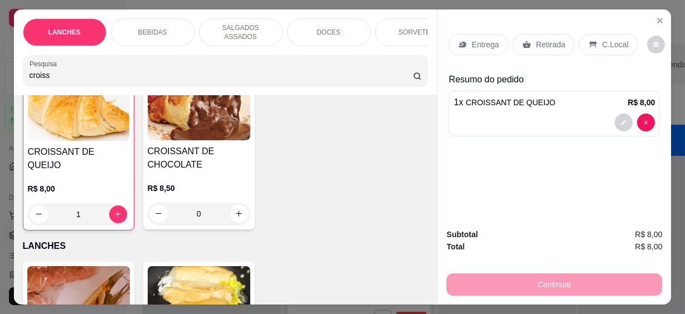
drag, startPoint x: 52, startPoint y: 66, endPoint x: 8, endPoint y: 68, distance: 44.6
click at [8, 68] on div "LANCHES BEBIDAS SALGADOS ASSADOS DOCES SORVETES SALGADINHOS SALGADOS DIVERSOS S…" at bounding box center [342, 157] width 685 height 314
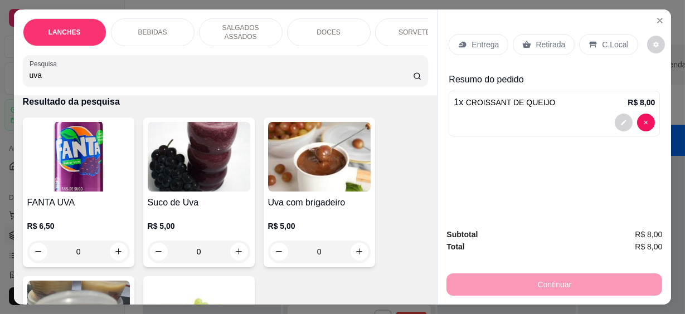
scroll to position [101, 0]
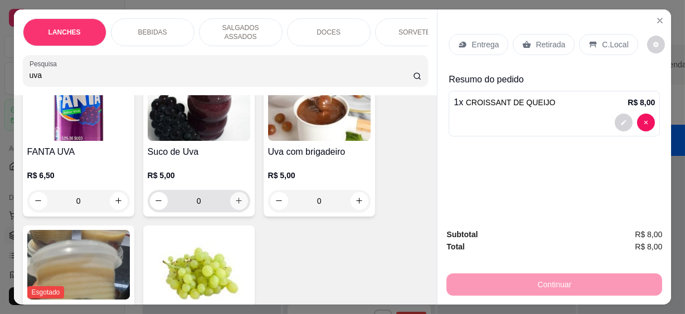
type input "uva"
click at [236, 197] on icon "increase-product-quantity" at bounding box center [239, 201] width 8 height 8
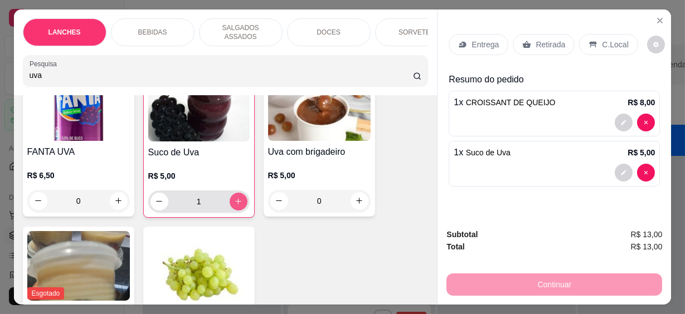
type input "1"
click at [602, 44] on p "C.Local" at bounding box center [615, 44] width 26 height 11
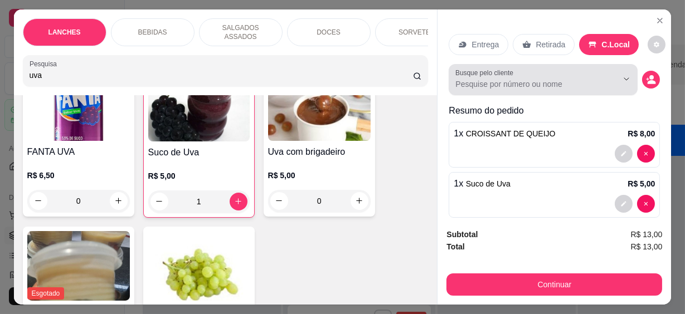
click at [494, 85] on input "Busque pelo cliente" at bounding box center [527, 84] width 144 height 11
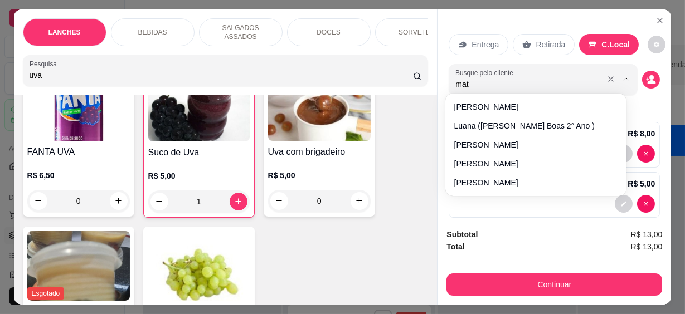
type input "math"
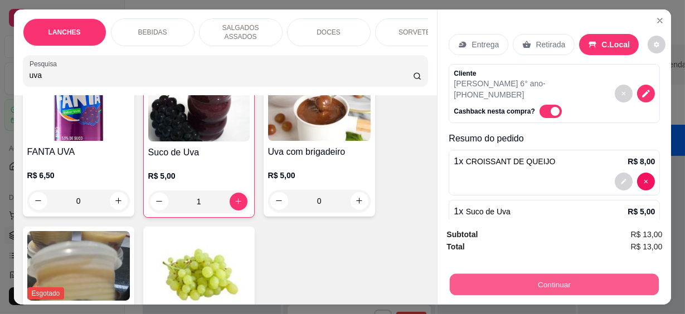
click at [608, 278] on button "Continuar" at bounding box center [554, 285] width 209 height 22
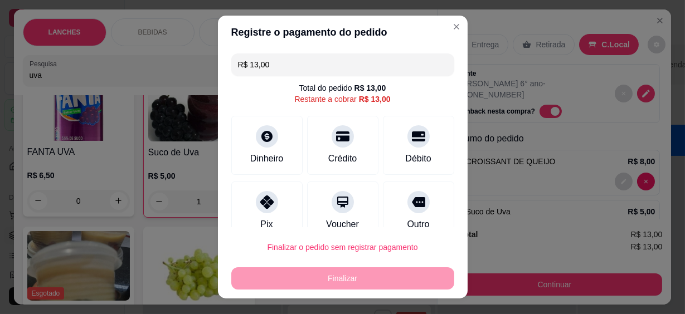
scroll to position [84, 0]
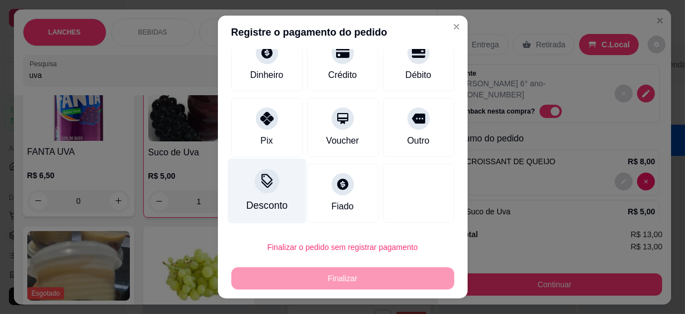
click at [275, 192] on div "Desconto" at bounding box center [266, 191] width 79 height 65
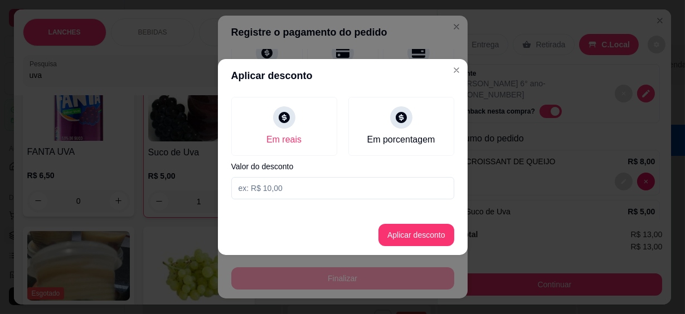
click at [267, 184] on input at bounding box center [342, 188] width 223 height 22
type input "12,99"
click at [409, 229] on button "Aplicar desconto" at bounding box center [416, 235] width 76 height 22
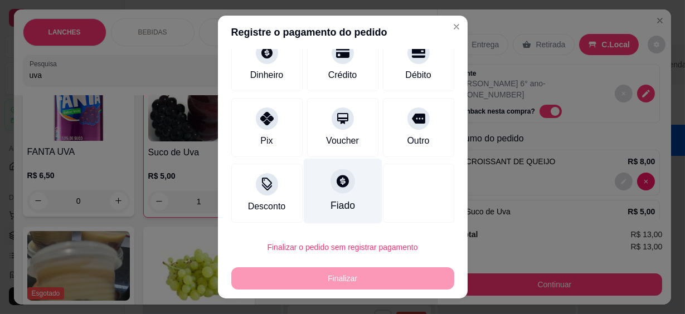
click at [342, 194] on div "Fiado" at bounding box center [342, 191] width 79 height 65
type input "R$ 0,00"
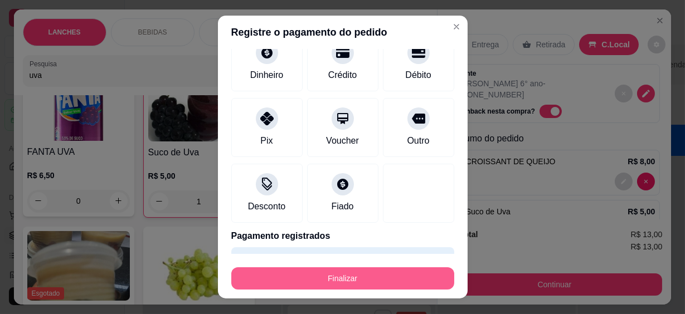
click at [364, 276] on button "Finalizar" at bounding box center [342, 278] width 223 height 22
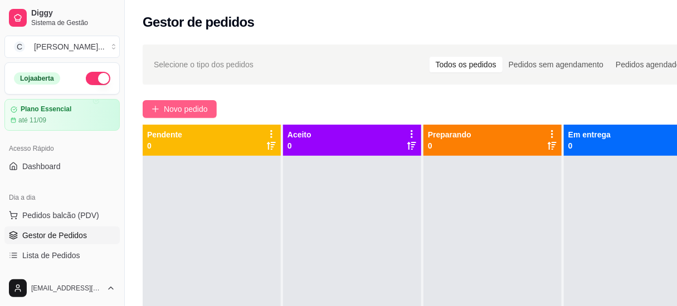
click at [189, 113] on span "Novo pedido" at bounding box center [186, 109] width 44 height 12
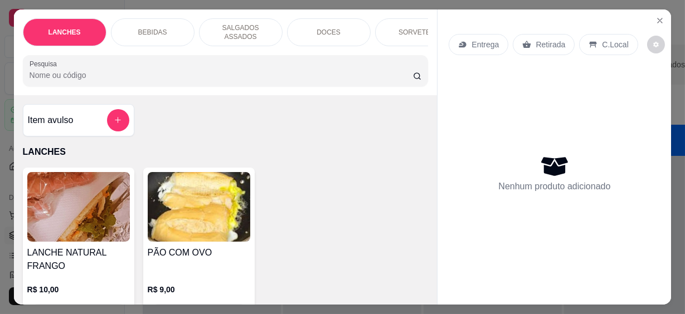
click at [157, 70] on input "Pesquisa" at bounding box center [221, 75] width 383 height 11
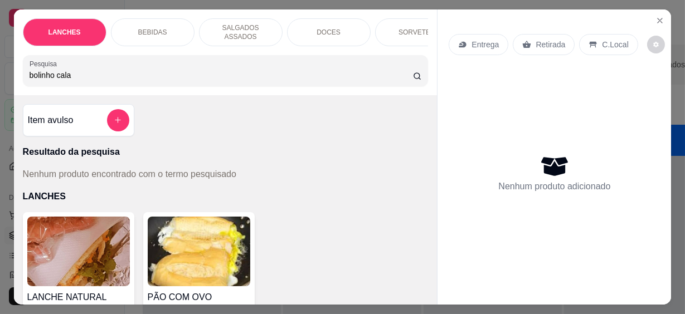
scroll to position [101, 0]
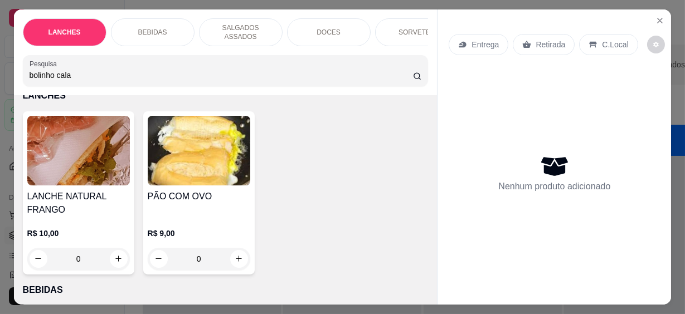
drag, startPoint x: 79, startPoint y: 71, endPoint x: -2, endPoint y: 69, distance: 80.8
click at [0, 69] on html "Diggy Sistema de Gestão C Cantina Giuli ... Loja aberta Plano Essencial até 11/…" at bounding box center [342, 157] width 685 height 314
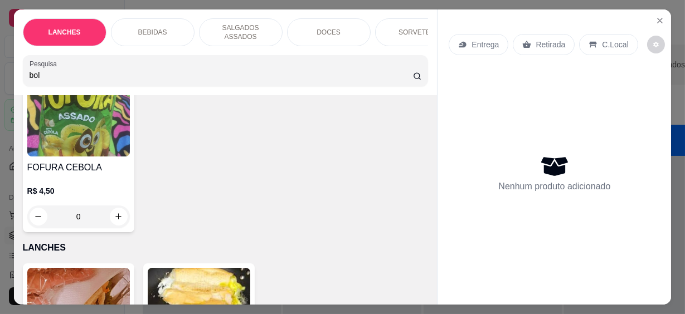
scroll to position [106, 0]
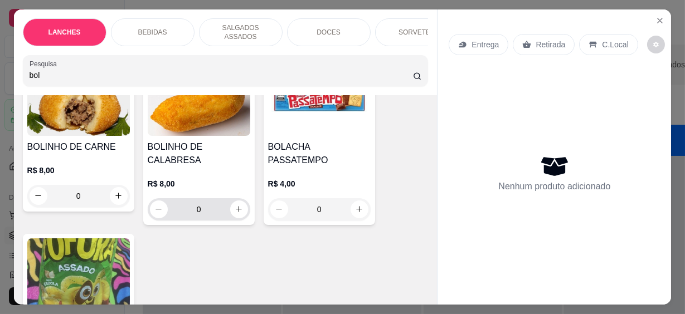
type input "bol"
click at [242, 204] on button "increase-product-quantity" at bounding box center [238, 209] width 17 height 17
type input "1"
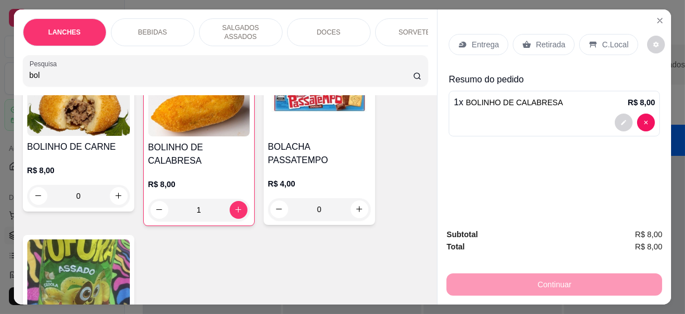
click at [0, 69] on html "Diggy Sistema de Gestão C Cantina Giuli ... Loja aberta Plano Essencial até 11/…" at bounding box center [342, 157] width 685 height 314
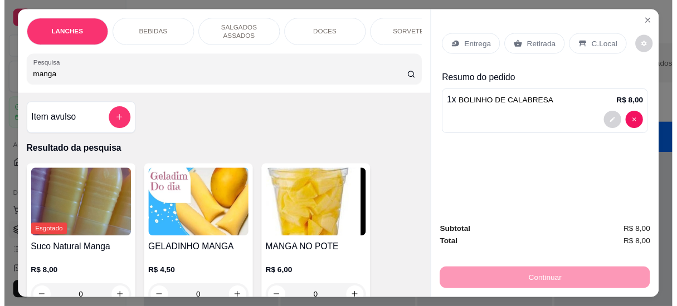
scroll to position [50, 0]
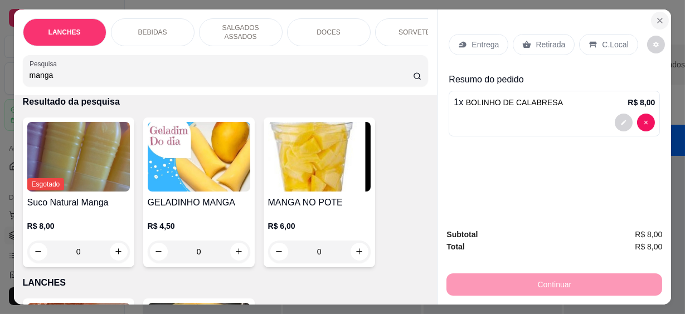
type input "manga"
click at [657, 12] on button "Close" at bounding box center [660, 21] width 18 height 18
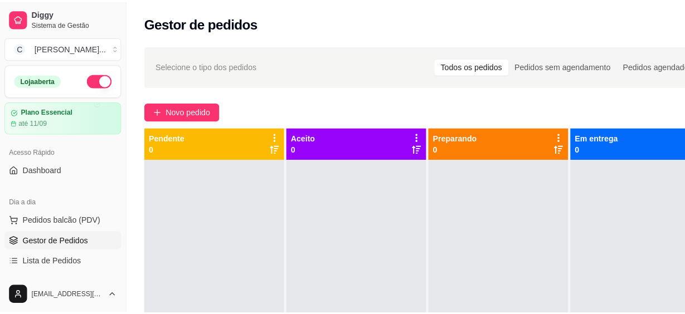
scroll to position [101, 0]
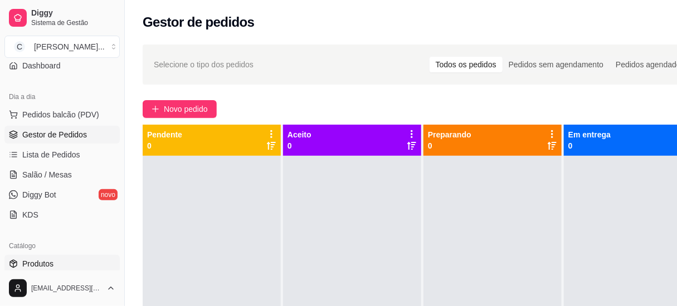
click at [31, 263] on span "Produtos" at bounding box center [37, 263] width 31 height 11
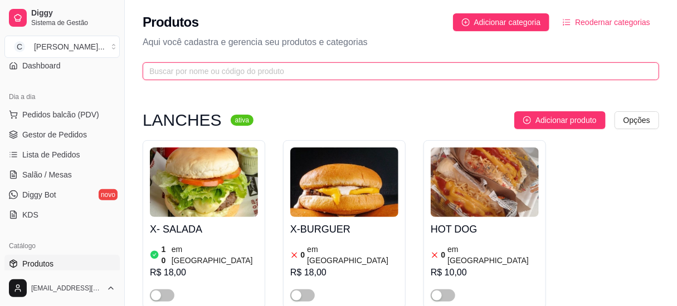
click at [206, 76] on input "text" at bounding box center [396, 71] width 494 height 12
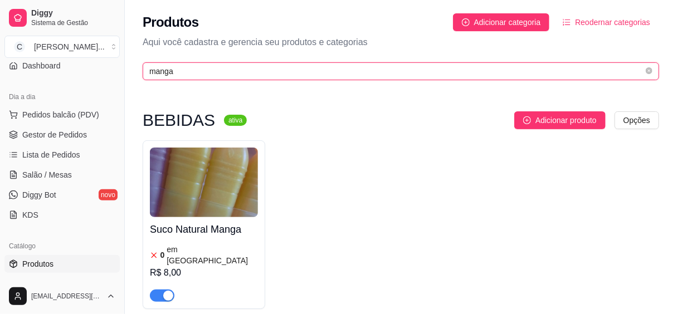
type input "manga"
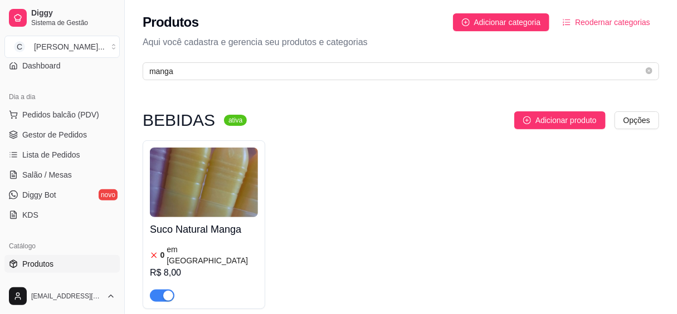
click at [206, 223] on h4 "Suco Natural Manga" at bounding box center [204, 230] width 108 height 16
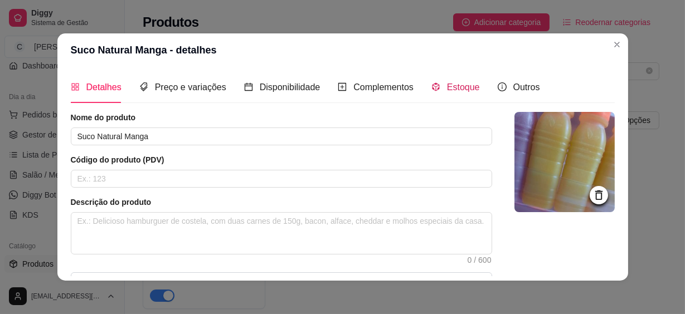
click at [454, 84] on span "Estoque" at bounding box center [463, 86] width 33 height 9
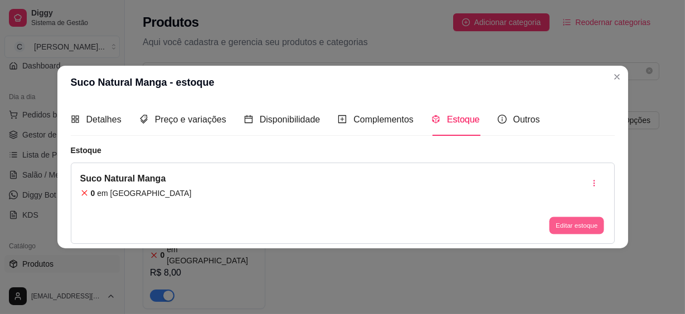
click at [559, 228] on button "Editar estoque" at bounding box center [576, 225] width 55 height 17
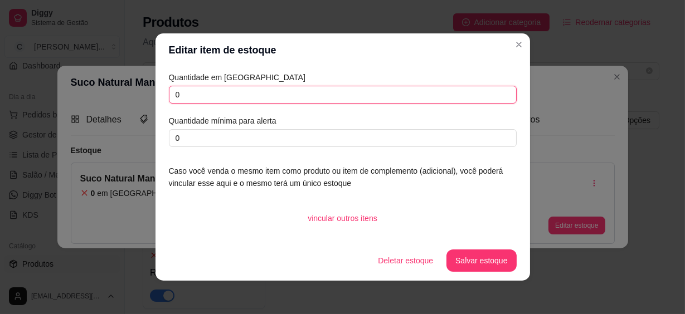
drag, startPoint x: 188, startPoint y: 100, endPoint x: 55, endPoint y: 100, distance: 132.6
click at [57, 100] on div "Editar item de estoque Quantidade em estoque 0 Quantidade mínima para alerta 0 …" at bounding box center [342, 157] width 685 height 314
type input "10"
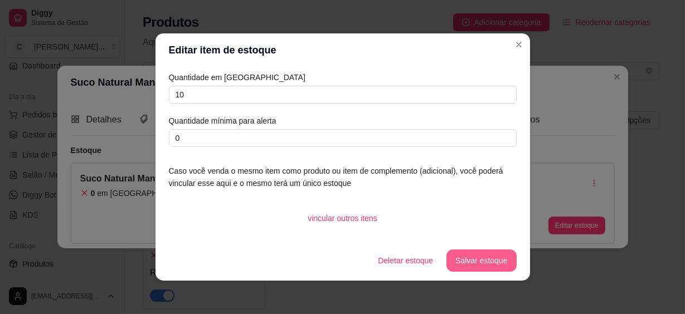
click at [486, 262] on button "Salvar estoque" at bounding box center [481, 261] width 70 height 22
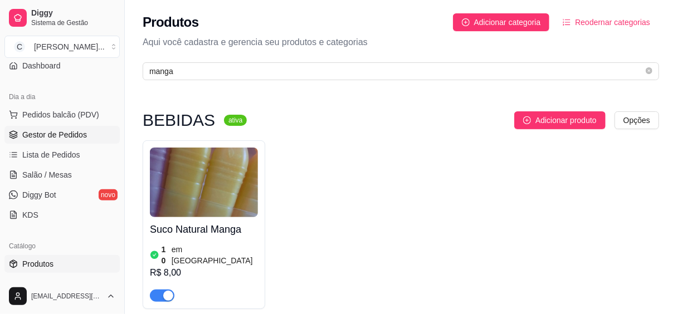
click at [57, 133] on span "Gestor de Pedidos" at bounding box center [54, 134] width 65 height 11
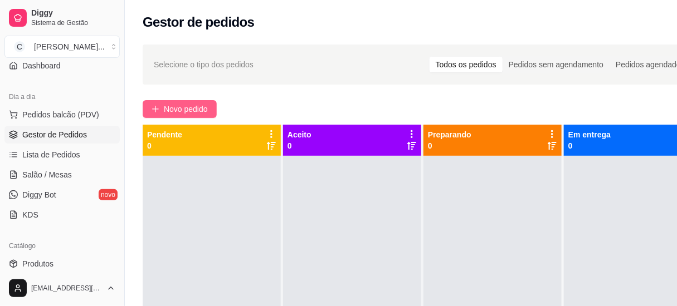
click at [175, 104] on button "Novo pedido" at bounding box center [180, 109] width 74 height 18
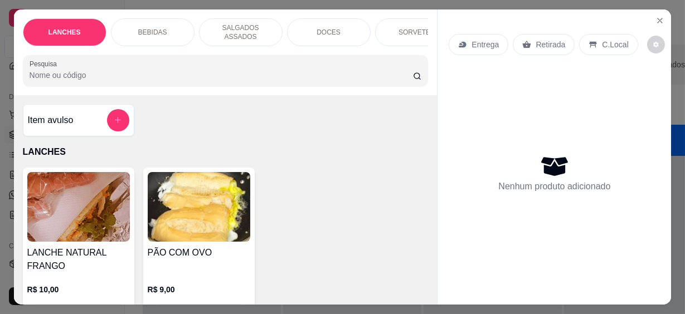
click at [175, 80] on div "Pesquisa" at bounding box center [226, 70] width 406 height 31
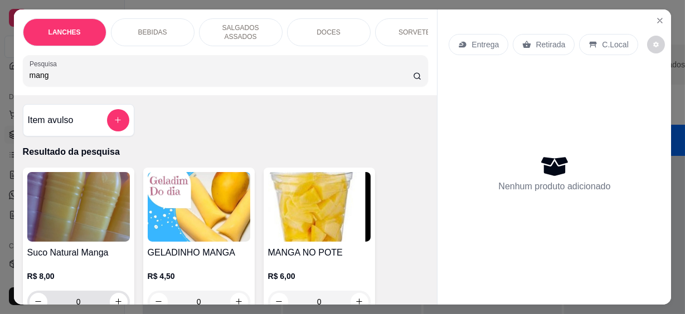
type input "mang"
click at [113, 293] on button "increase-product-quantity" at bounding box center [118, 301] width 17 height 17
type input "1"
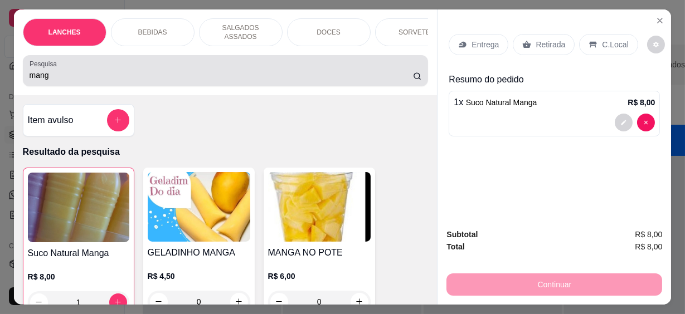
drag, startPoint x: 64, startPoint y: 69, endPoint x: -2, endPoint y: 69, distance: 66.3
click at [0, 69] on html "Diggy Sistema de Gestão C Cantina Giuli ... Loja aberta Plano Essencial até 11/…" at bounding box center [342, 157] width 685 height 314
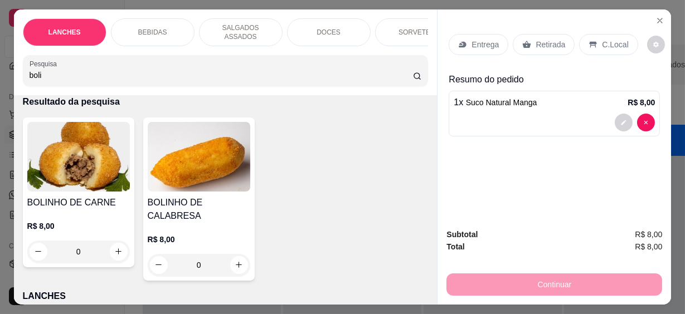
scroll to position [101, 0]
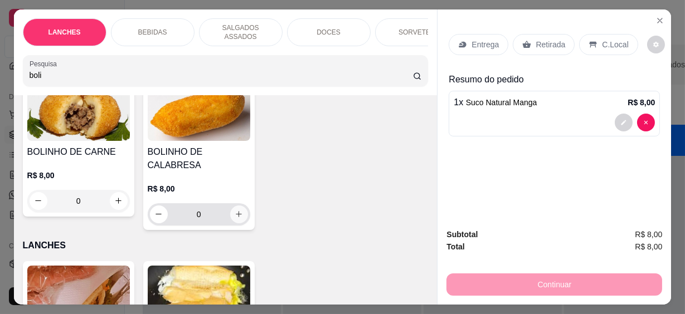
type input "boli"
click at [235, 210] on icon "increase-product-quantity" at bounding box center [239, 214] width 8 height 8
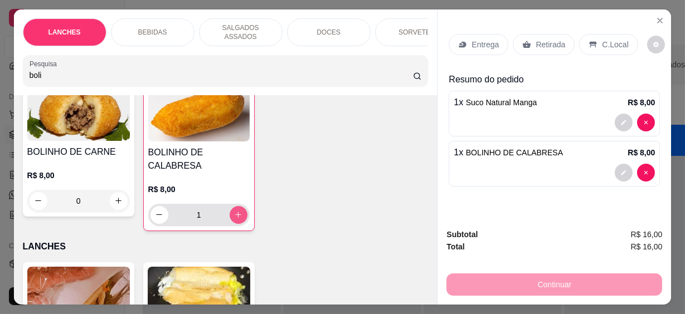
type input "1"
click at [607, 39] on p "C.Local" at bounding box center [615, 44] width 26 height 11
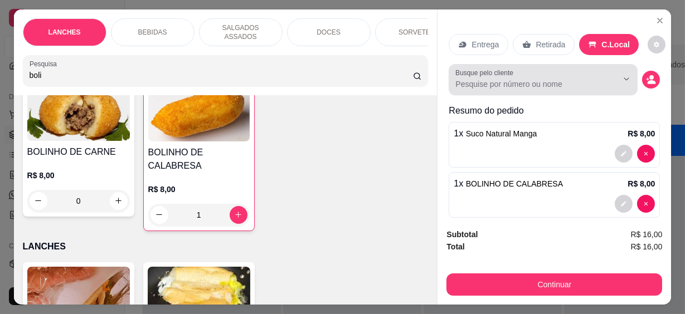
click at [502, 79] on input "Busque pelo cliente" at bounding box center [527, 84] width 144 height 11
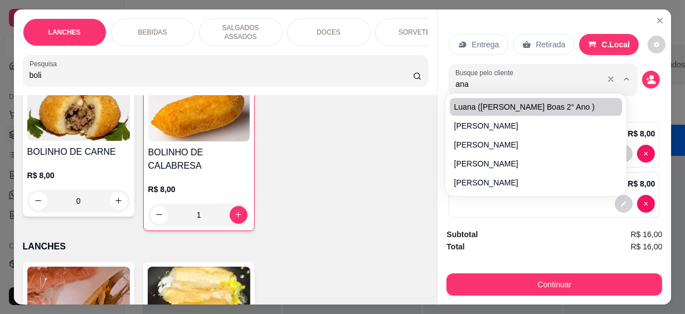
click at [481, 80] on input "ana" at bounding box center [527, 84] width 144 height 11
type input "[PERSON_NAME]"
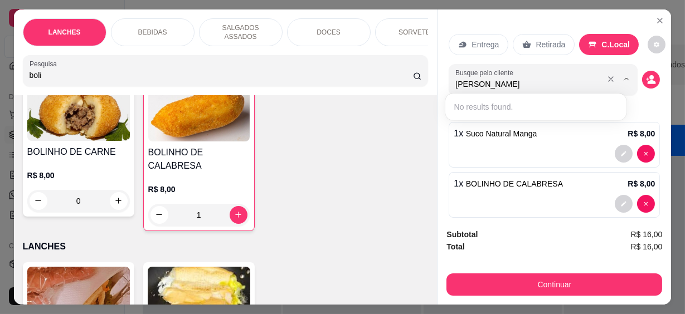
drag, startPoint x: 490, startPoint y: 82, endPoint x: 412, endPoint y: 81, distance: 78.5
click at [412, 81] on div "LANCHES BEBIDAS SALGADOS ASSADOS DOCES SORVETES SALGADINHOS SALGADOS DIVERSOS S…" at bounding box center [342, 156] width 657 height 295
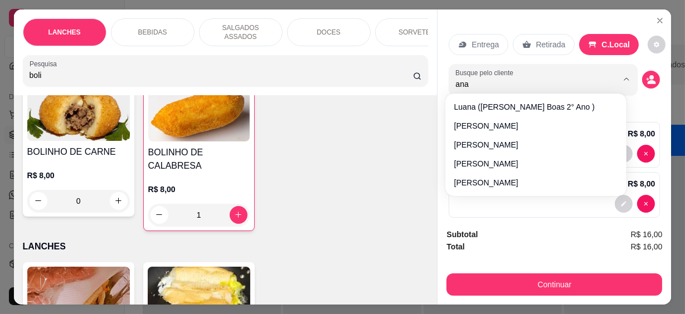
type input "[PERSON_NAME]"
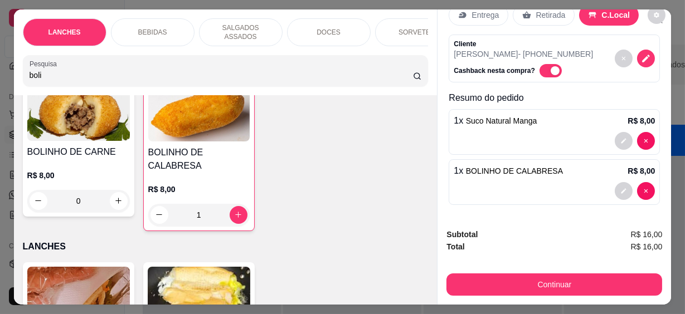
scroll to position [30, 0]
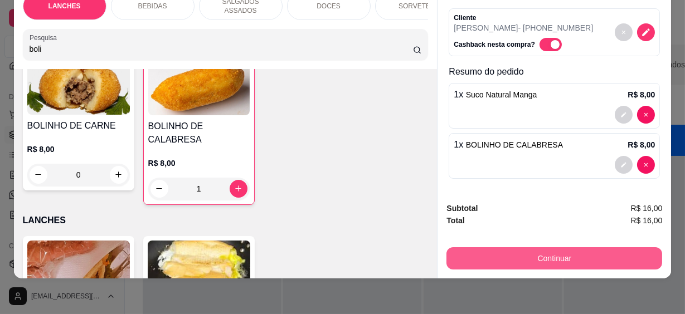
click at [570, 247] on button "Continuar" at bounding box center [554, 258] width 216 height 22
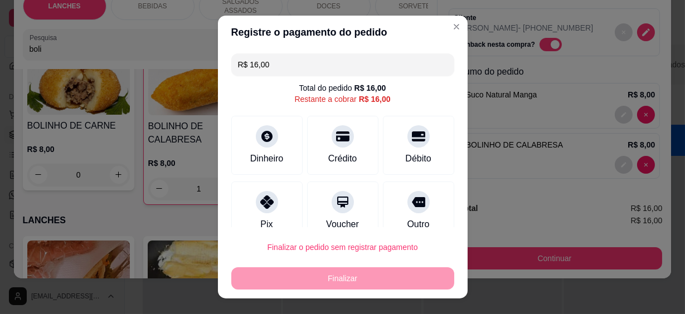
scroll to position [84, 0]
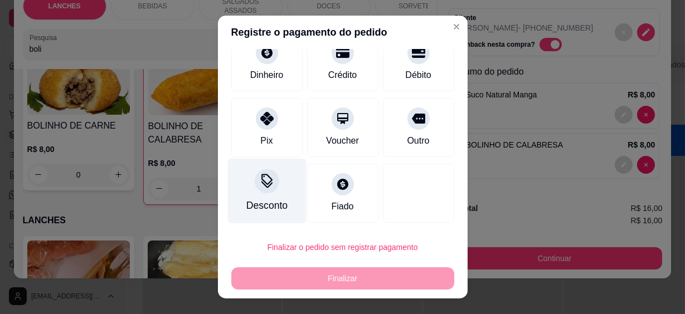
click at [268, 201] on div "Desconto" at bounding box center [266, 205] width 41 height 14
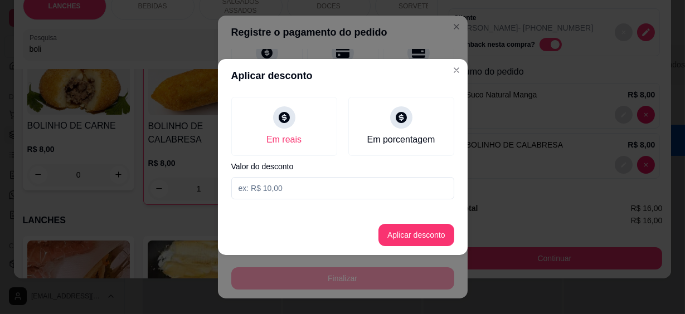
click at [261, 184] on input at bounding box center [342, 188] width 223 height 22
type input "15,99"
click at [413, 233] on button "Aplicar desconto" at bounding box center [416, 235] width 76 height 22
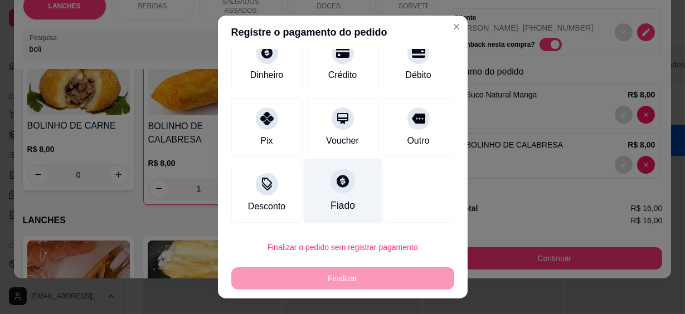
scroll to position [19, 0]
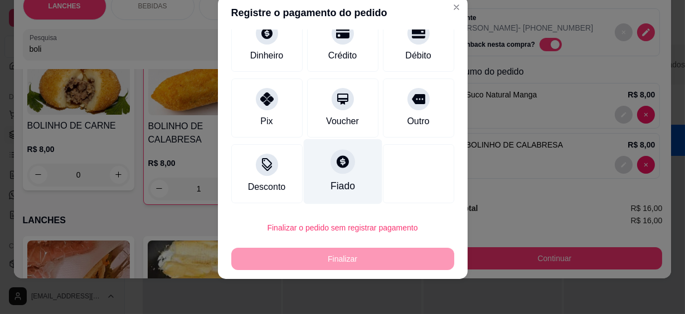
click at [315, 162] on div "Fiado" at bounding box center [342, 171] width 79 height 65
type input "R$ 0,00"
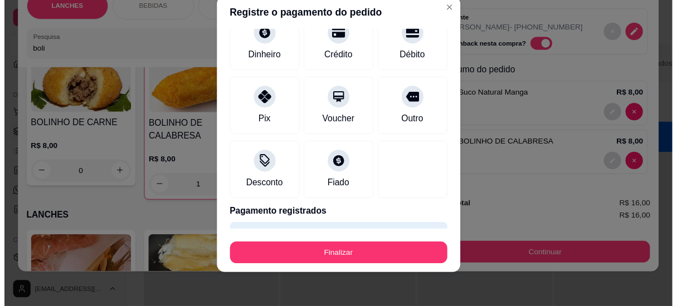
scroll to position [115, 0]
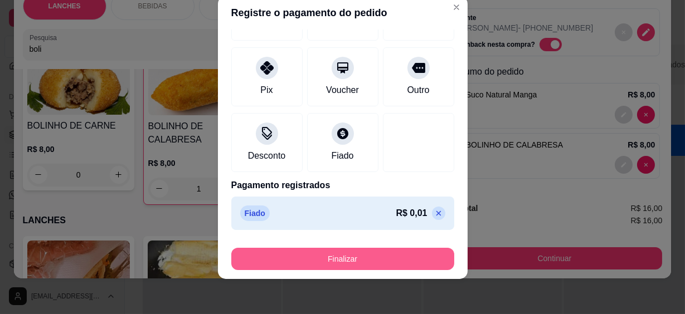
click at [350, 262] on button "Finalizar" at bounding box center [342, 259] width 223 height 22
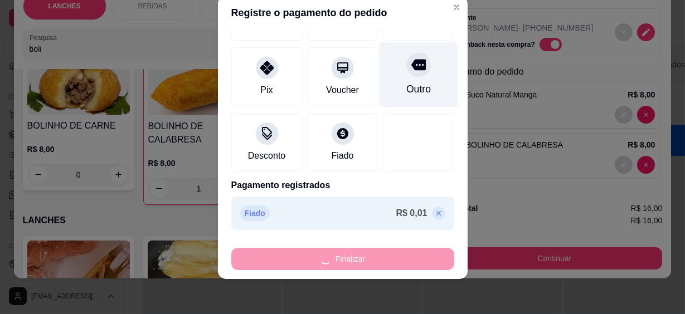
type input "0"
